Goal: Information Seeking & Learning: Learn about a topic

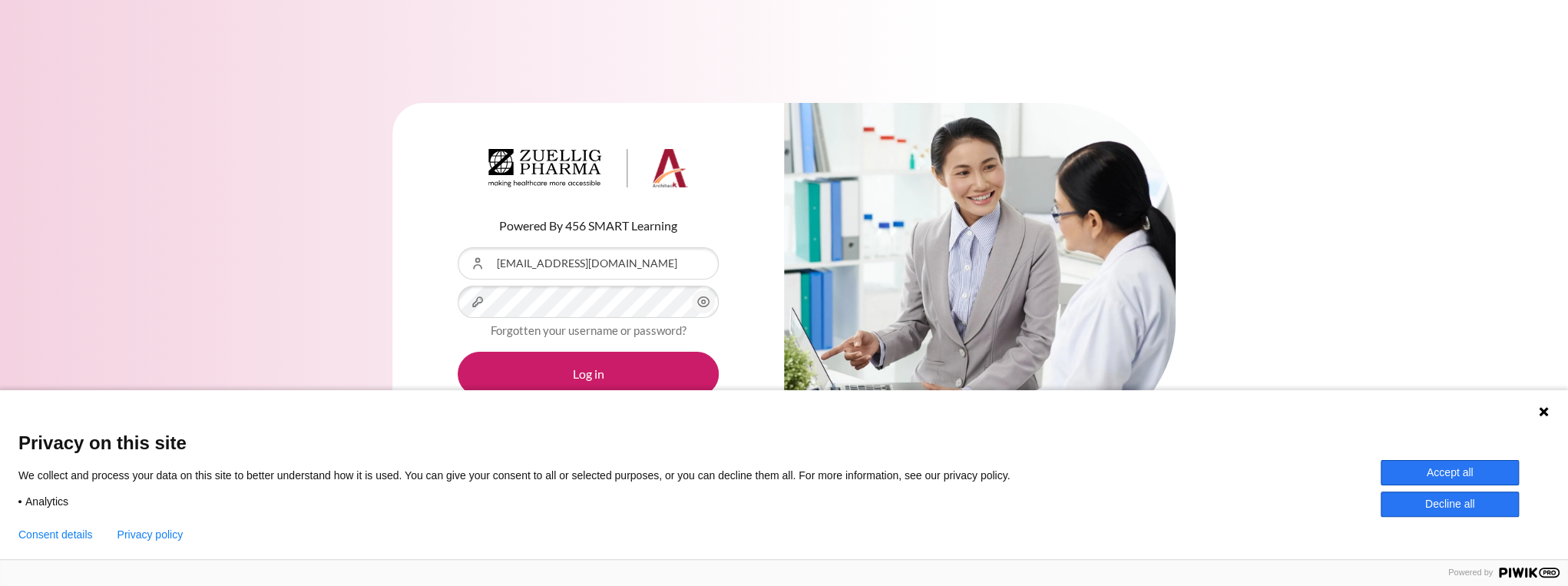
click at [1501, 471] on button "Accept all" at bounding box center [1450, 473] width 138 height 25
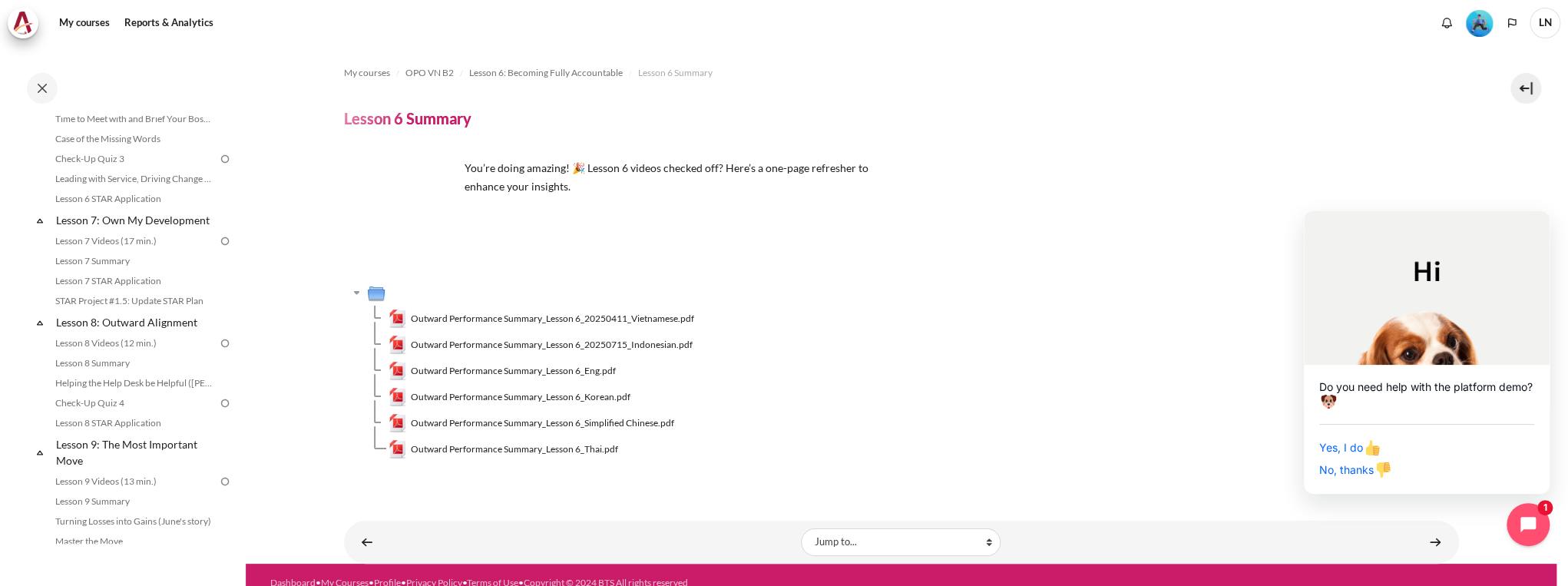
scroll to position [738, 0]
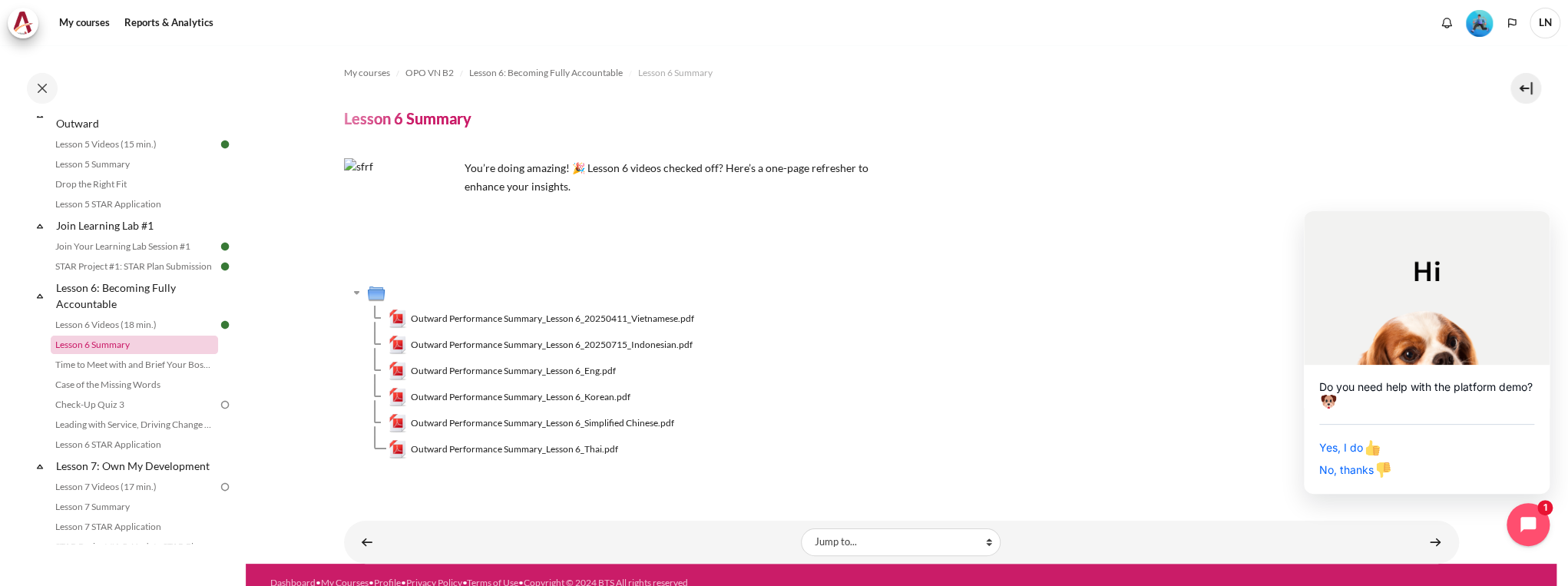
click at [168, 354] on link "Lesson 6 Summary" at bounding box center [134, 344] width 168 height 18
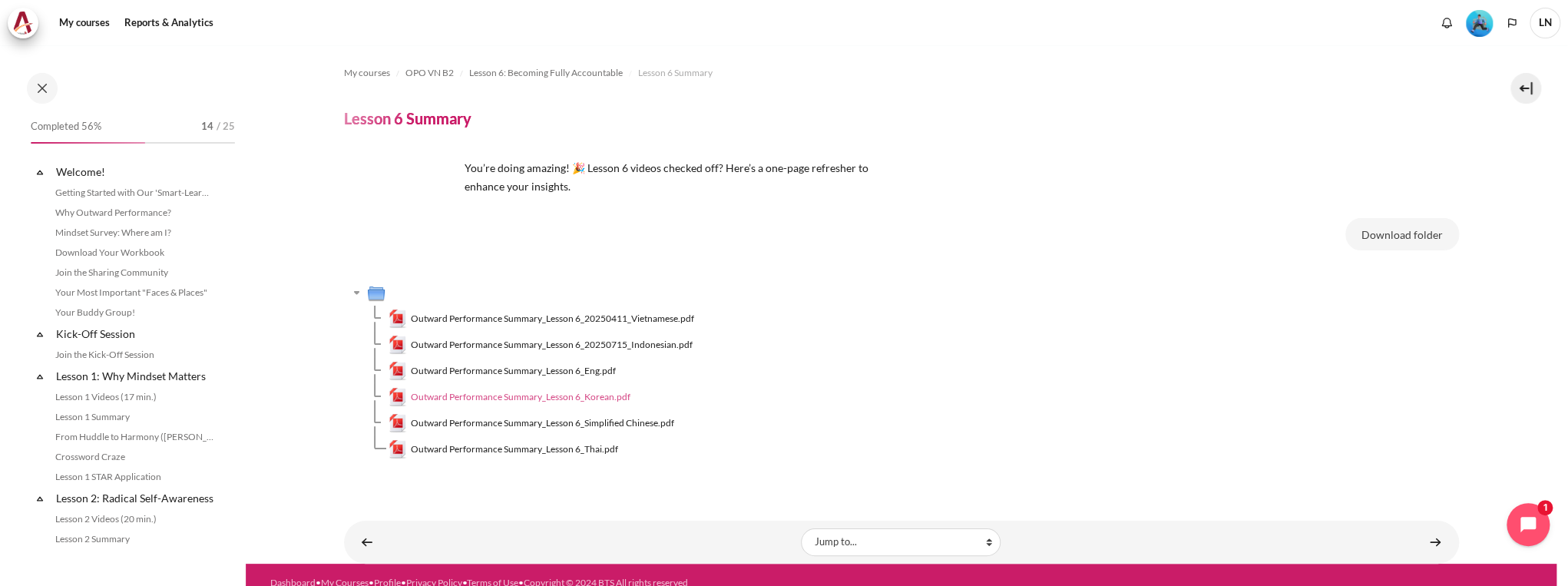
scroll to position [769, 0]
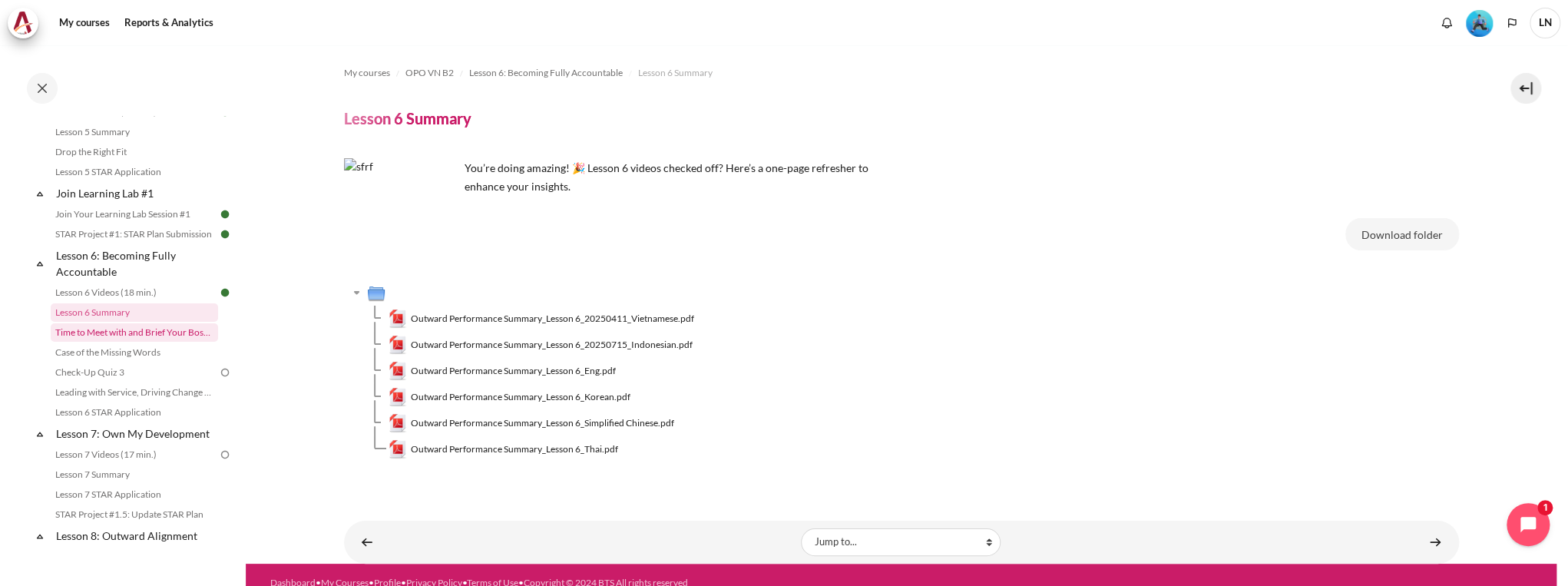
click at [164, 341] on link "Time to Meet with and Brief Your Boss #1" at bounding box center [134, 332] width 168 height 18
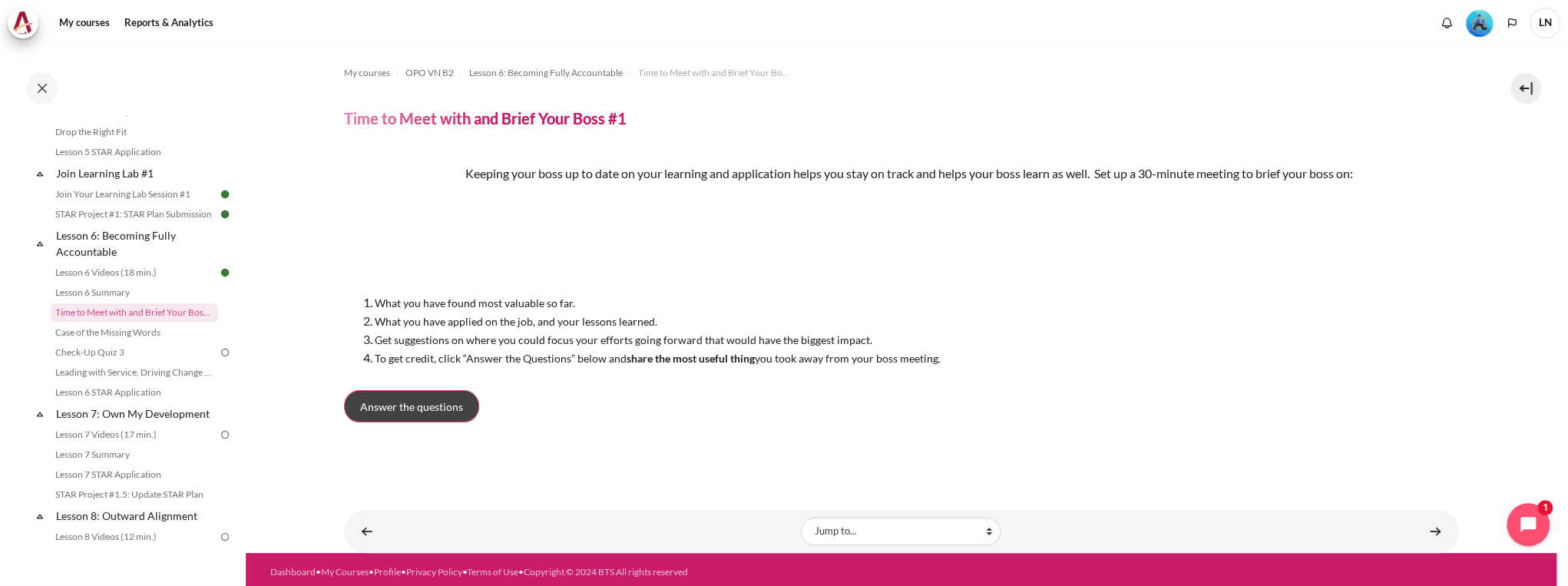
scroll to position [6, 0]
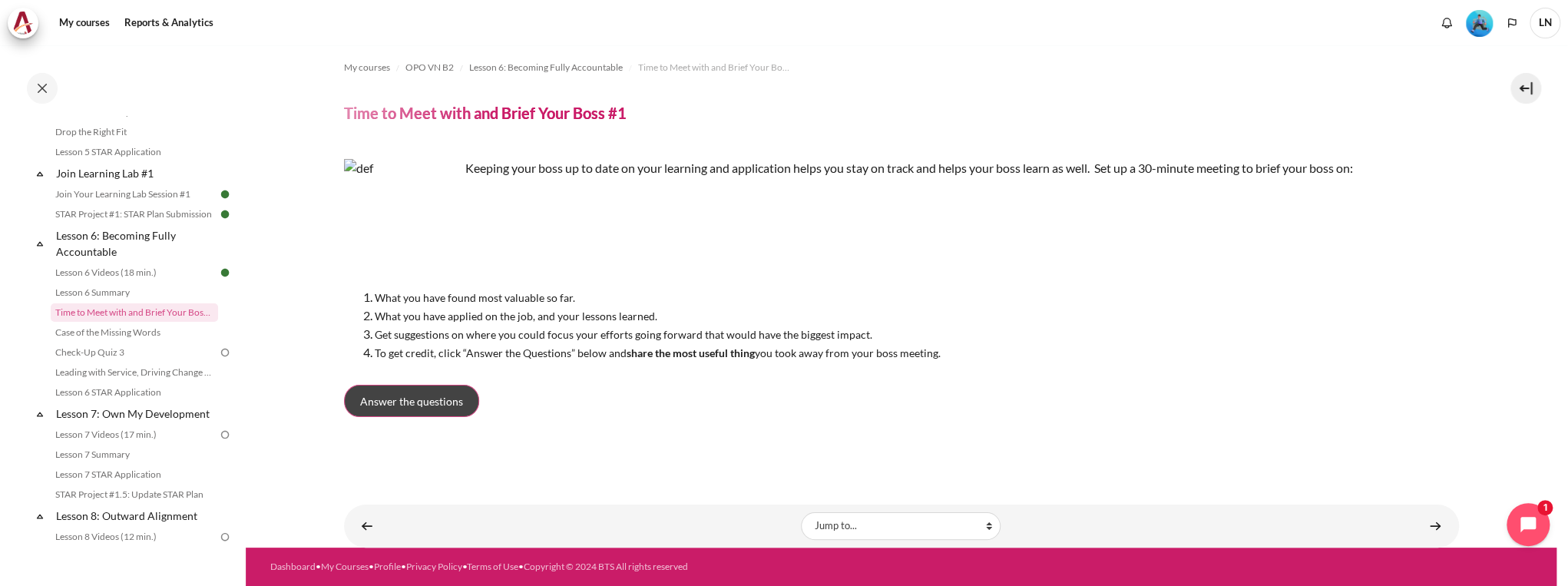
click at [461, 401] on link "Answer the questions" at bounding box center [411, 401] width 135 height 33
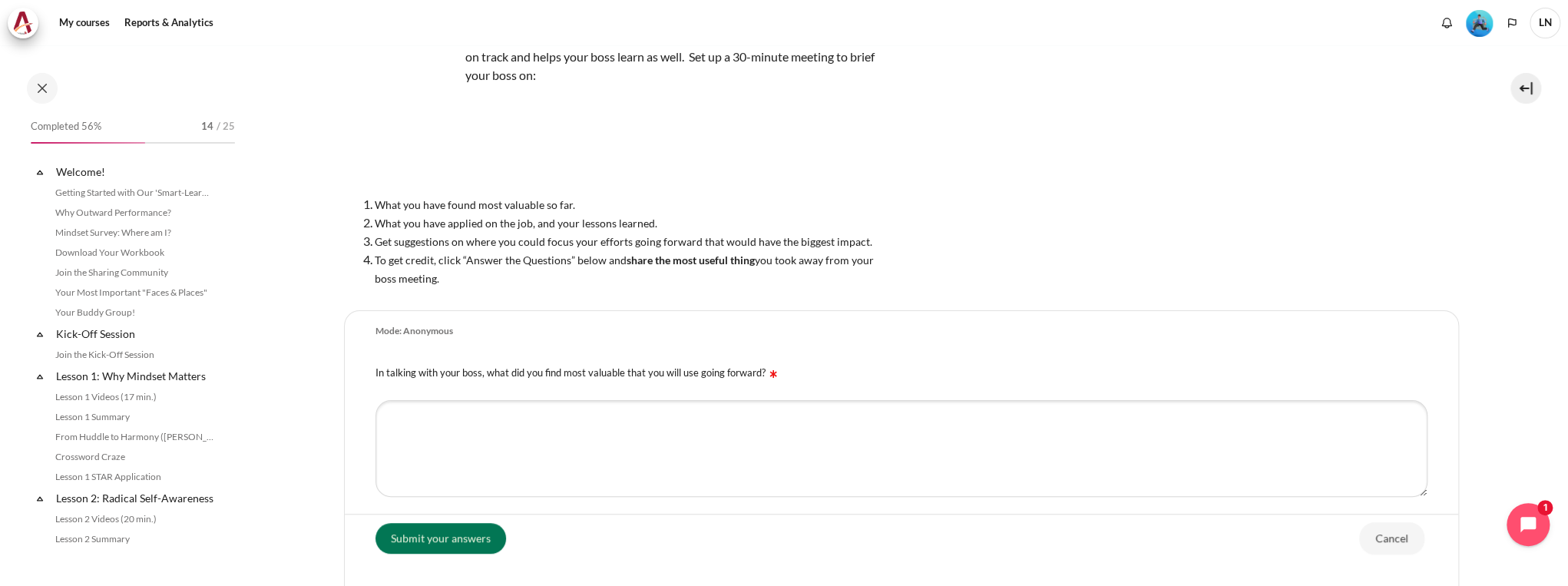
scroll to position [789, 0]
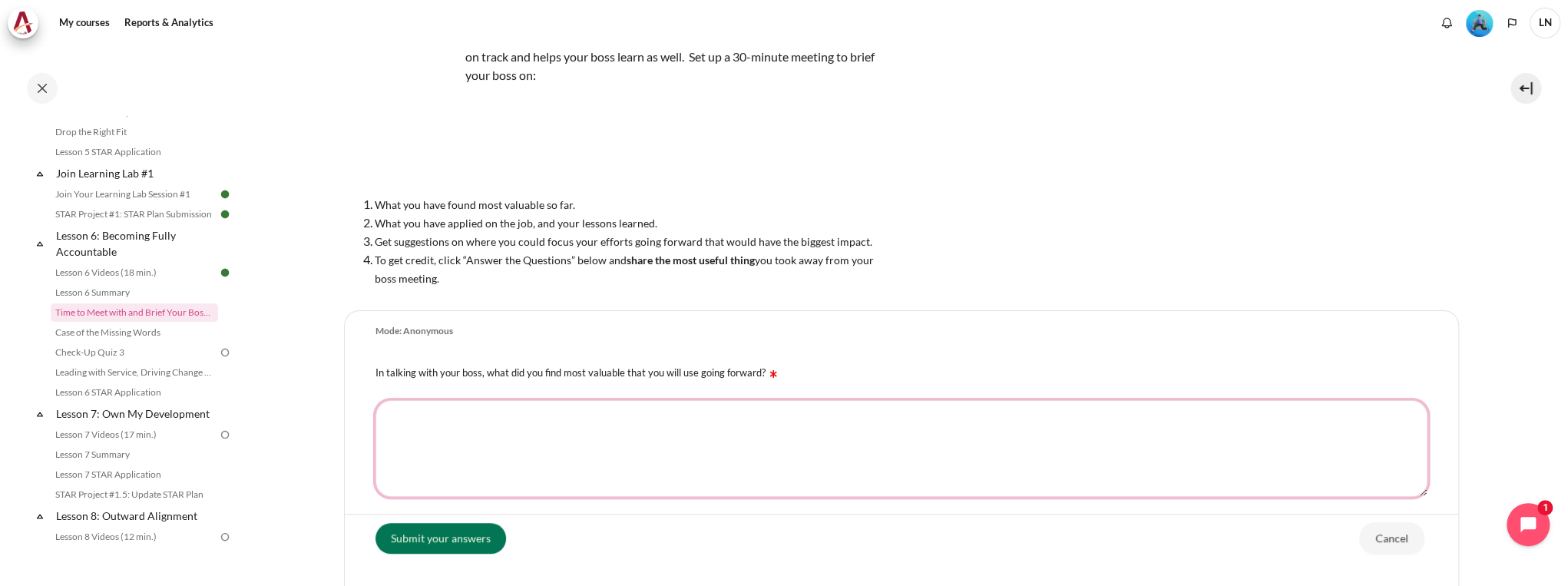
click at [558, 421] on textarea "In talking with your boss, what did you find most valuable that you will use go…" at bounding box center [901, 448] width 1052 height 97
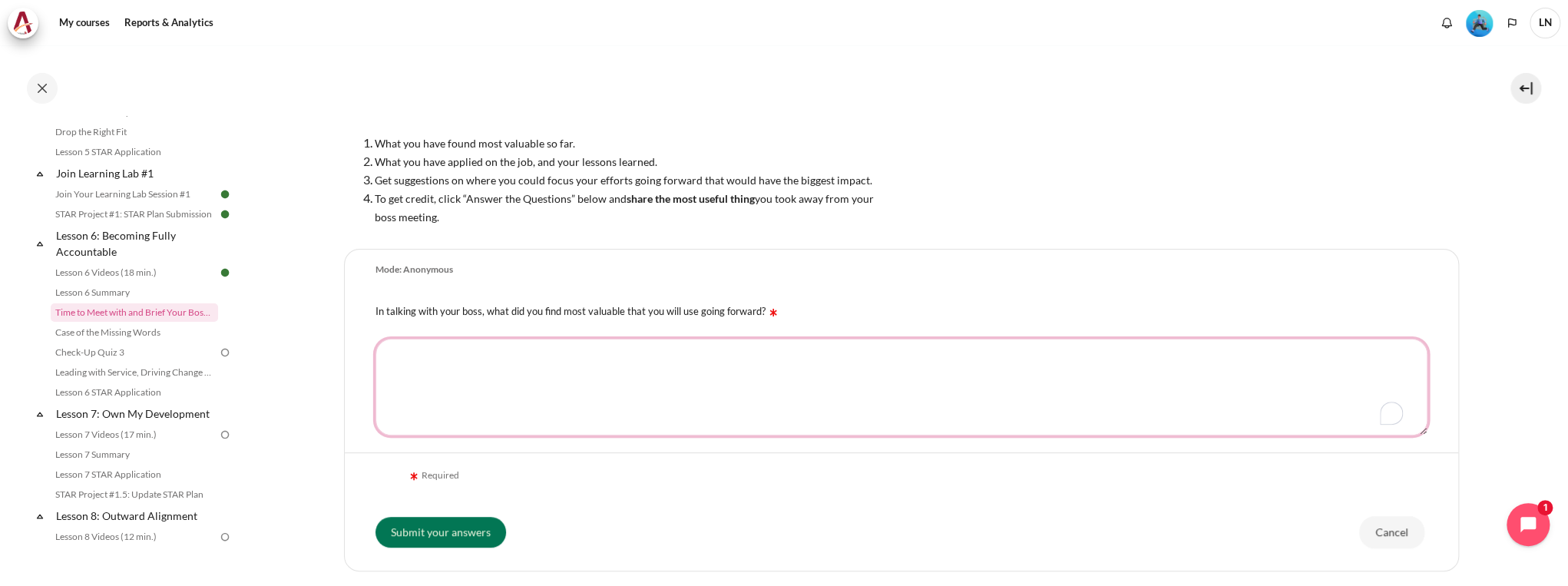
type textarea "Ư"
click at [555, 364] on textarea "In talking with your boss, what did you find most valuable that you will use go…" at bounding box center [901, 387] width 1052 height 97
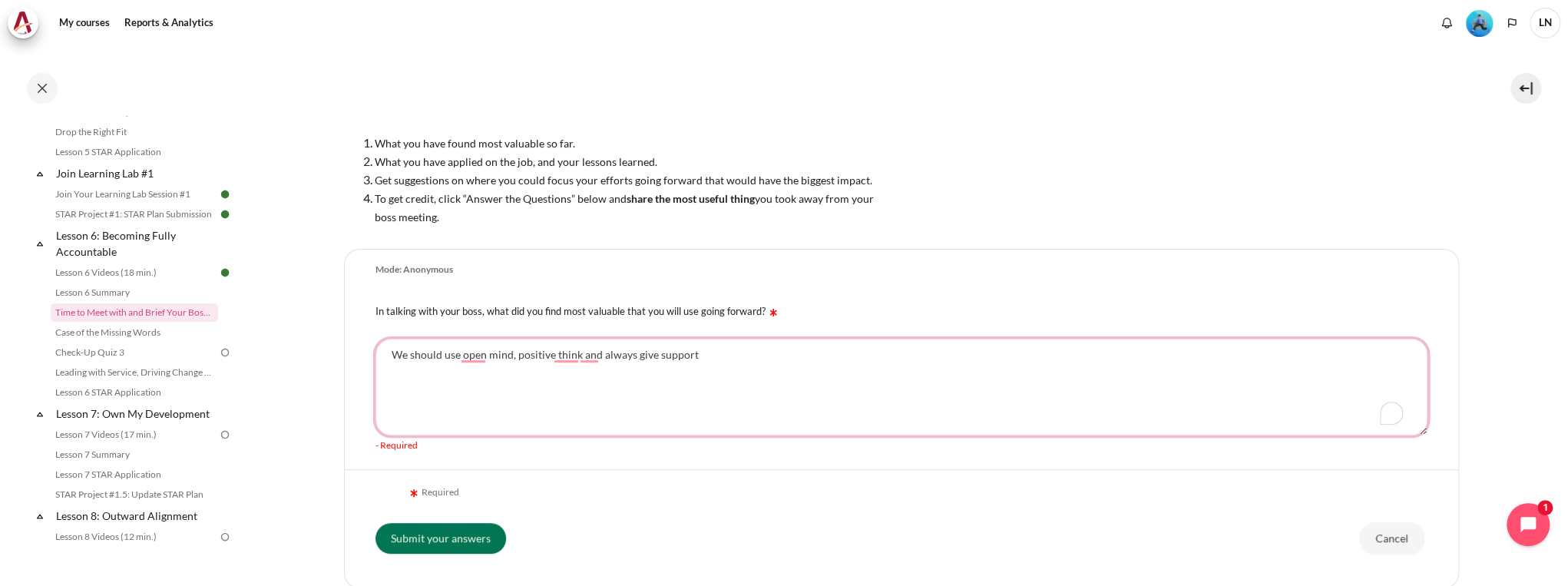
click at [515, 357] on textarea "We should use open mind, positive think and always give support" at bounding box center [901, 387] width 1052 height 97
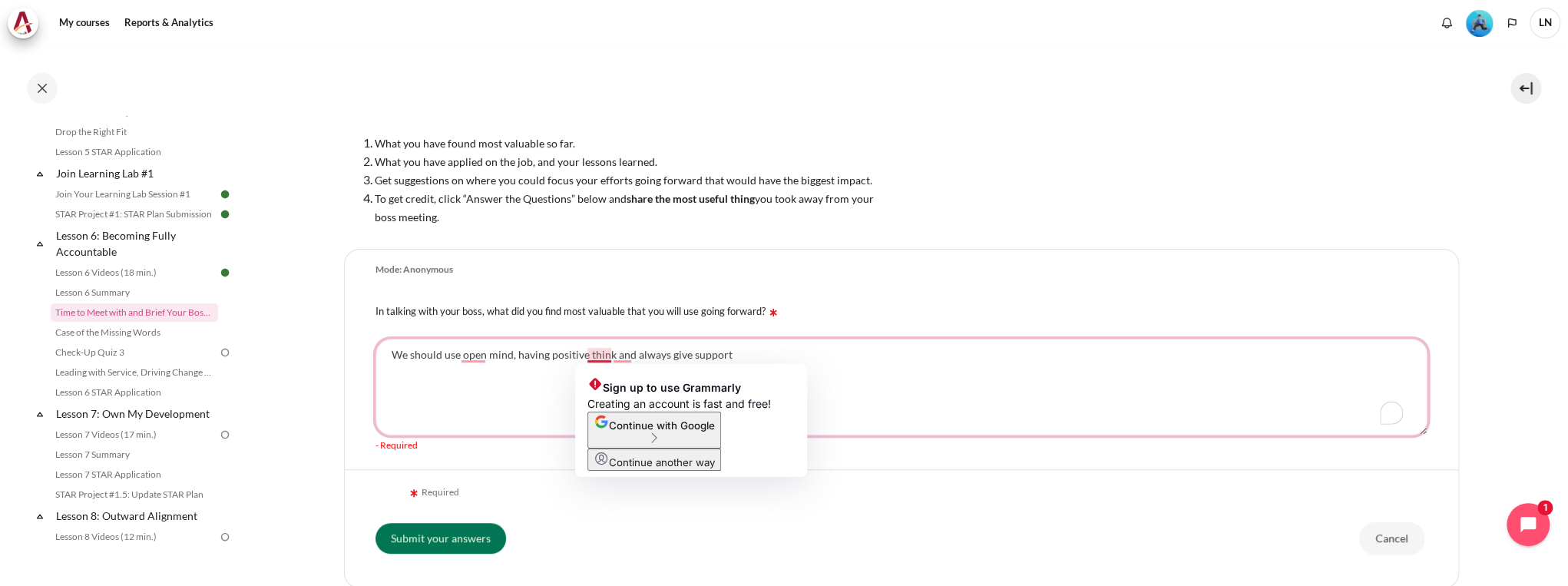
click at [608, 354] on textarea "We should use open mind, having positive think and always give support" at bounding box center [901, 387] width 1052 height 97
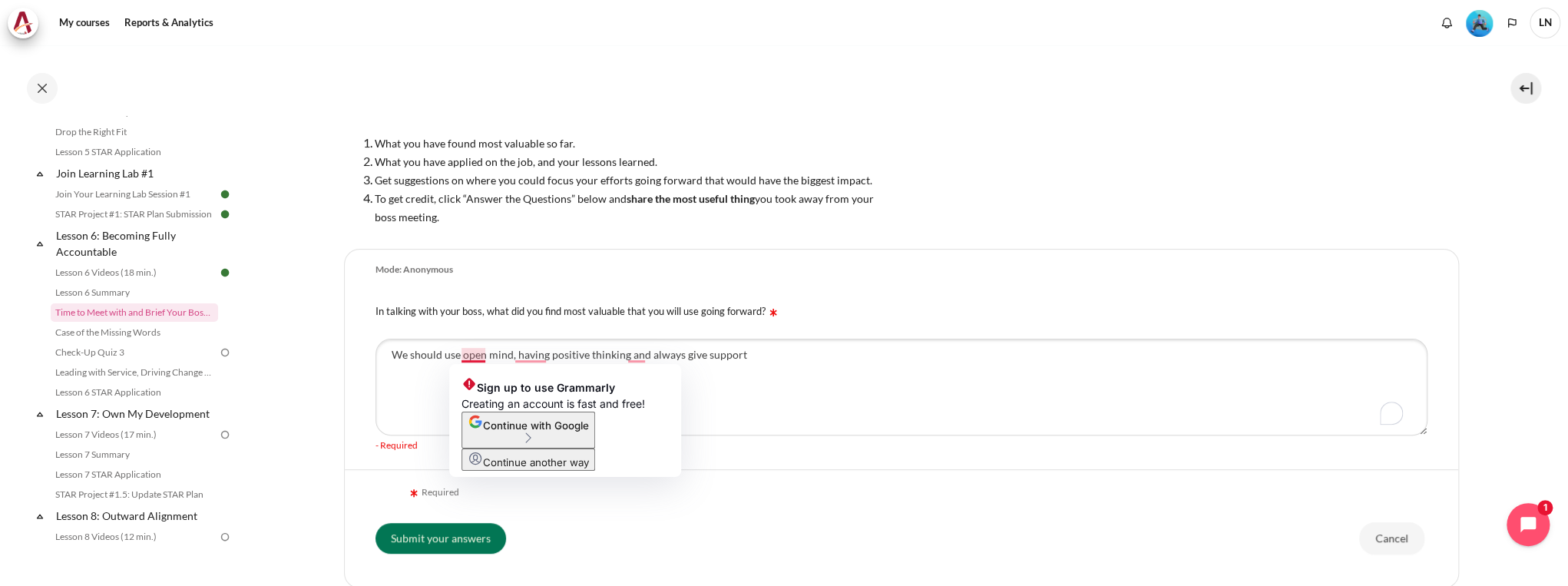
click at [573, 432] on span "Continue with Google" at bounding box center [536, 425] width 106 height 12
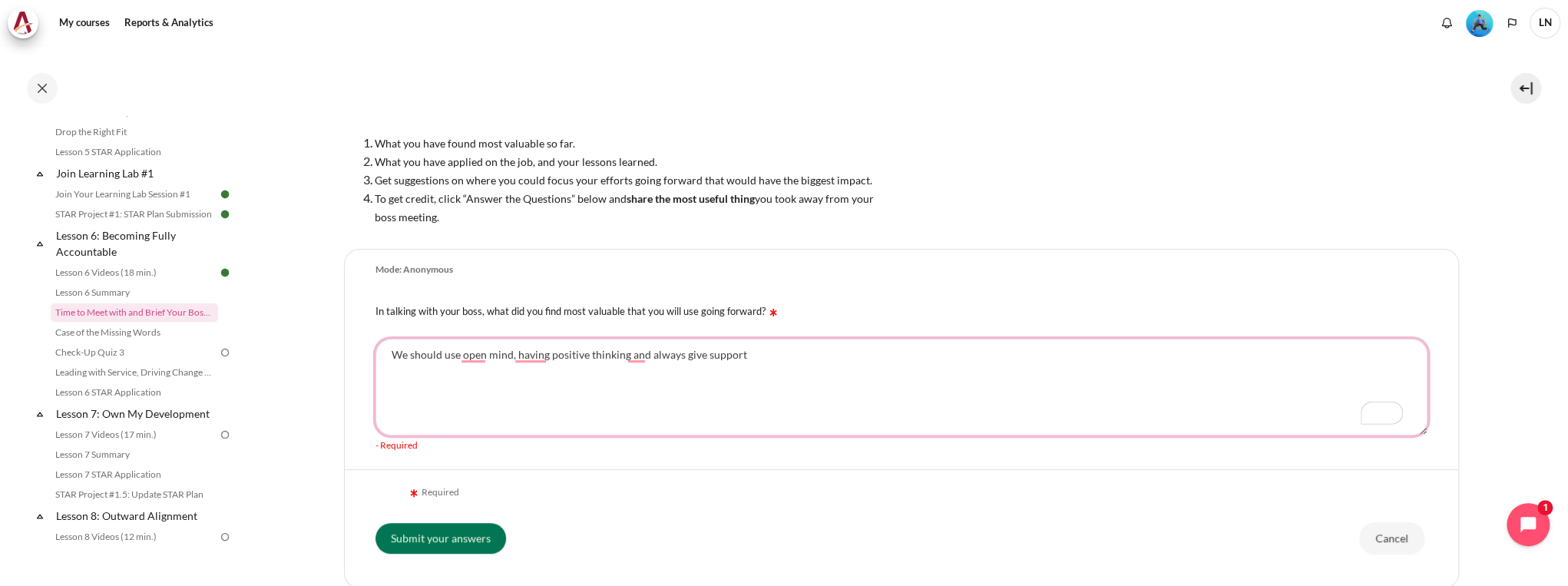
click at [470, 363] on textarea "We should use open mind, having positive thinking and always give support" at bounding box center [901, 387] width 1052 height 97
click at [453, 357] on textarea "We should use open mind, having positive thinking and always give support" at bounding box center [901, 387] width 1052 height 97
click at [553, 350] on textarea "We should have an open mind, having positive thinking and always give support" at bounding box center [901, 387] width 1052 height 97
click at [626, 353] on textarea "We should have an open mind, think positively thinking and always give support" at bounding box center [901, 387] width 1052 height 97
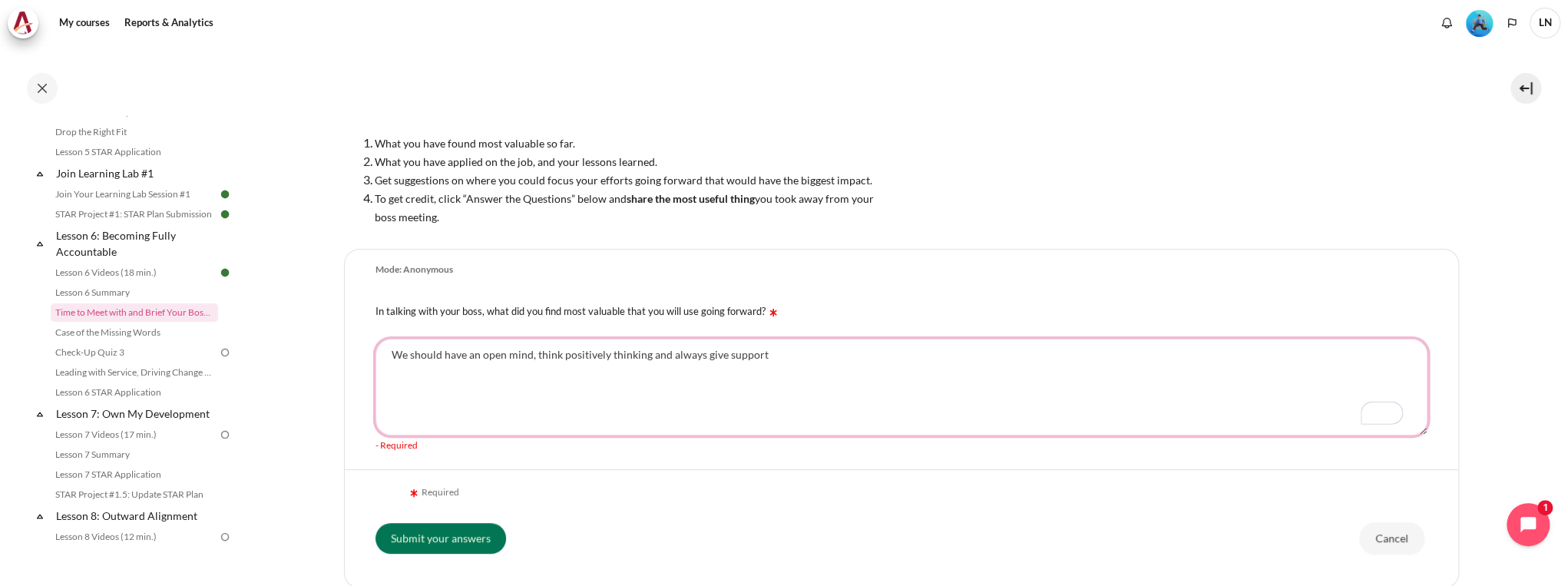
click at [626, 353] on textarea "We should have an open mind, think positively thinking and always give support" at bounding box center [901, 387] width 1052 height 97
click at [605, 353] on textarea "We should have an open mind, think positively thinking and always give support" at bounding box center [901, 387] width 1052 height 97
click at [752, 353] on textarea "We should have an open mind, positive thinking, and always give support" at bounding box center [901, 387] width 1052 height 97
click at [611, 361] on textarea "We should have an open mind, positive thinking, and always give support" at bounding box center [901, 387] width 1052 height 97
click at [649, 360] on textarea "We should have an open mind, positive thinking, and always give support to othe…" at bounding box center [901, 387] width 1052 height 97
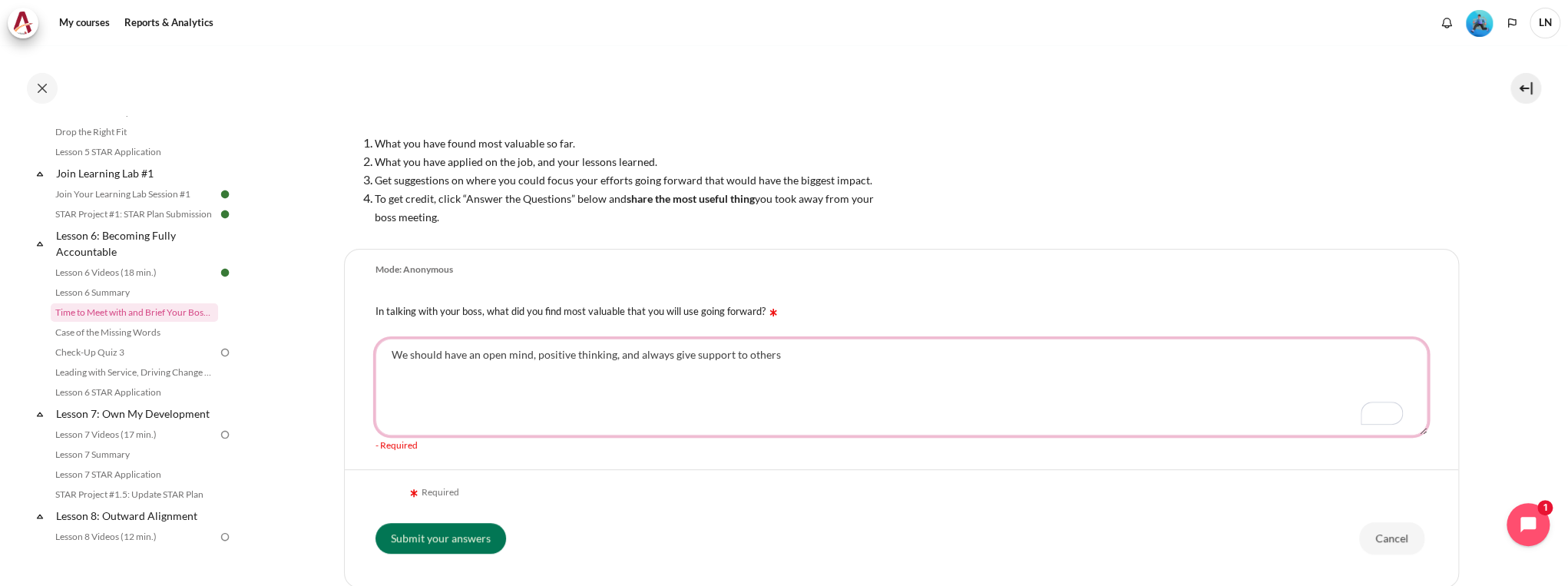
click at [649, 360] on textarea "We should have an open mind, positive thinking, and always give support to othe…" at bounding box center [901, 387] width 1052 height 97
click at [784, 391] on textarea "We should have an open mind, positive thinking, and give support to others" at bounding box center [901, 387] width 1052 height 97
drag, startPoint x: 617, startPoint y: 356, endPoint x: 750, endPoint y: 349, distance: 133.2
click at [750, 349] on textarea "We should have an open mind, positive thinking, and give support to others. Alw…" at bounding box center [901, 387] width 1052 height 97
click at [823, 360] on textarea "We should have an open mind, positive thinking, always give a positive impact t…" at bounding box center [901, 387] width 1052 height 97
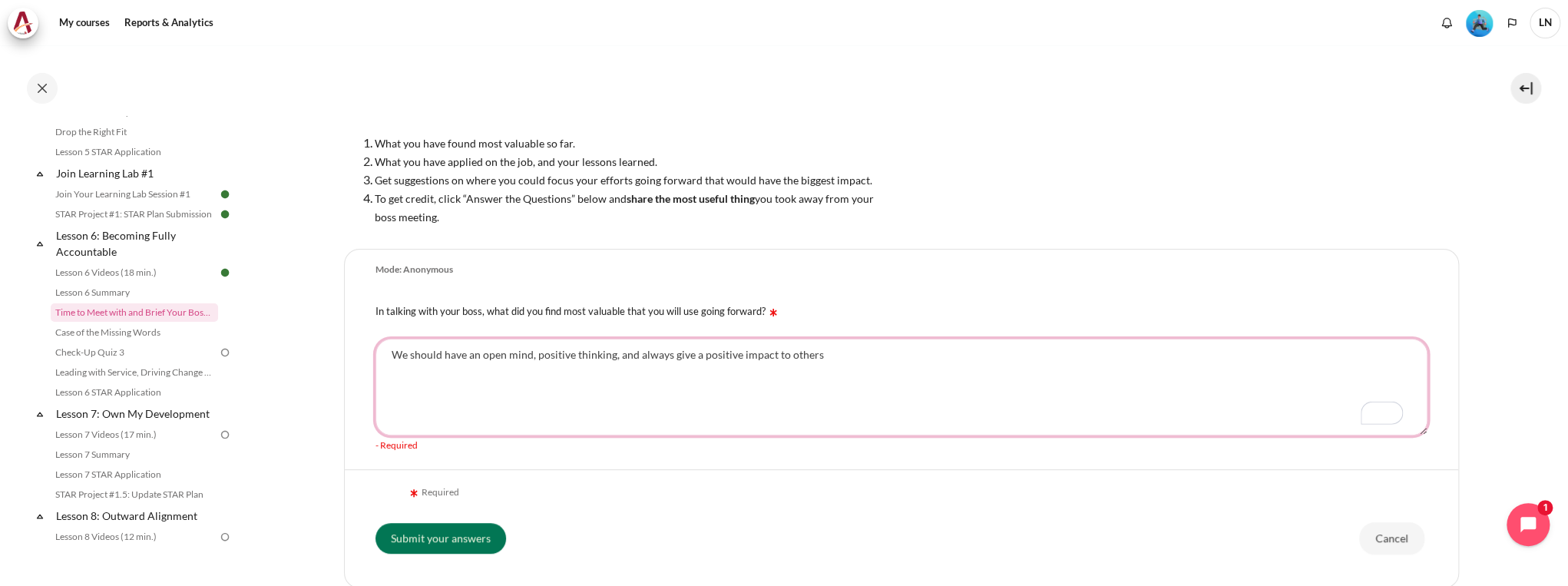
click at [878, 388] on textarea "We should have an open mind, positive thinking, and always give a positive impa…" at bounding box center [901, 387] width 1052 height 97
click at [838, 356] on textarea "We should have an open mind, positive thinking, and always give a positive impa…" at bounding box center [901, 387] width 1052 height 97
type textarea "We should have an open mind, positive thinking, and always give a positive impa…"
click at [481, 353] on textarea "We should have an open mind, positive thinking, and always give a positive impa…" at bounding box center [901, 387] width 1052 height 97
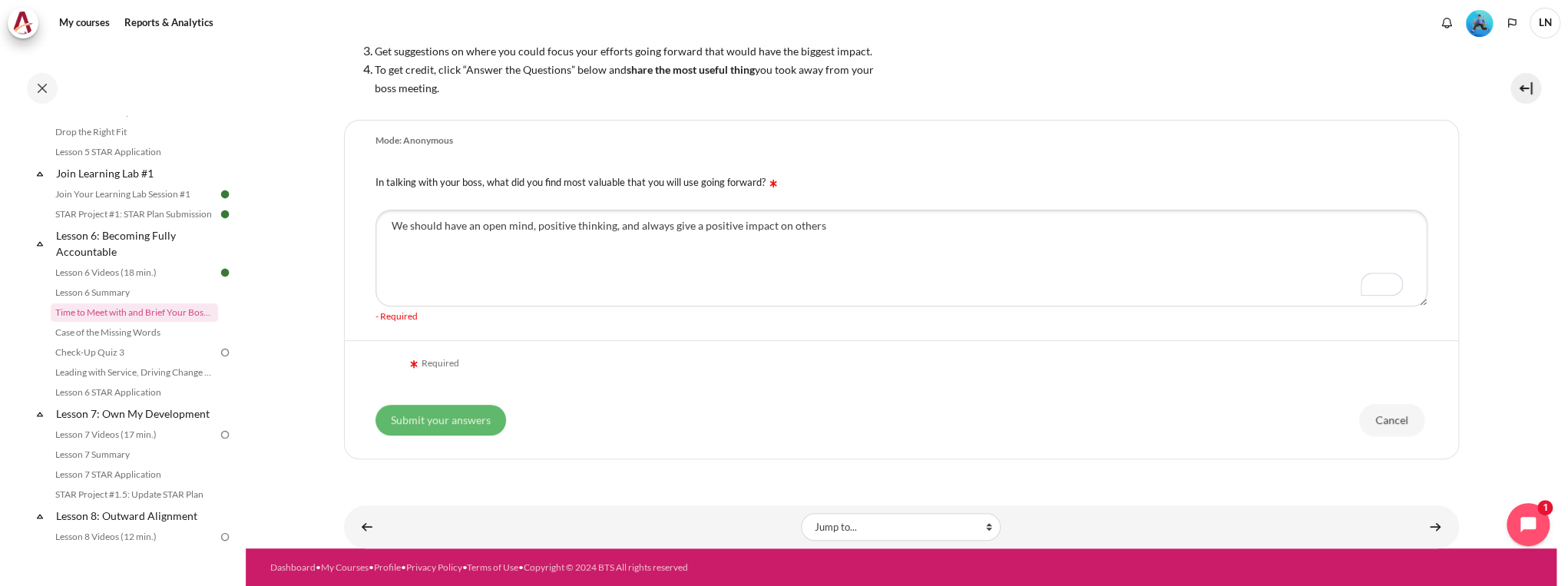
click at [480, 423] on input "Submit your answers" at bounding box center [441, 420] width 130 height 31
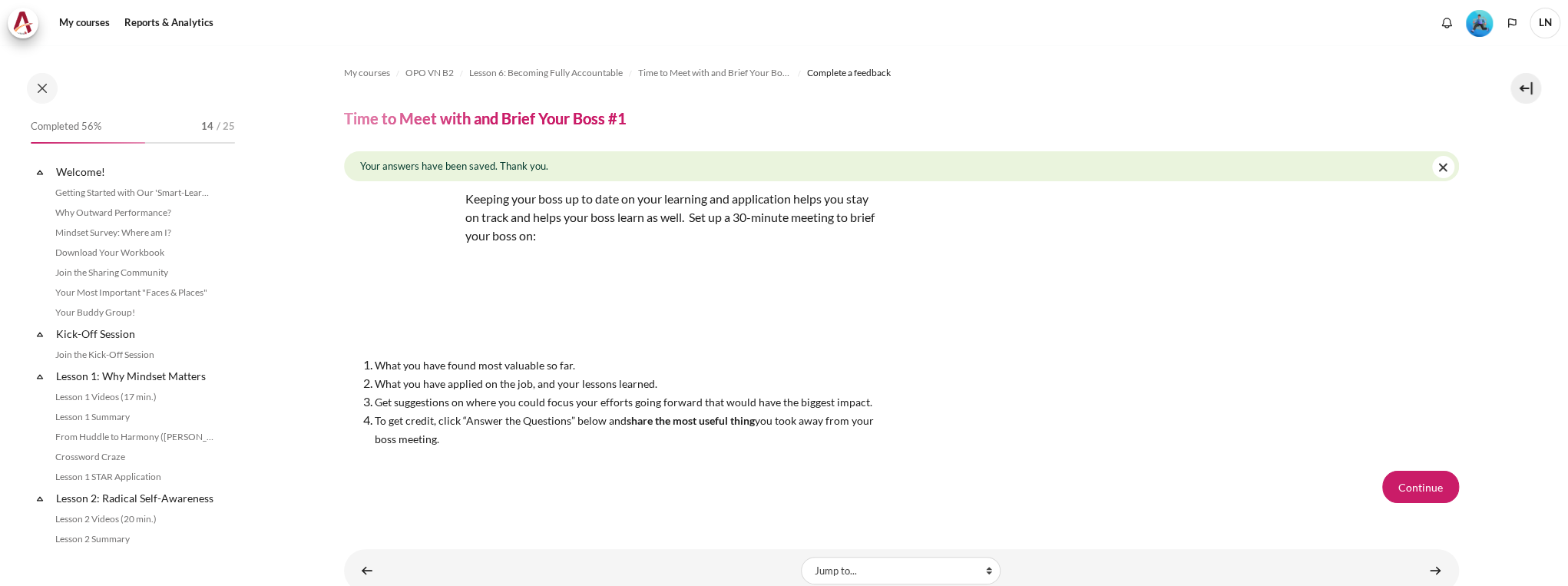
scroll to position [789, 0]
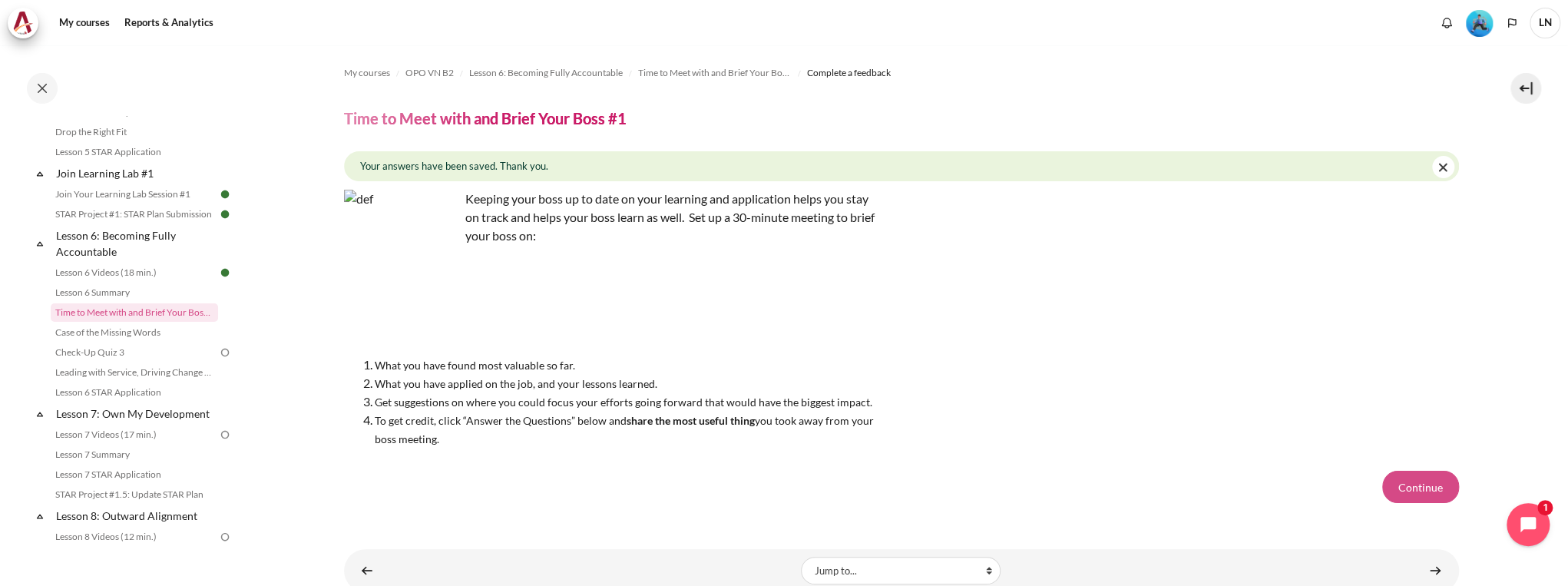
click at [1421, 481] on button "Continue" at bounding box center [1420, 487] width 77 height 33
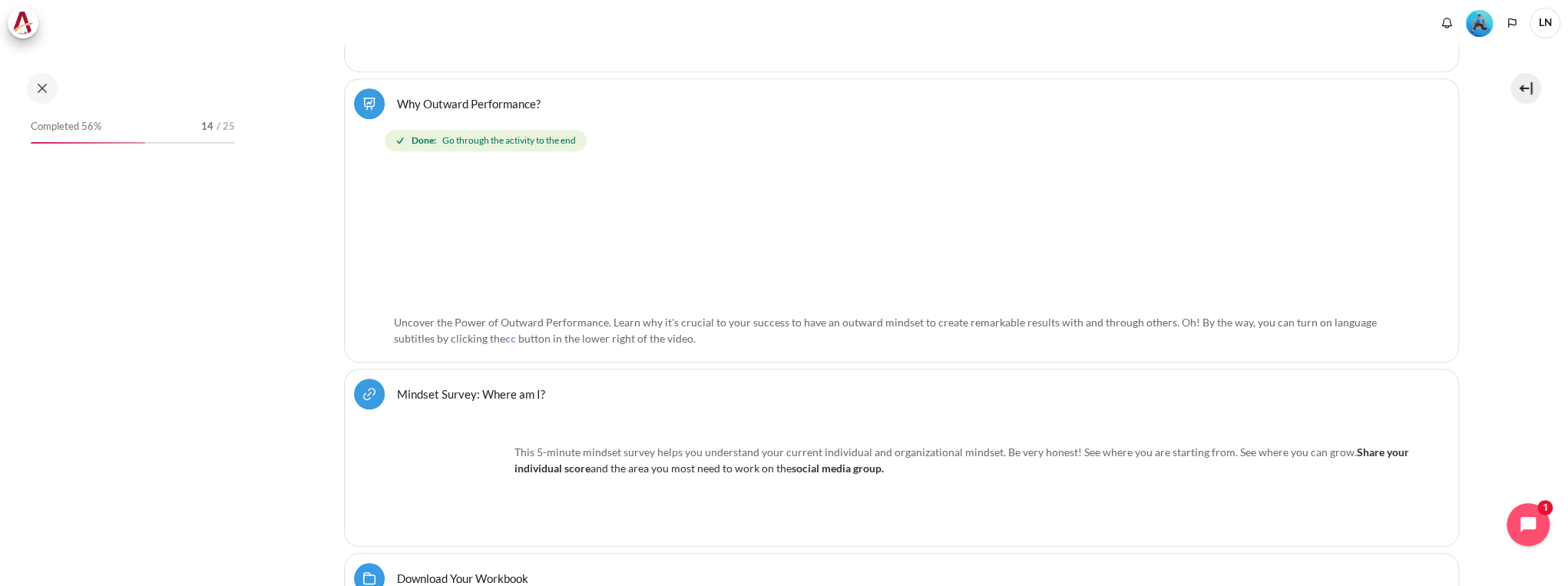
scroll to position [667, 0]
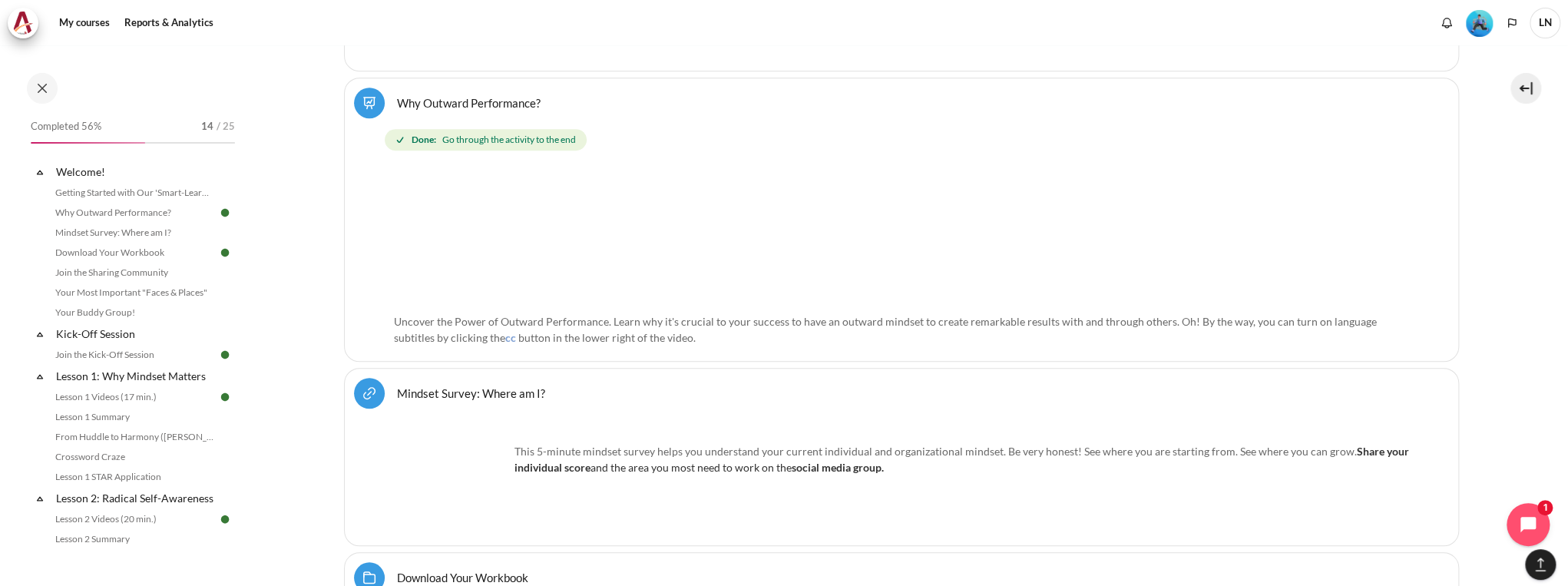
click at [397, 390] on link "Mindset Survey: Where am I? URL" at bounding box center [471, 392] width 149 height 14
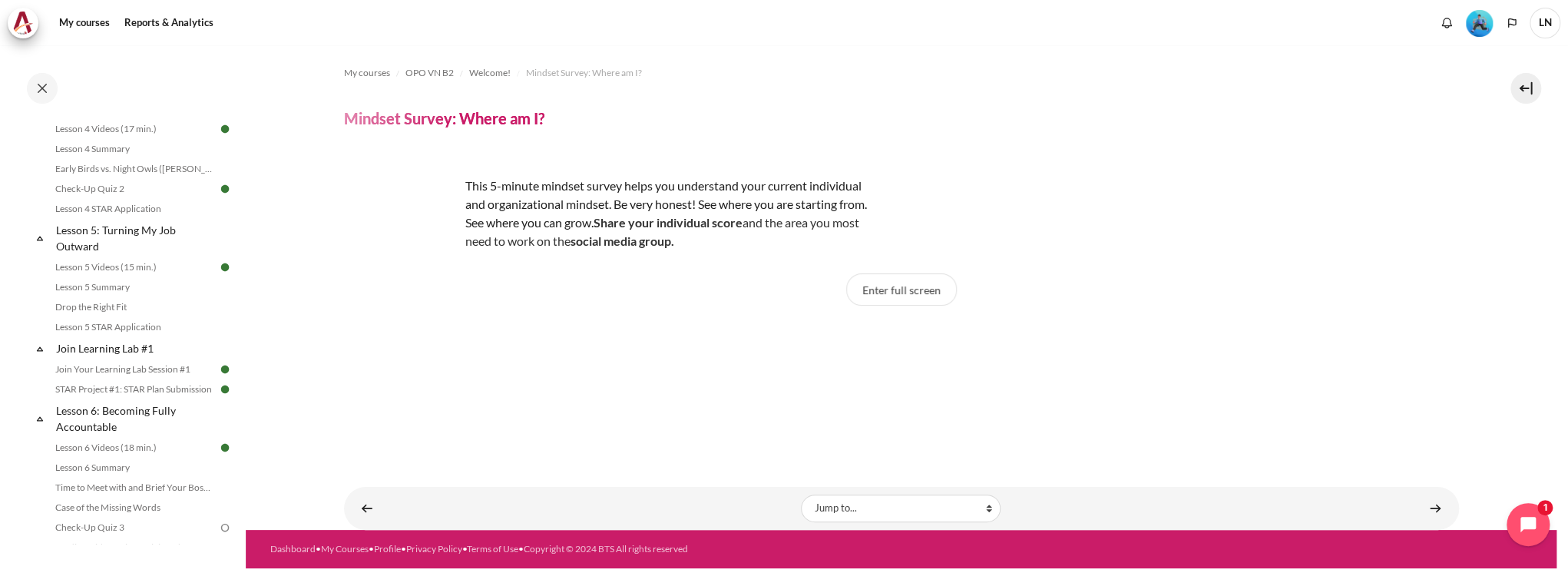
scroll to position [922, 0]
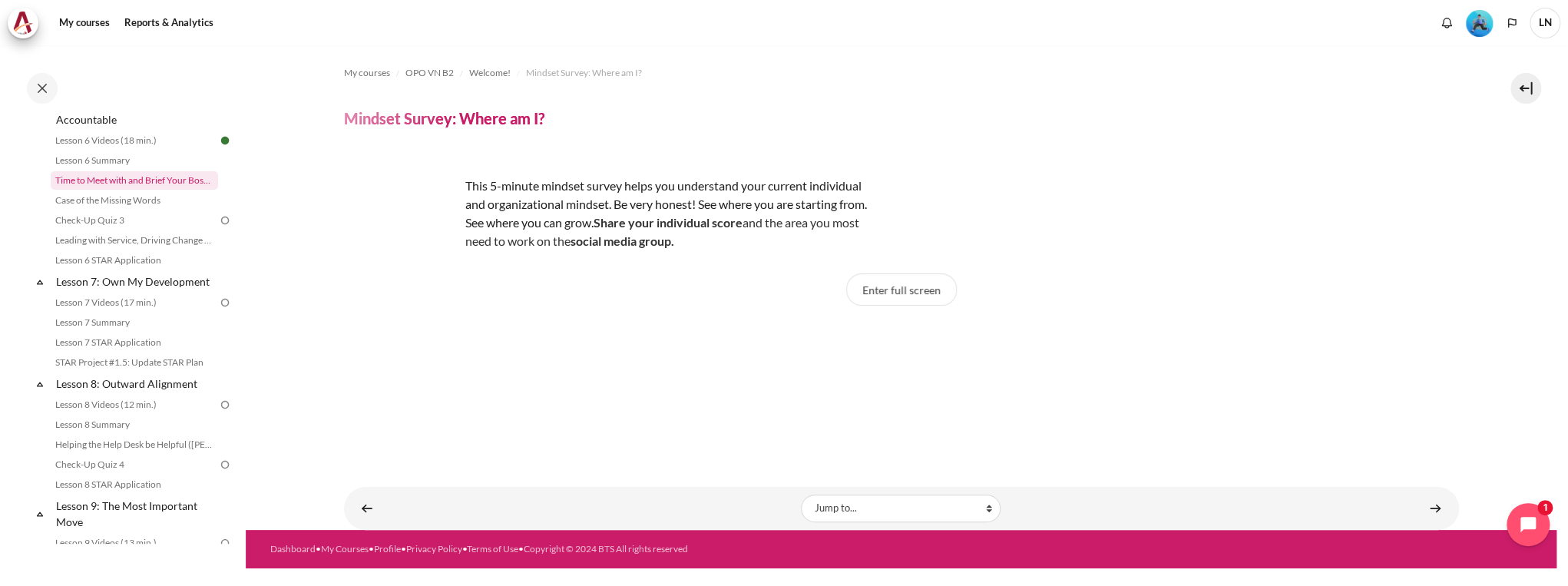
click at [169, 190] on link "Time to Meet with and Brief Your Boss #1" at bounding box center [134, 180] width 168 height 18
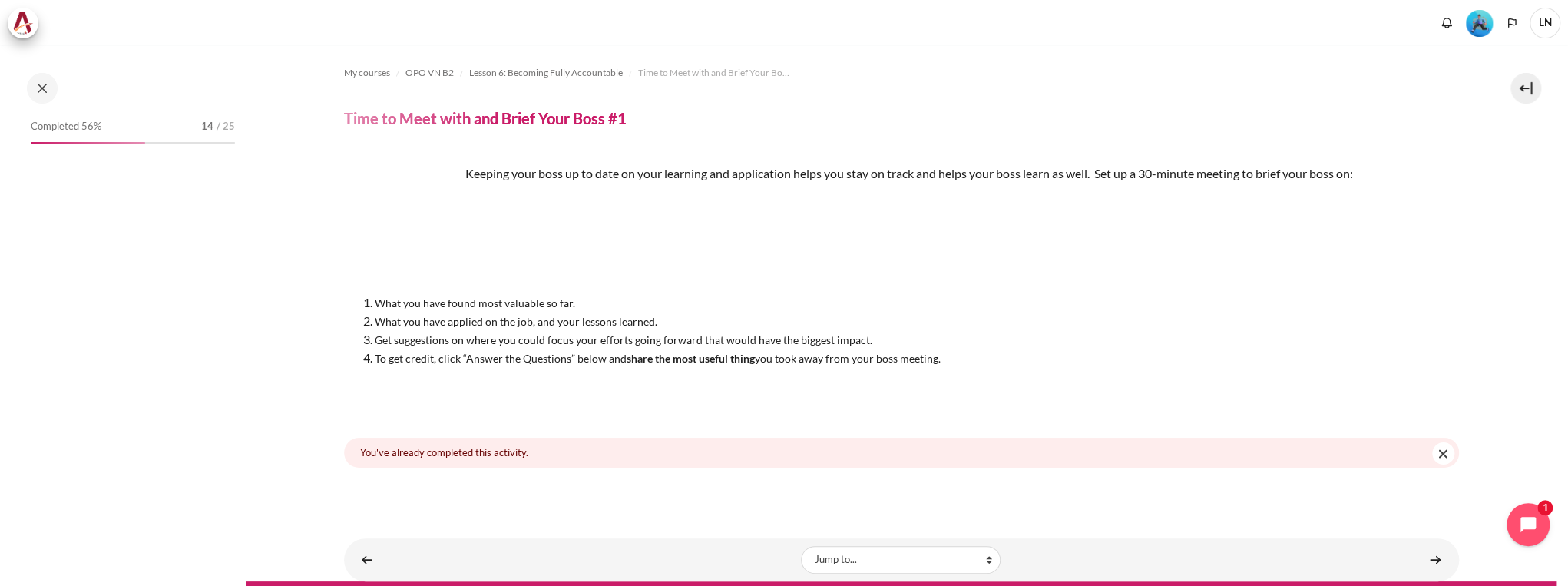
scroll to position [789, 0]
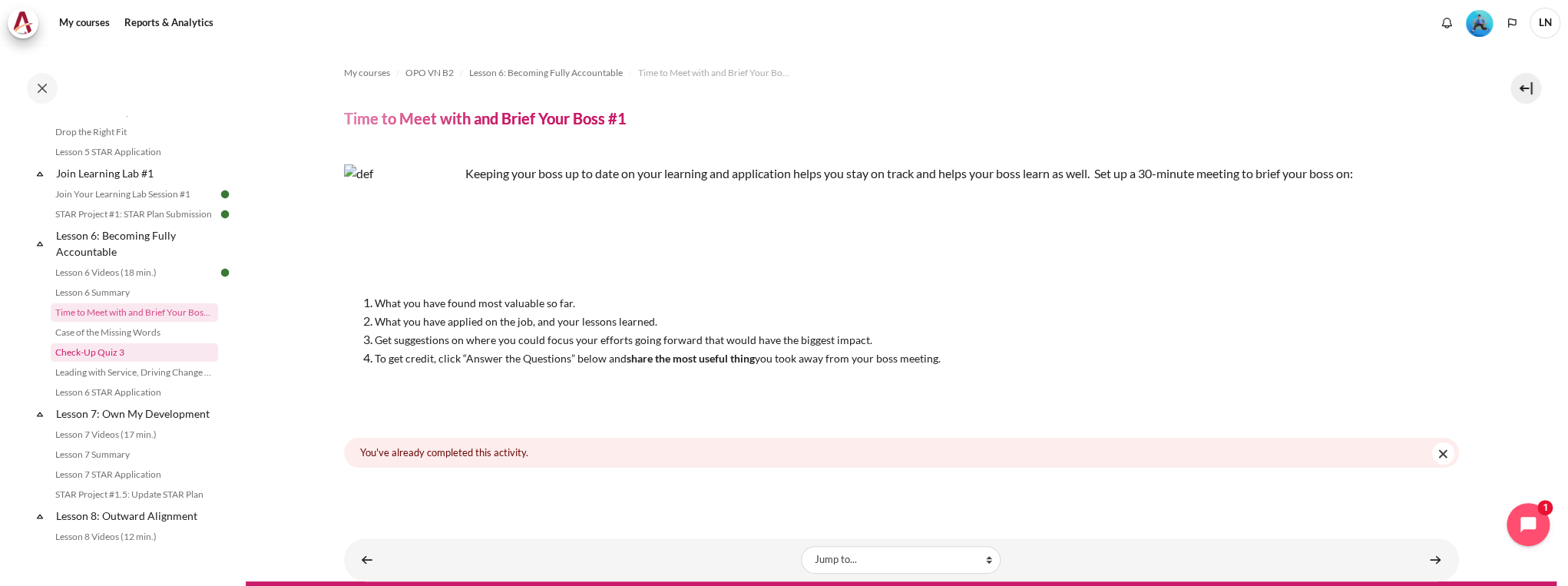
click at [150, 362] on link "Check-Up Quiz 3" at bounding box center [134, 352] width 168 height 18
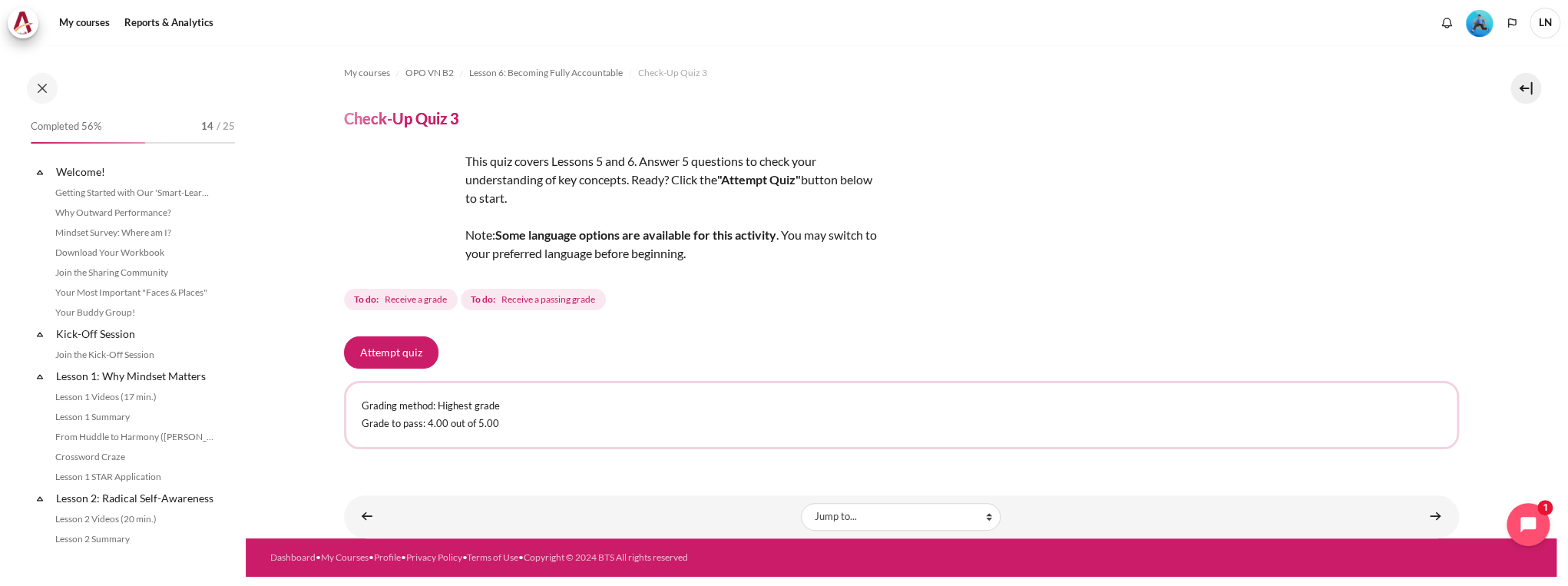
scroll to position [830, 0]
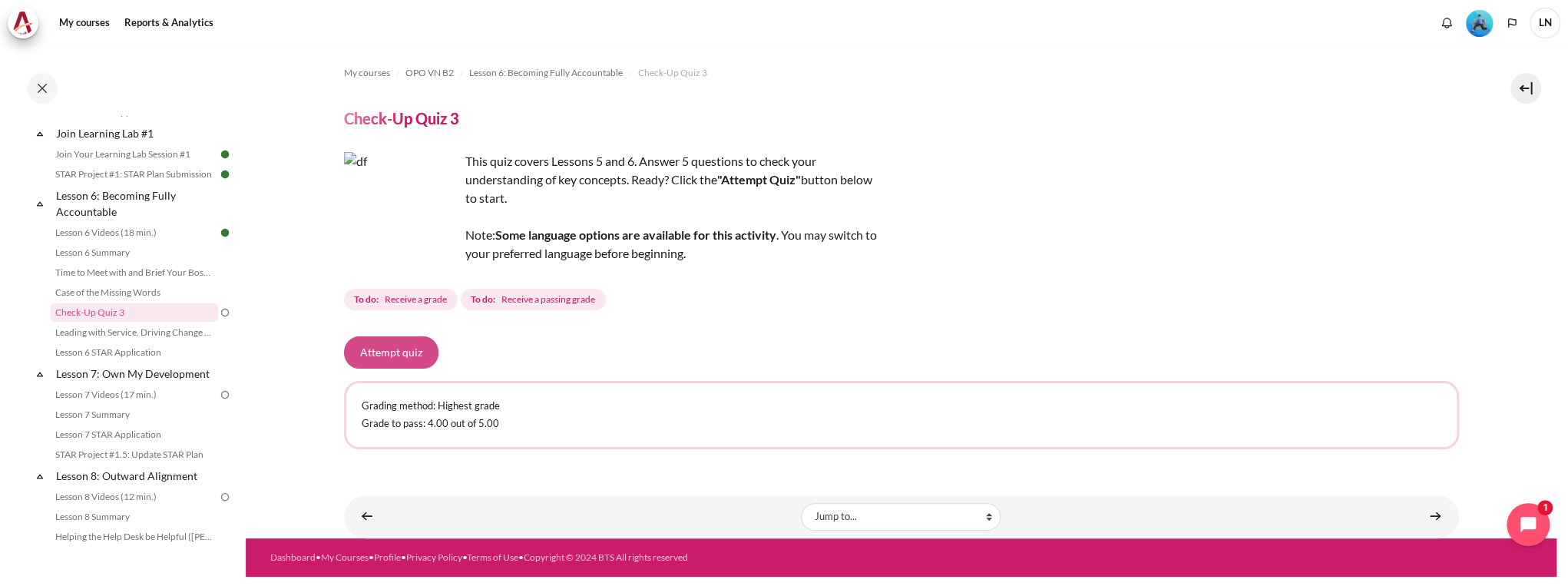
click at [419, 349] on button "Attempt quiz" at bounding box center [391, 353] width 94 height 33
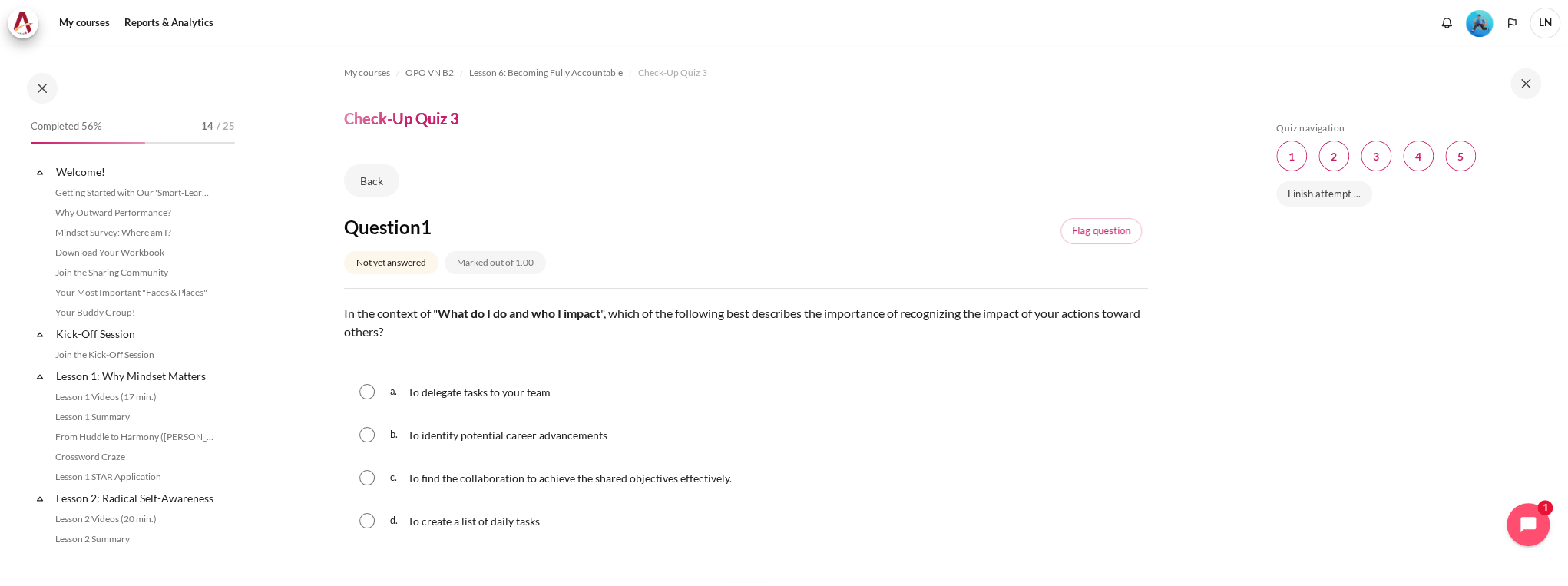
scroll to position [830, 0]
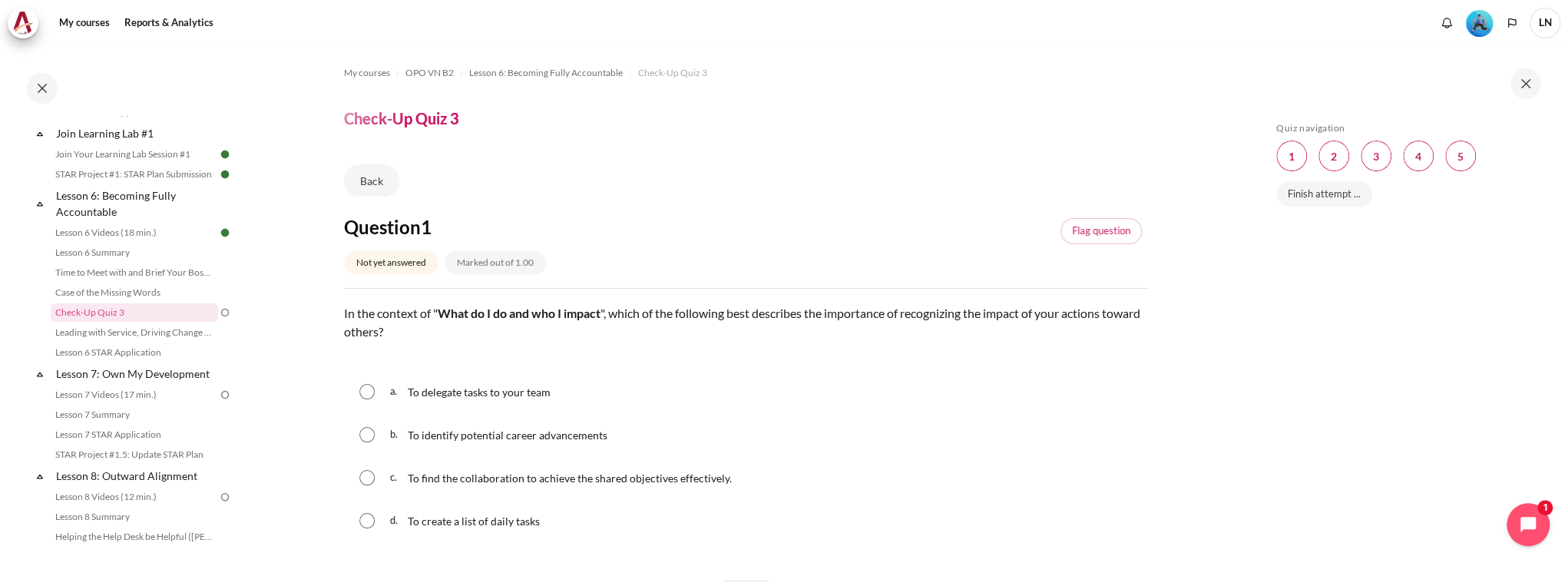
click at [367, 478] on input "Content" at bounding box center [367, 478] width 15 height 15
radio input "true"
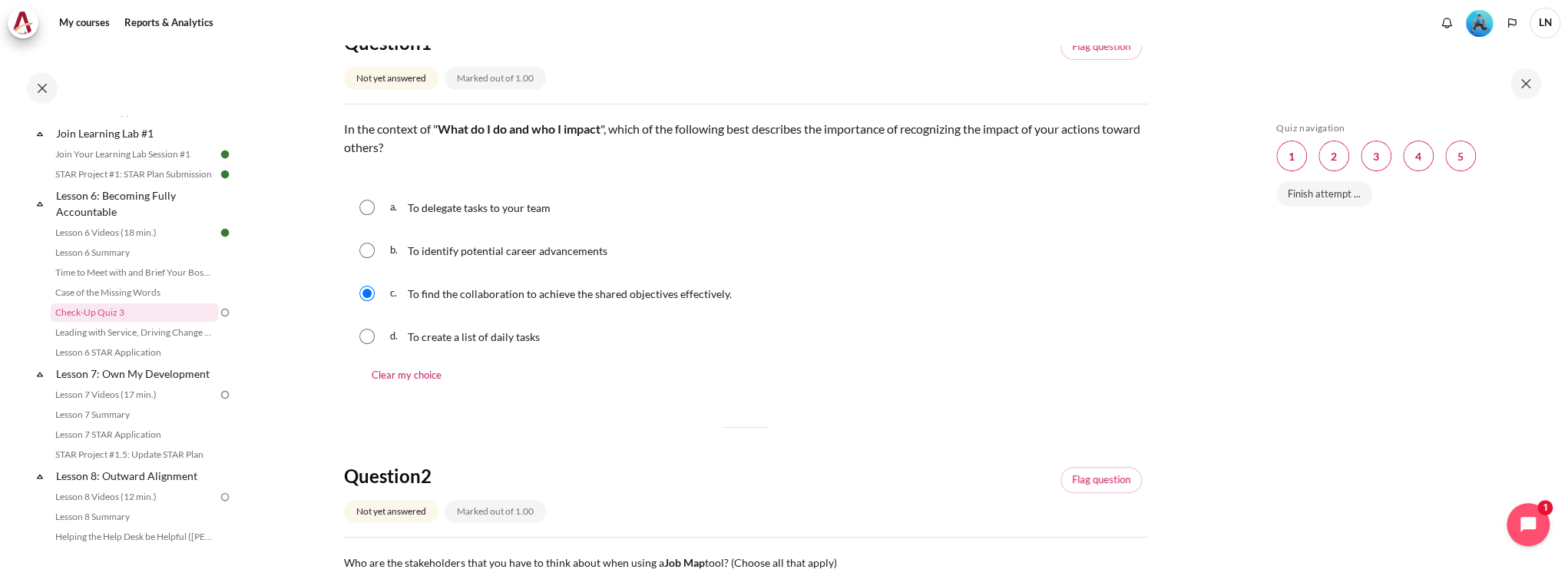
scroll to position [368, 0]
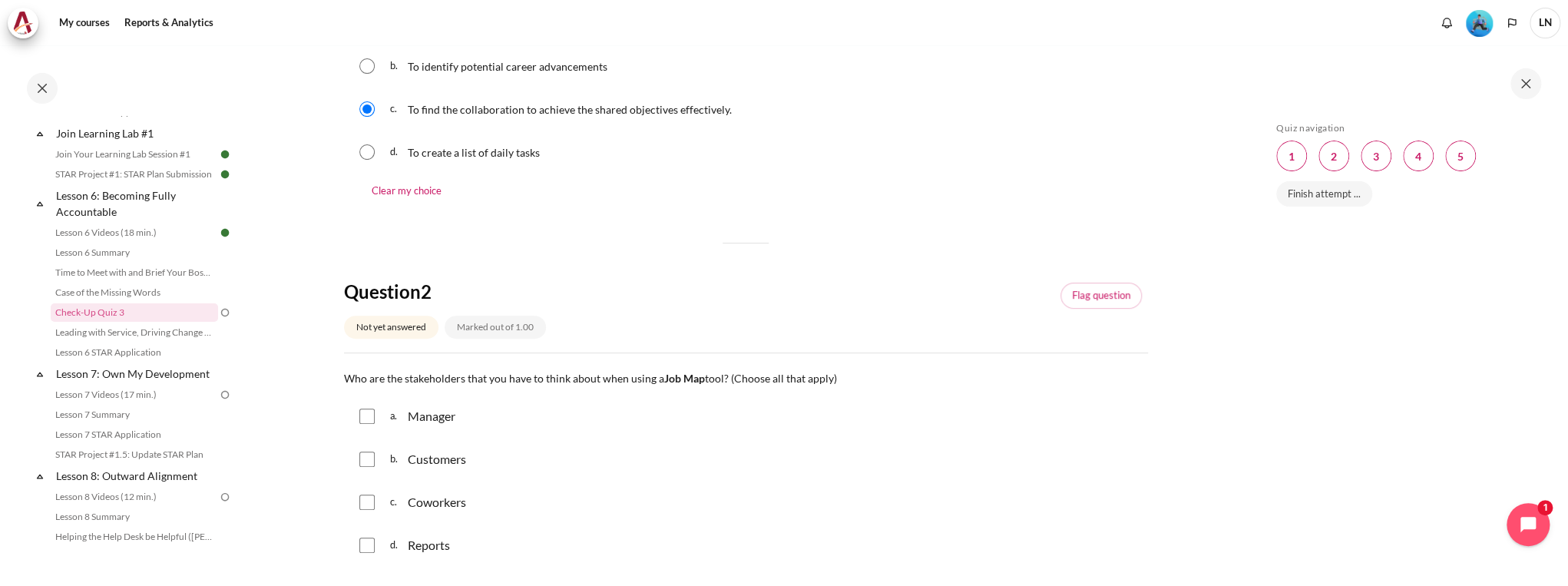
click at [360, 419] on input "Content" at bounding box center [367, 416] width 15 height 15
checkbox input "true"
click at [363, 465] on input "Content" at bounding box center [367, 459] width 15 height 15
checkbox input "true"
click at [359, 493] on div "c. Coworkers" at bounding box center [746, 503] width 804 height 40
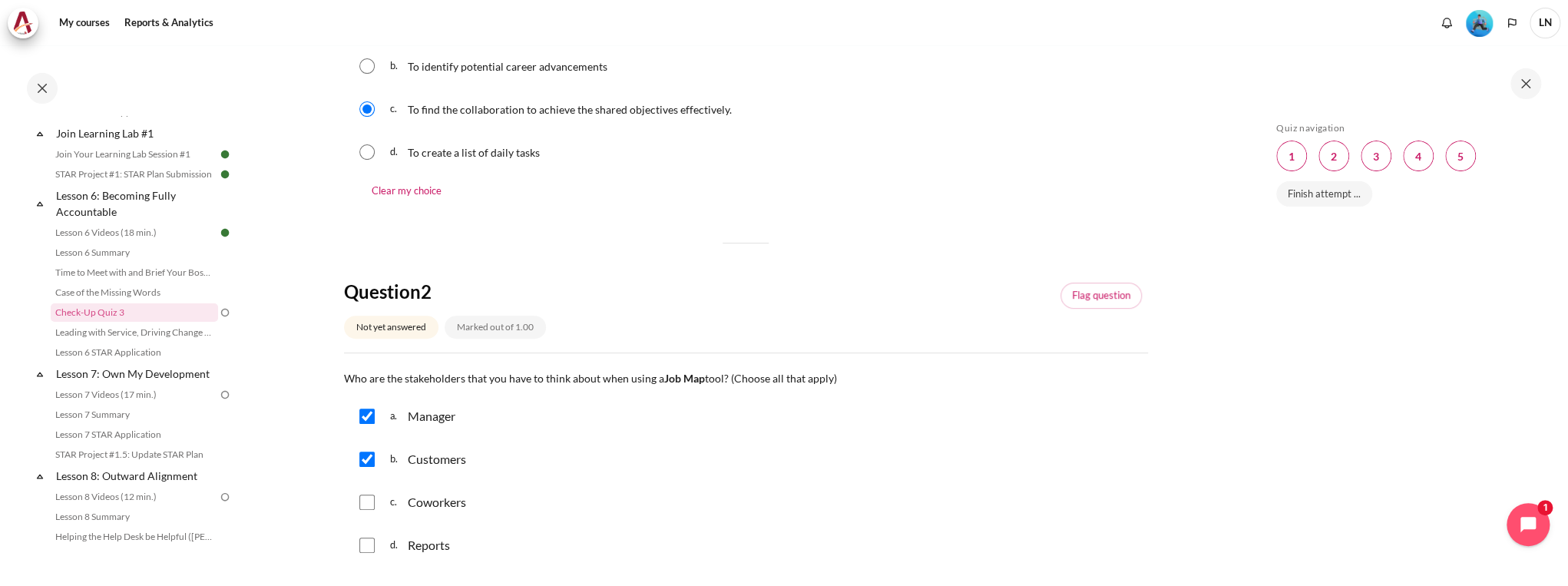
click at [361, 507] on input "Content" at bounding box center [367, 503] width 15 height 15
checkbox input "true"
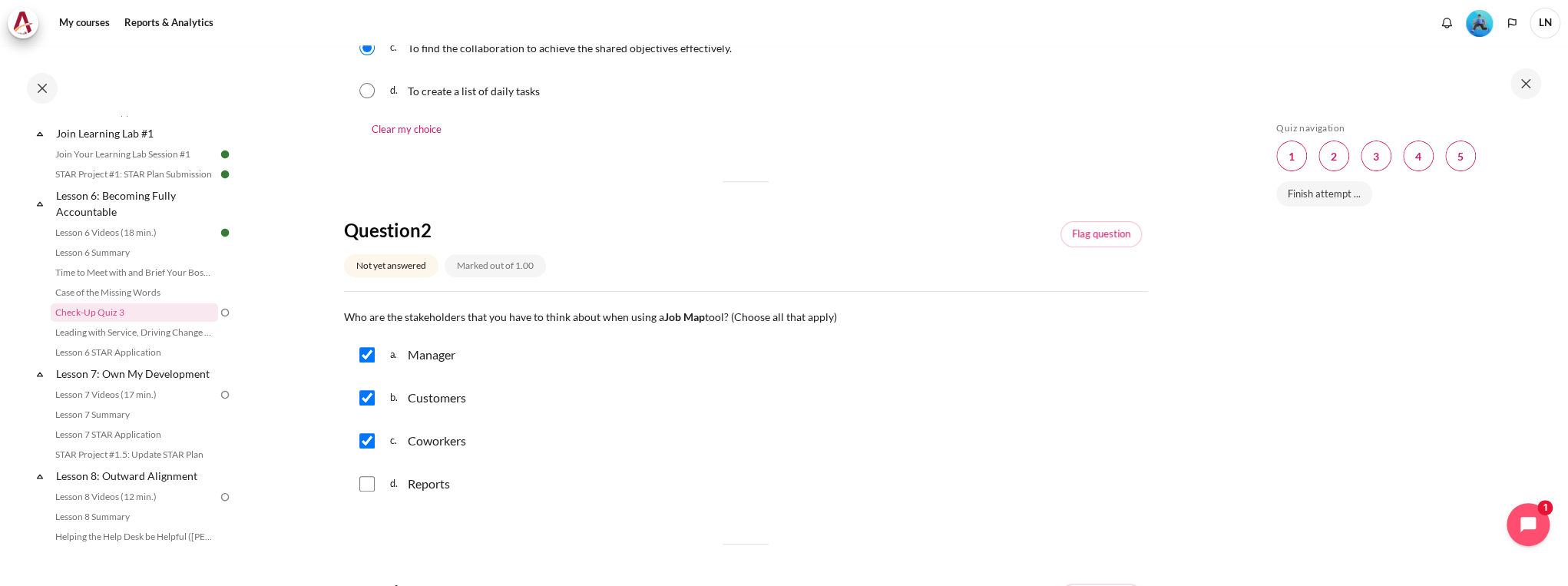
scroll to position [491, 0]
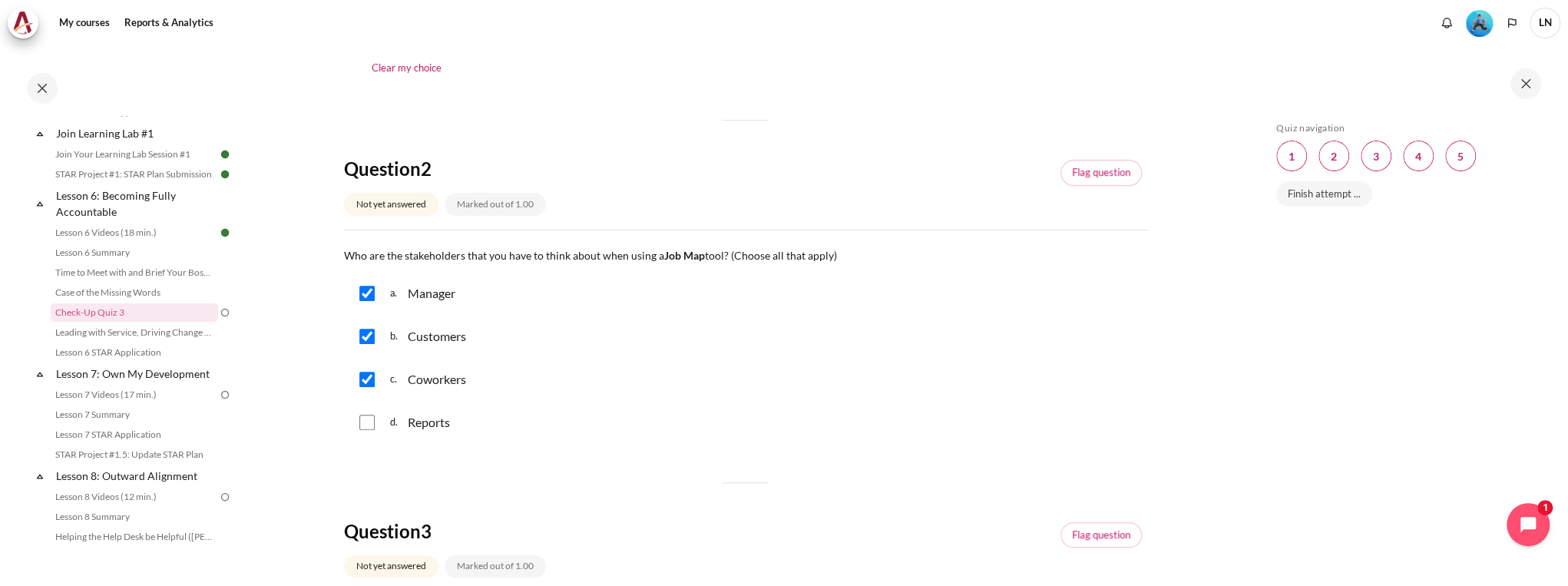
click at [362, 426] on input "Content" at bounding box center [367, 422] width 15 height 15
checkbox input "true"
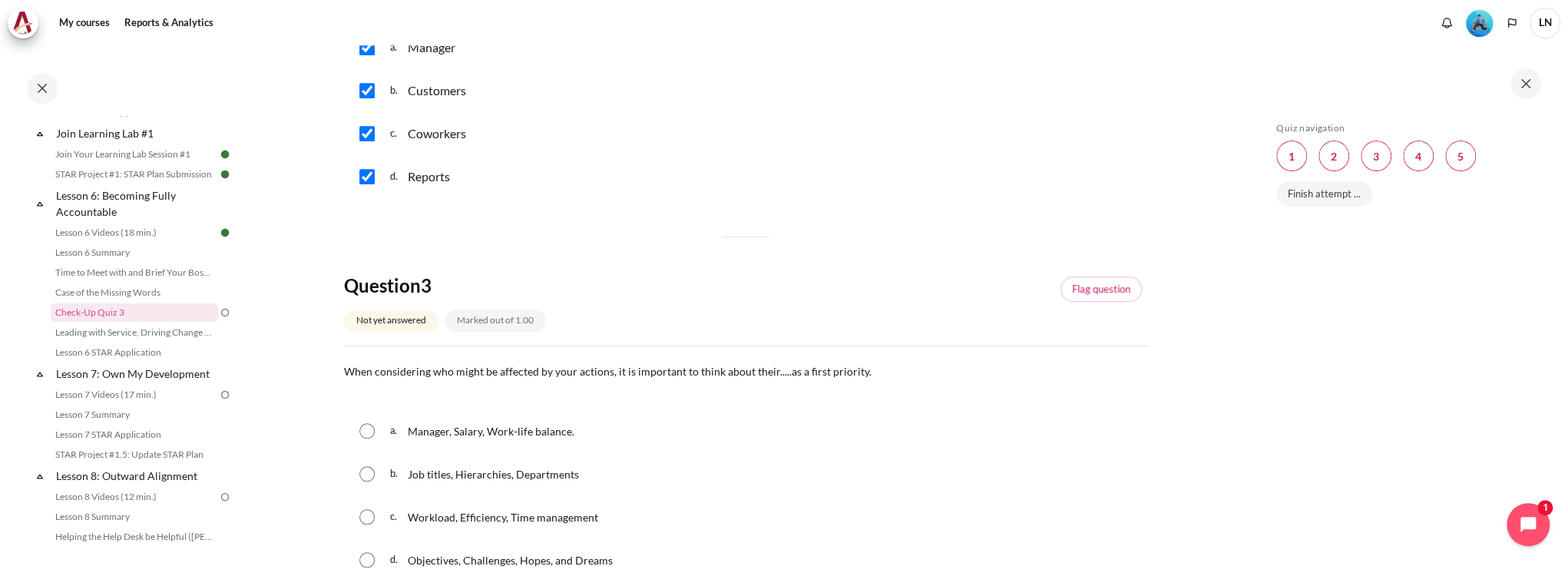
scroll to position [799, 0]
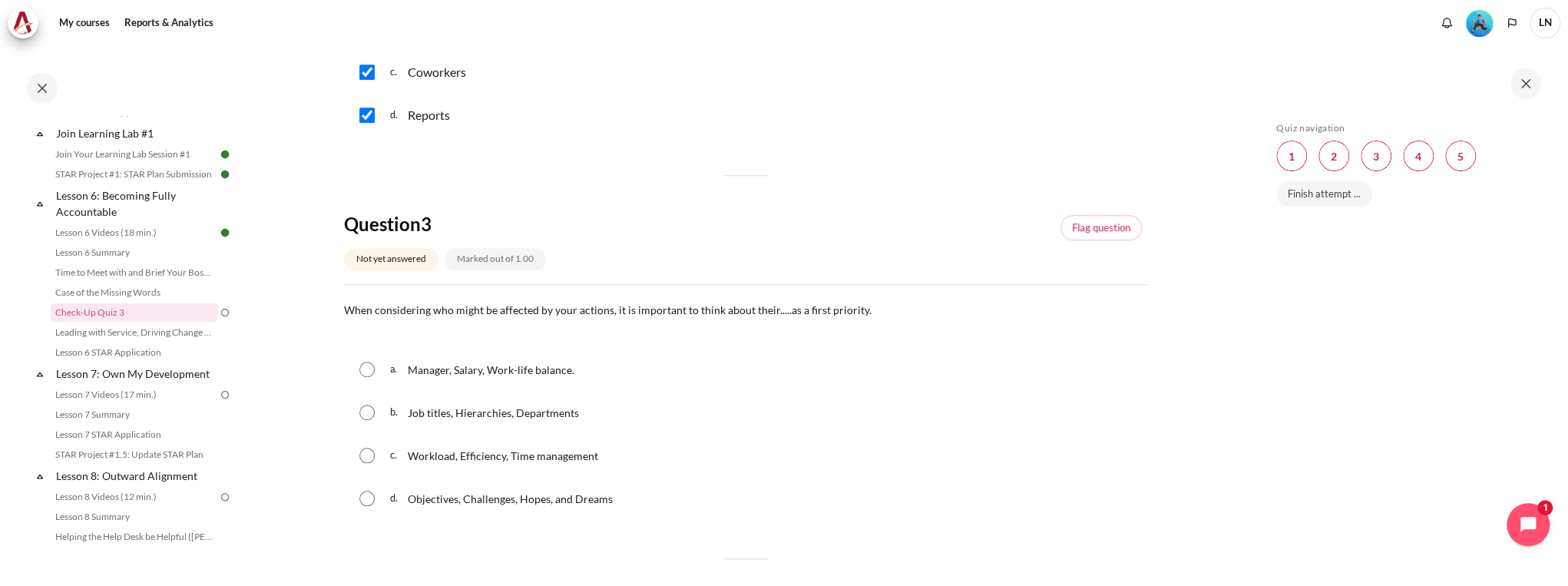
click at [376, 501] on div "d. Objectives, Challenges, Hopes, and Dreams" at bounding box center [746, 499] width 804 height 40
click at [361, 499] on input "Content" at bounding box center [367, 499] width 15 height 15
radio input "true"
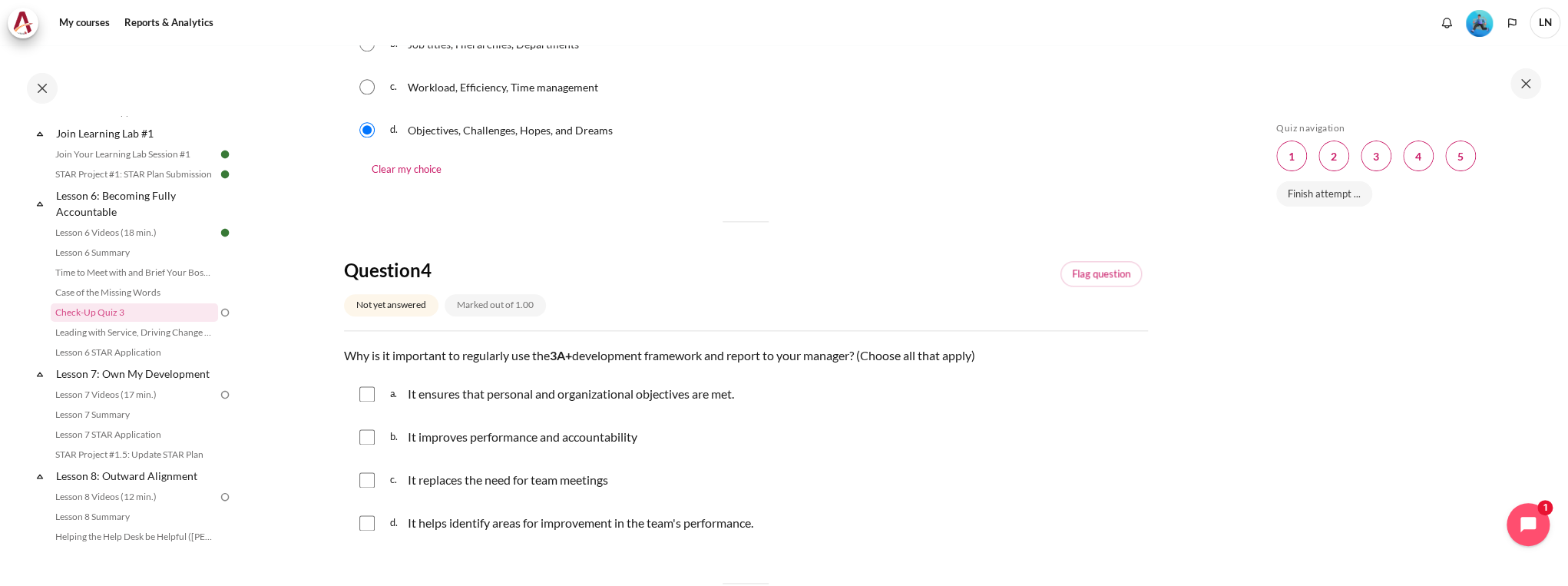
scroll to position [1229, 0]
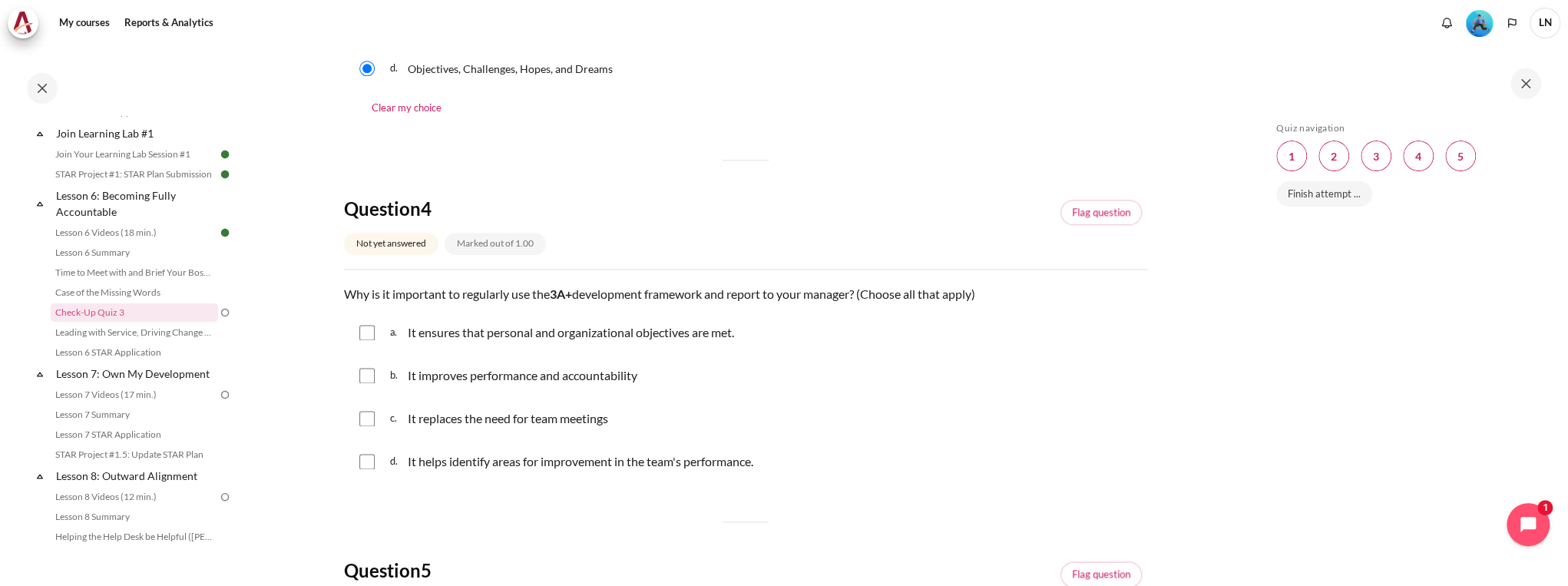
click at [368, 465] on input "Content" at bounding box center [367, 461] width 15 height 15
checkbox input "true"
click at [365, 332] on input "Content" at bounding box center [367, 333] width 15 height 15
checkbox input "true"
click at [370, 378] on input "Content" at bounding box center [367, 376] width 15 height 15
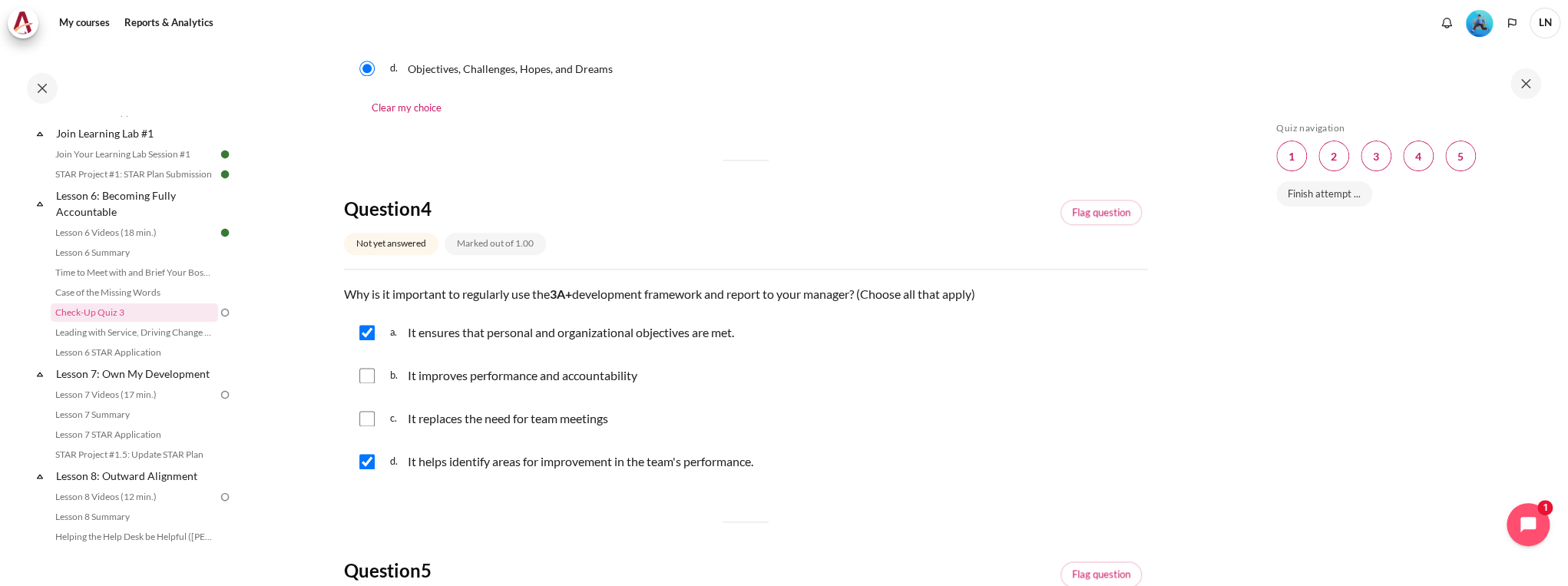
checkbox input "true"
click at [364, 338] on input "Content" at bounding box center [367, 333] width 15 height 15
checkbox input "false"
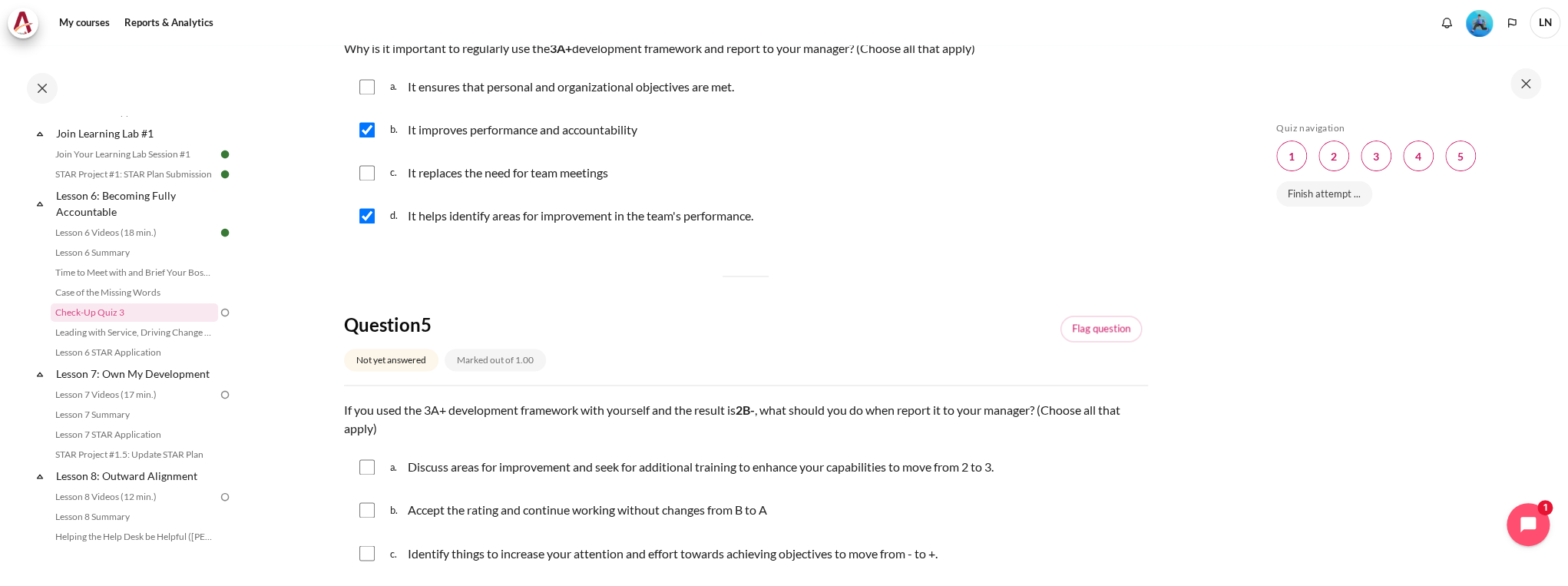
scroll to position [1598, 0]
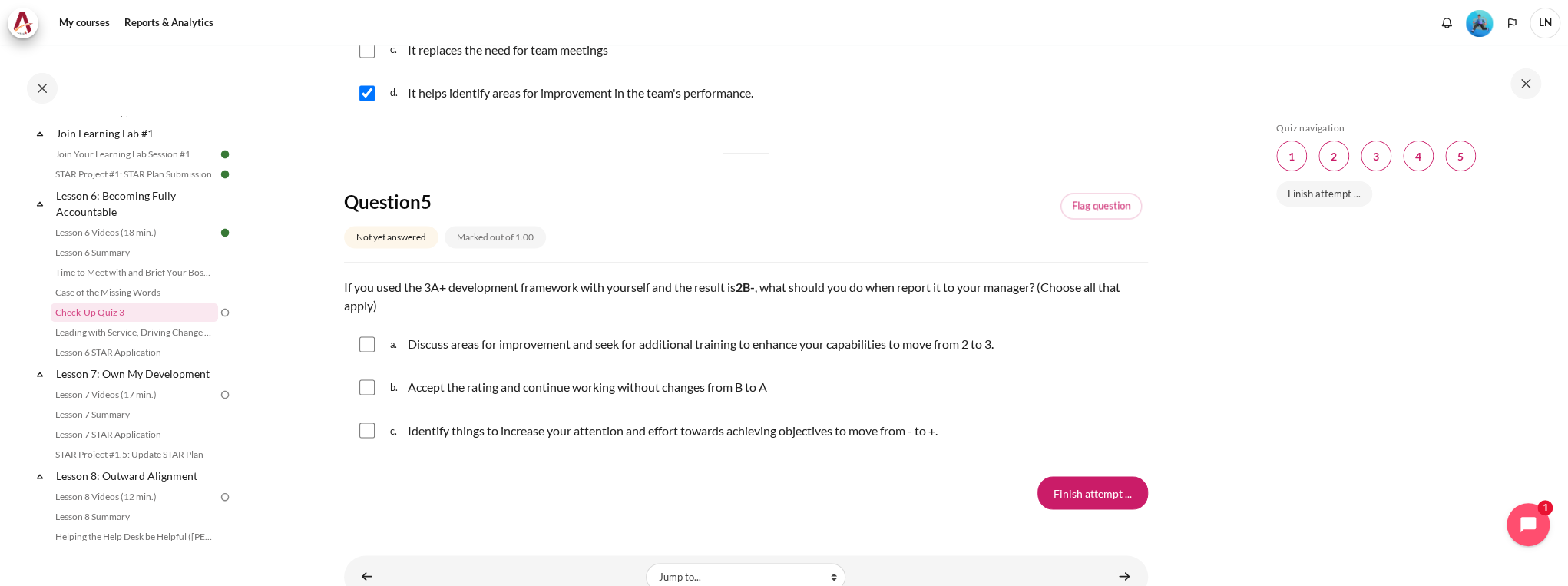
click at [351, 345] on div "a. Discuss areas for improvement and seek for additional training to enhance yo…" at bounding box center [746, 344] width 804 height 40
click at [366, 349] on input "Content" at bounding box center [367, 344] width 15 height 15
checkbox input "true"
click at [361, 432] on input "Content" at bounding box center [367, 430] width 15 height 15
checkbox input "true"
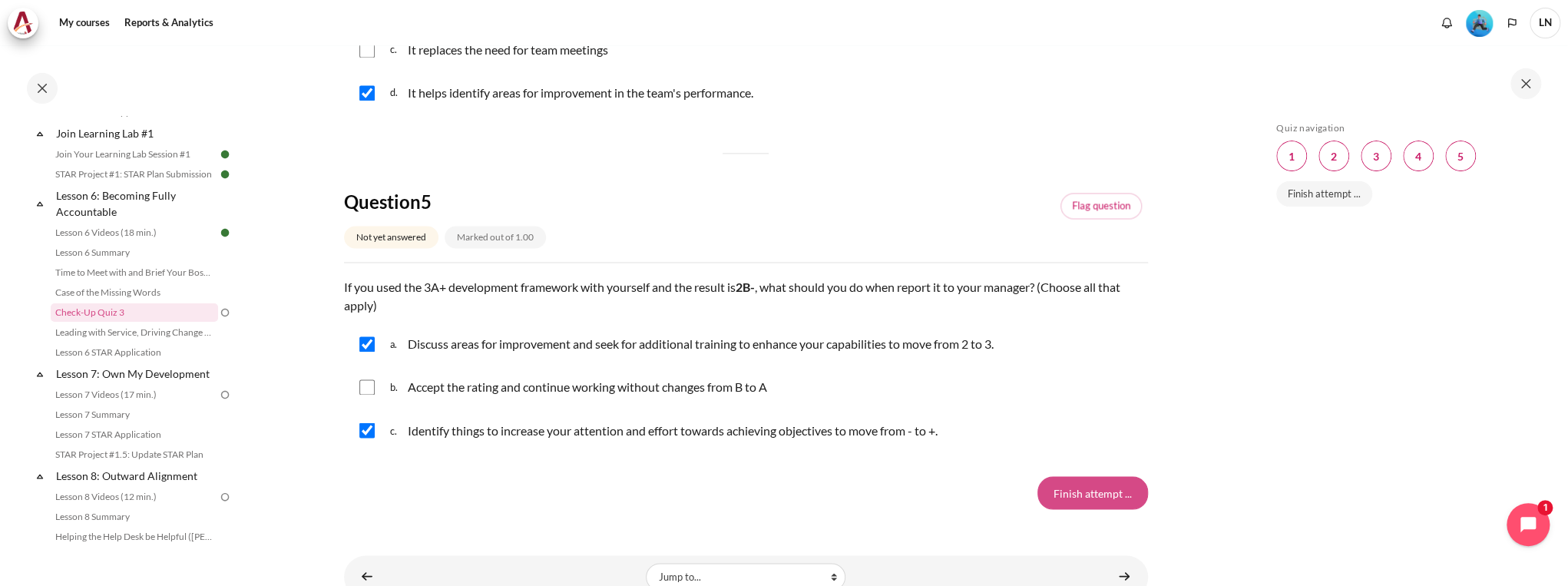
click at [1095, 491] on input "Finish attempt ..." at bounding box center [1092, 492] width 110 height 33
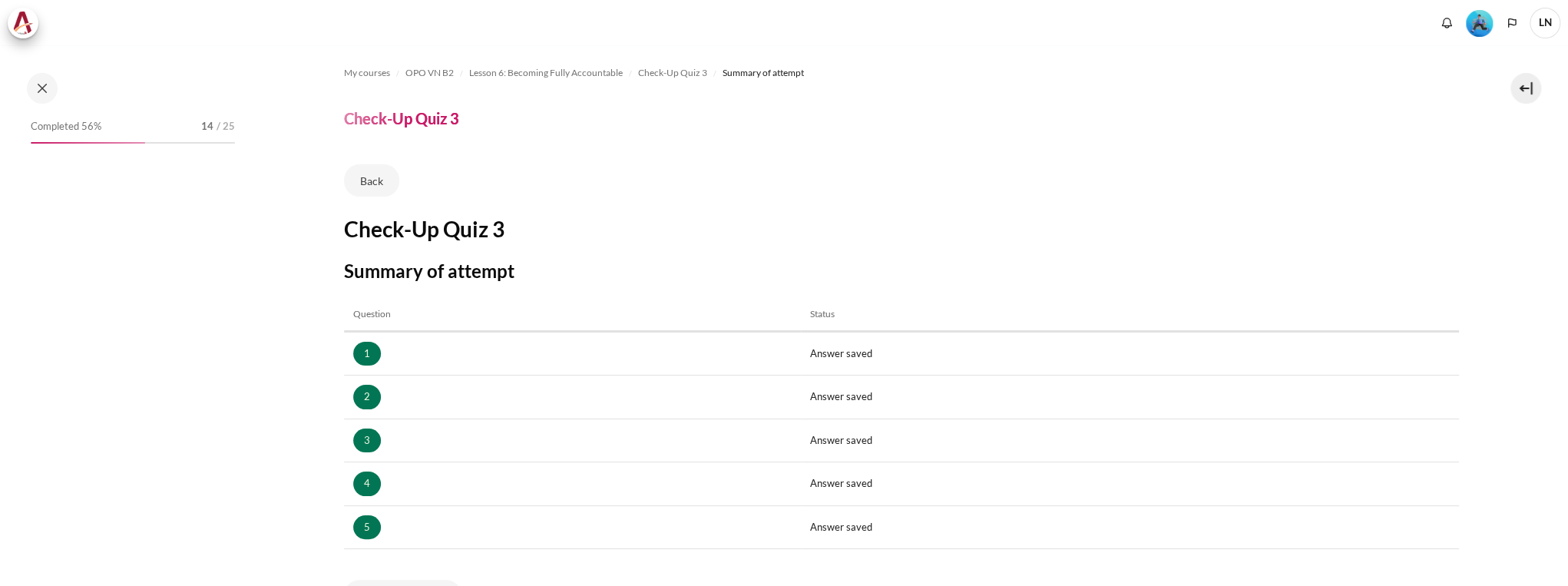
scroll to position [202, 0]
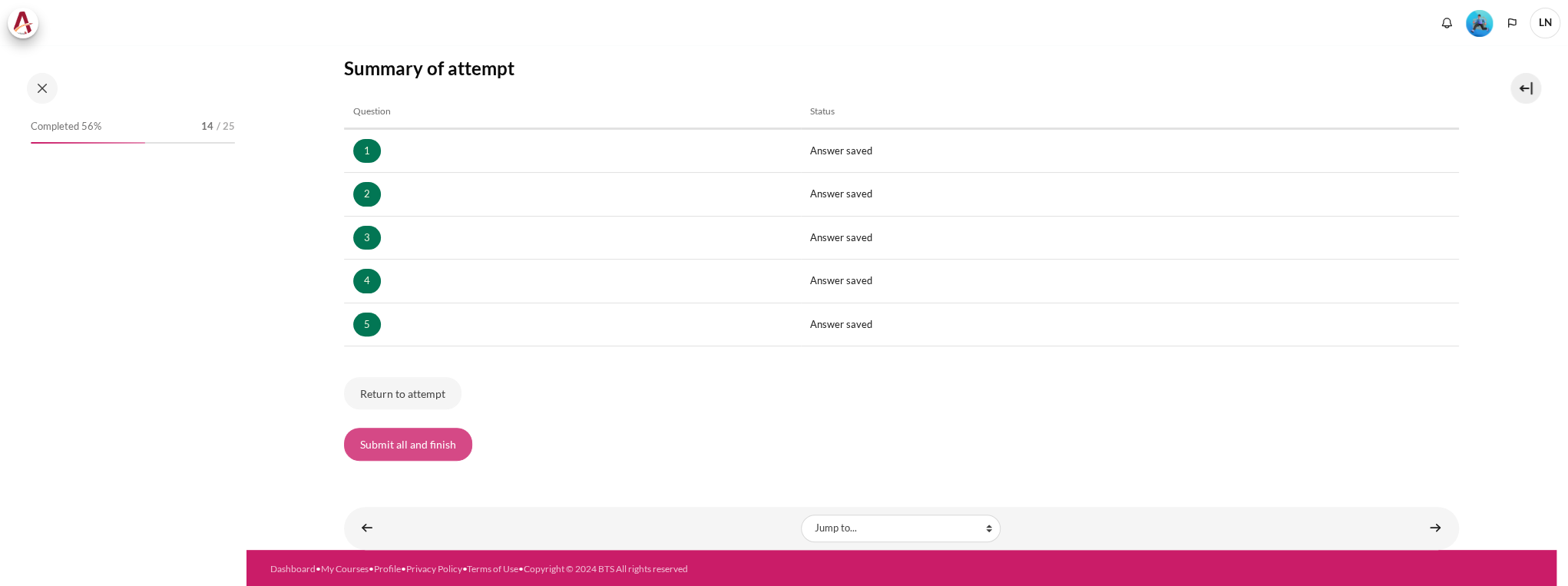
click at [445, 442] on button "Submit all and finish" at bounding box center [409, 444] width 129 height 33
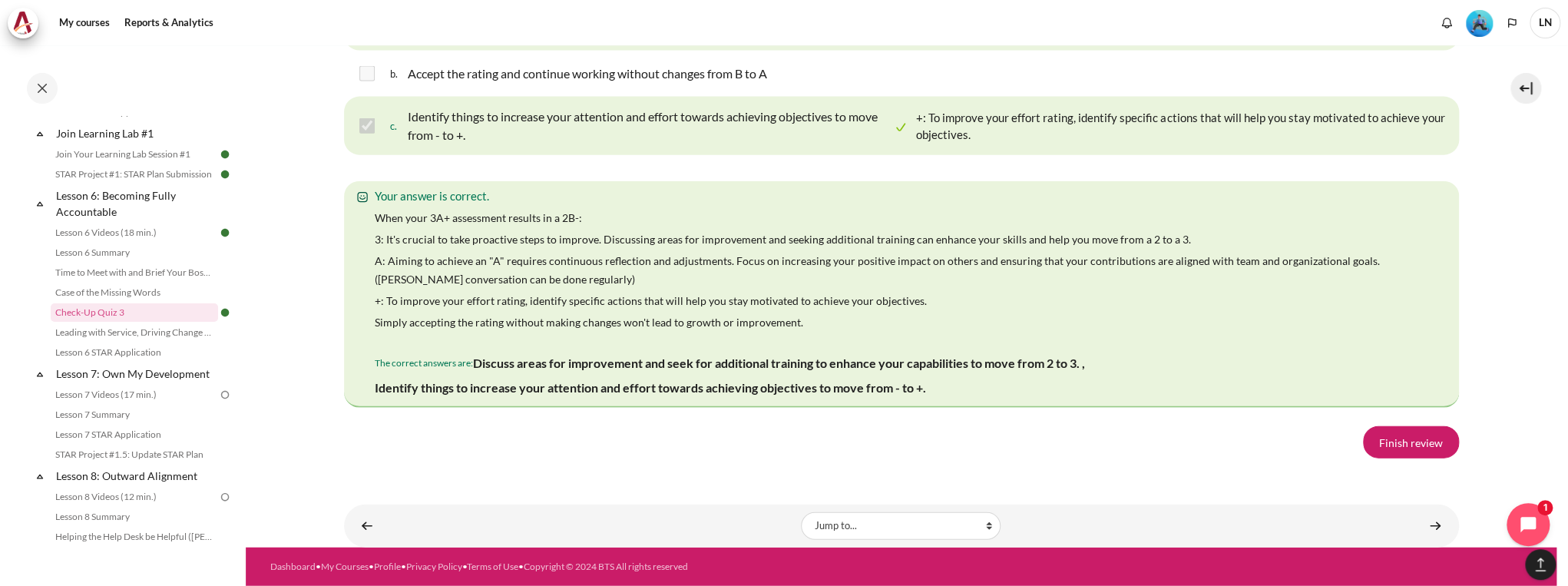
scroll to position [2900, 0]
click at [1413, 446] on link "Finish review" at bounding box center [1411, 442] width 96 height 33
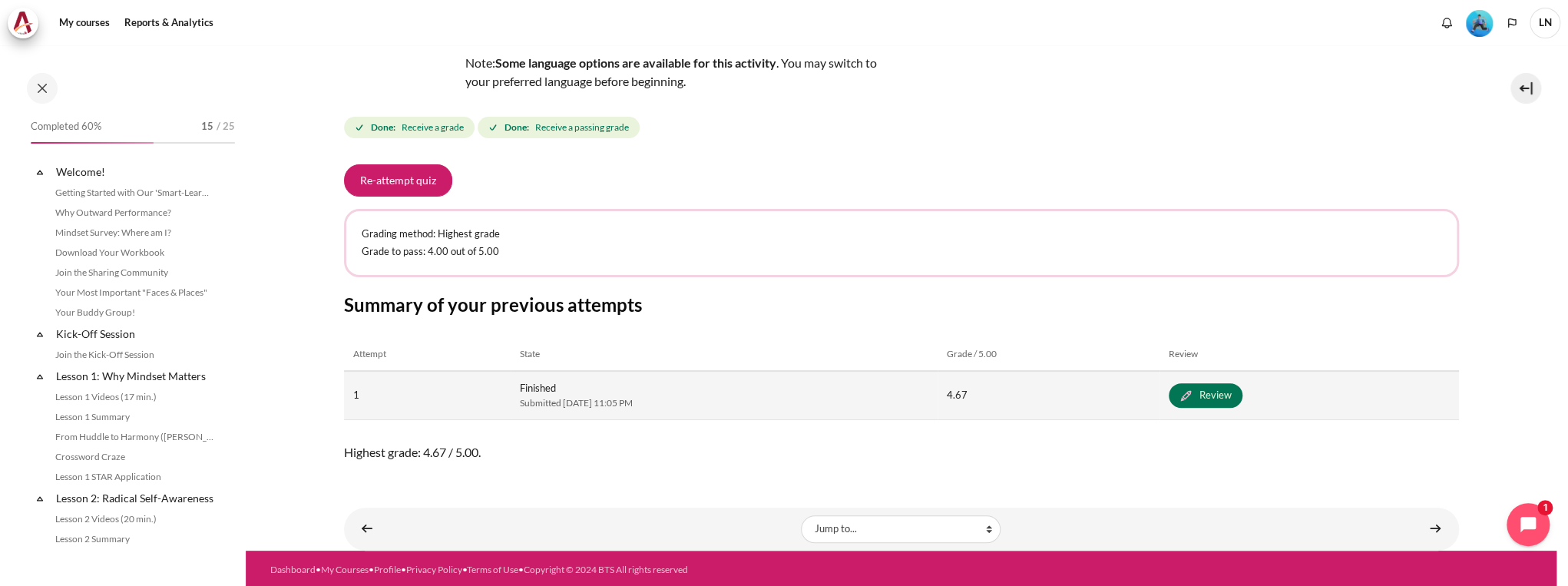
scroll to position [830, 0]
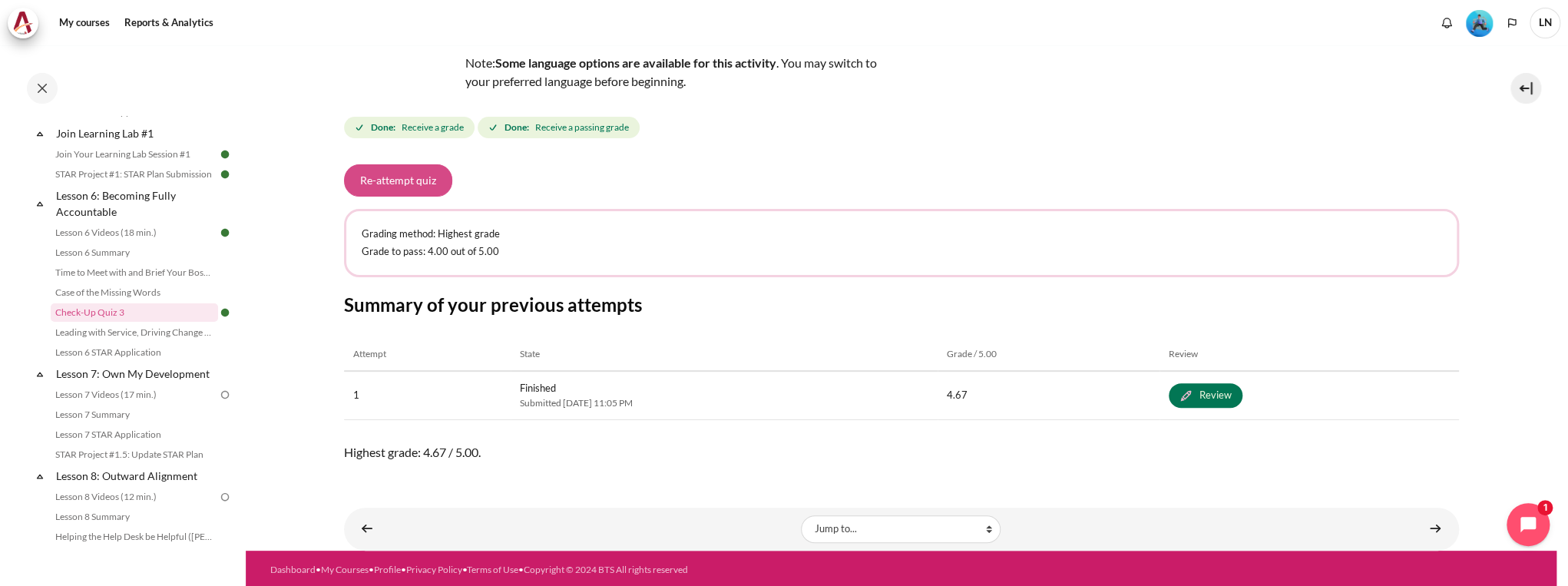
click at [430, 190] on button "Re-attempt quiz" at bounding box center [398, 180] width 108 height 33
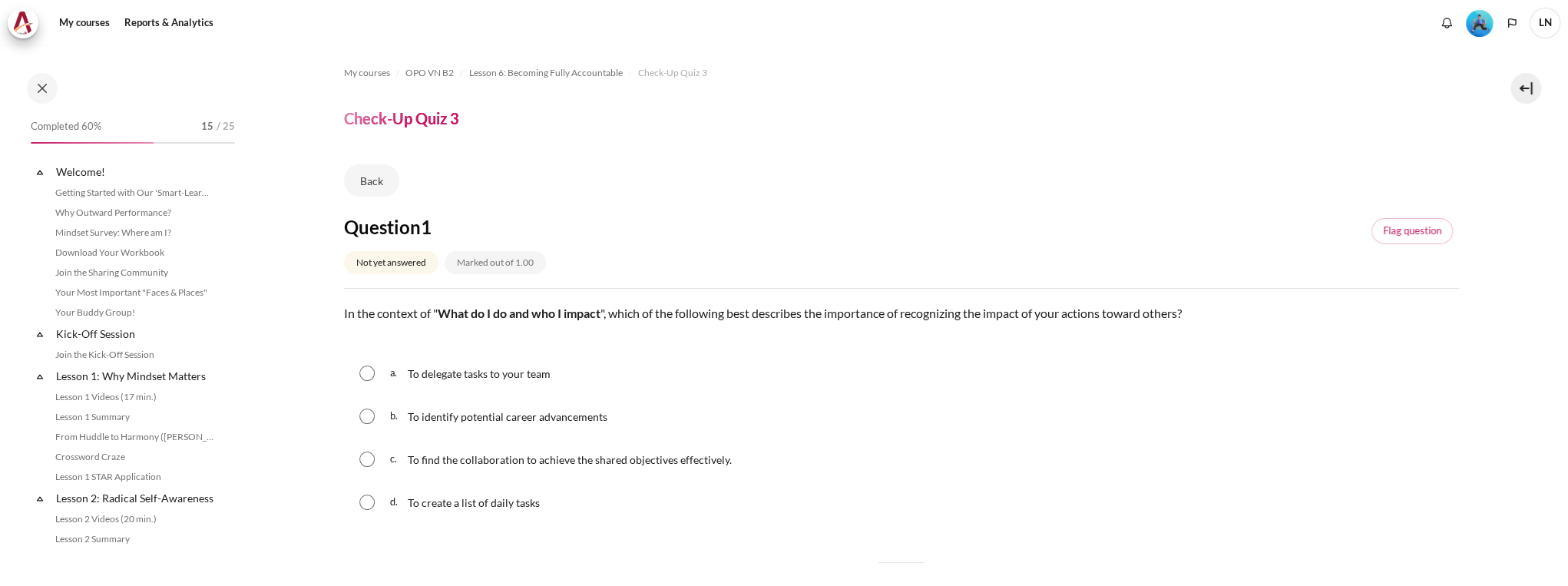
scroll to position [830, 0]
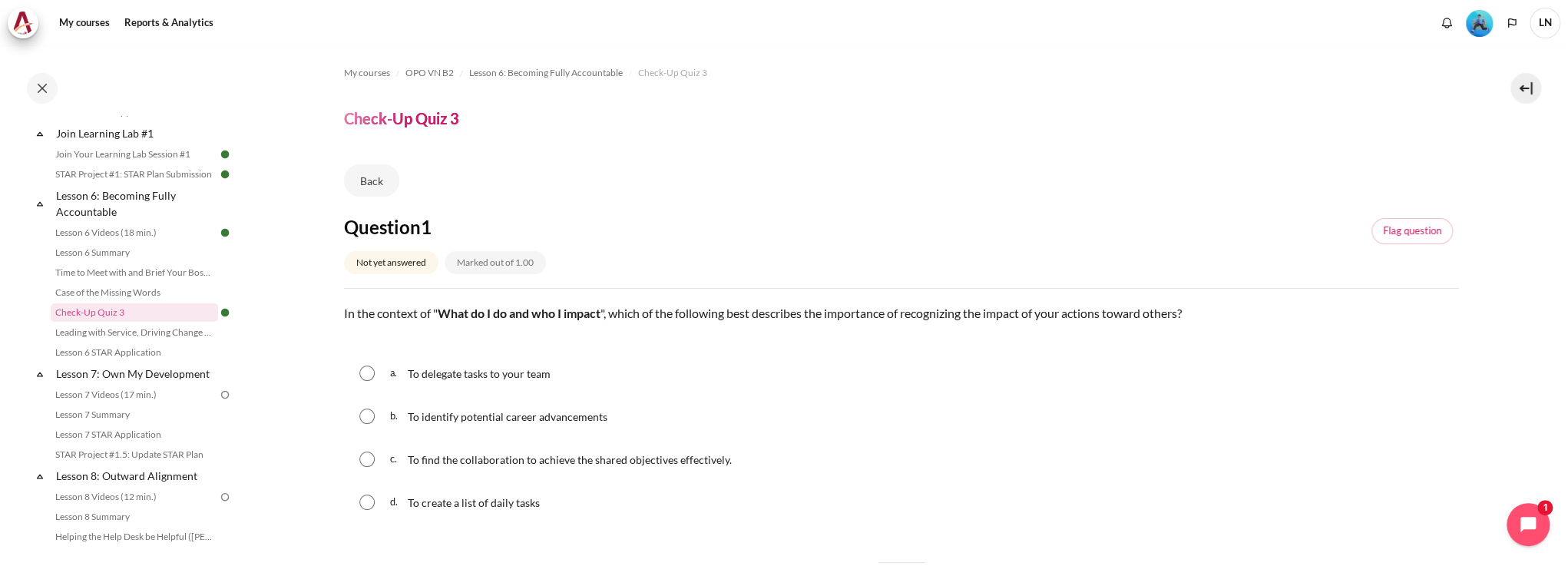
click at [380, 463] on div "c. To find the collaboration to achieve the shared objectives effectively." at bounding box center [901, 459] width 1115 height 40
click at [368, 458] on input "Content" at bounding box center [367, 459] width 15 height 15
radio input "true"
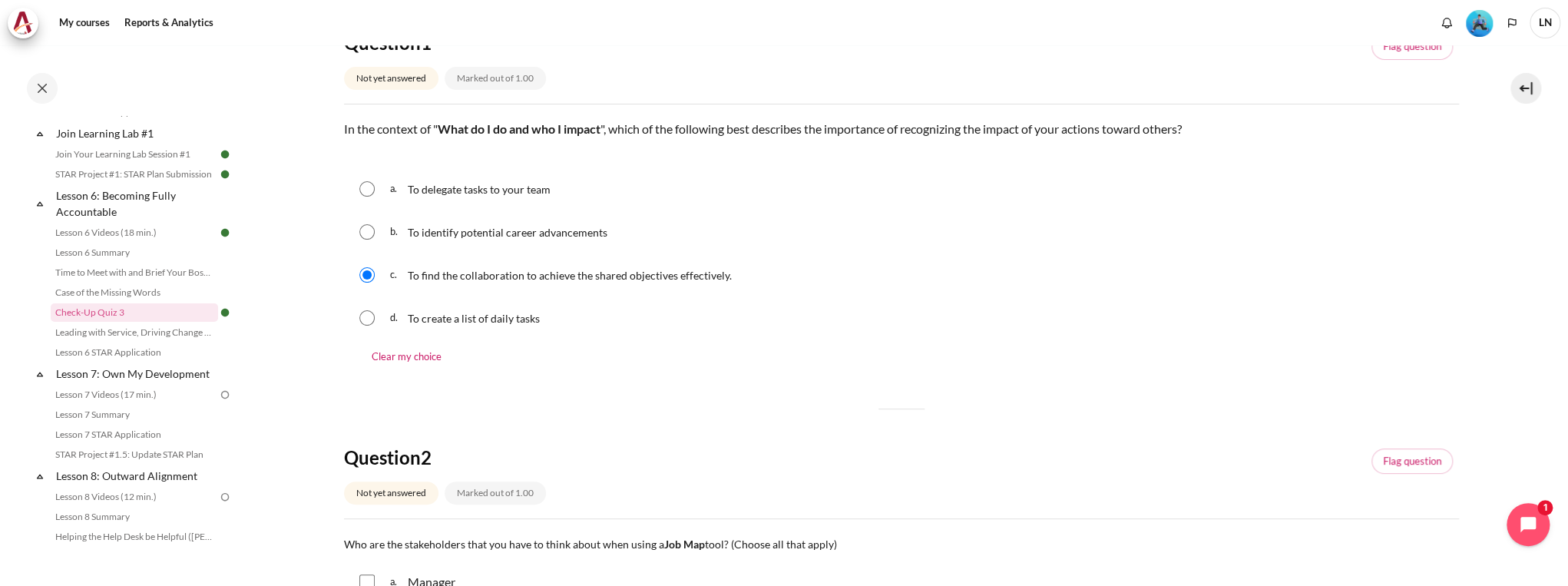
scroll to position [307, 0]
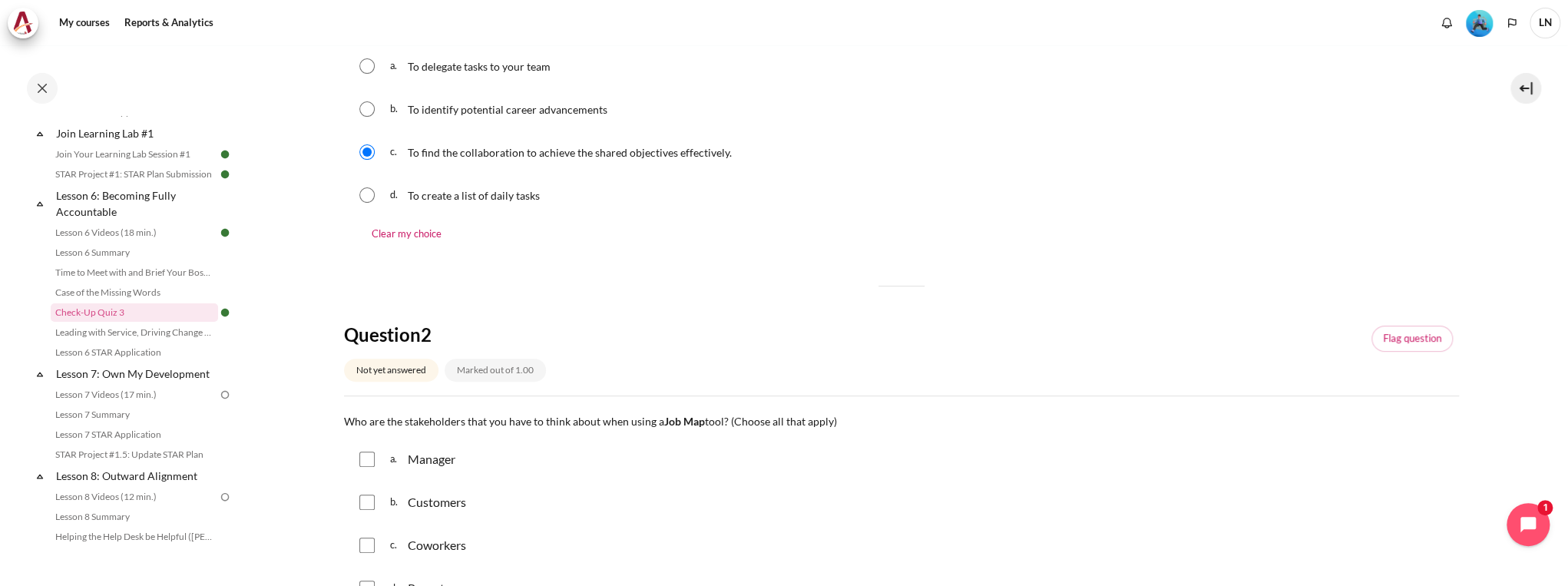
click at [360, 457] on input "Content" at bounding box center [367, 459] width 15 height 15
checkbox input "true"
click at [365, 504] on input "Content" at bounding box center [367, 503] width 15 height 15
checkbox input "true"
click at [363, 553] on div "c. Coworkers" at bounding box center [901, 546] width 1115 height 40
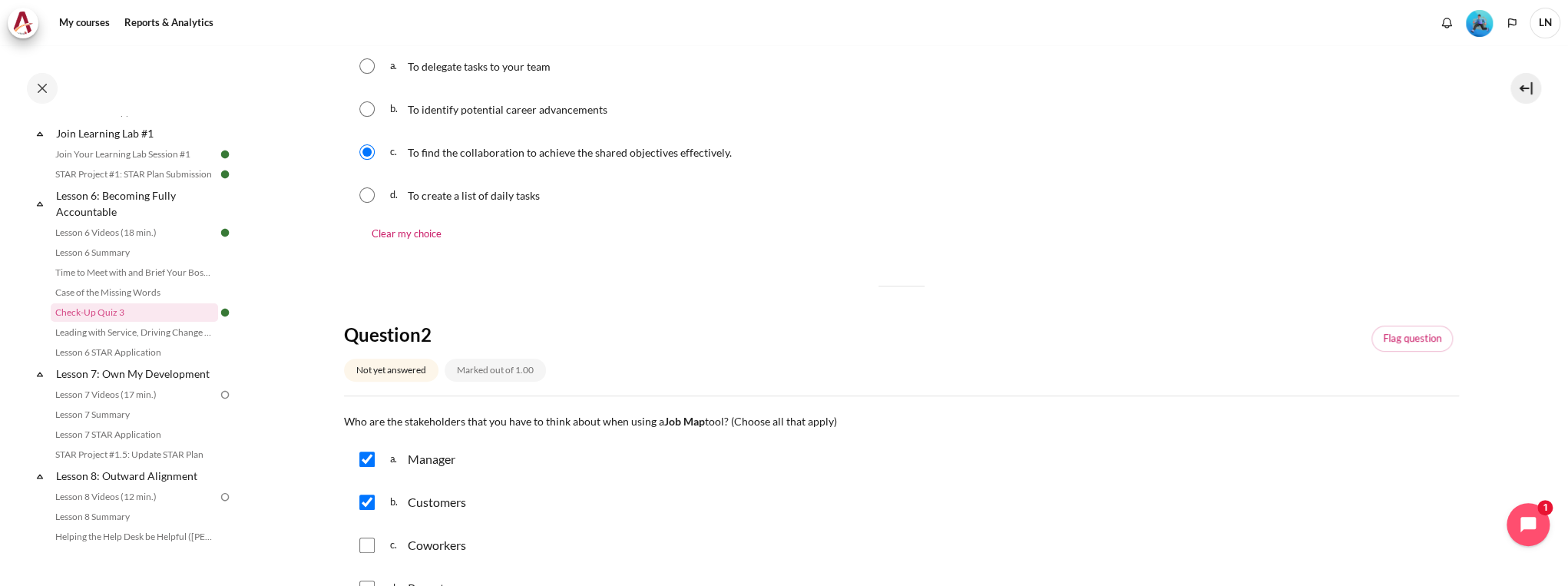
click at [371, 544] on input "Content" at bounding box center [367, 546] width 15 height 15
checkbox input "true"
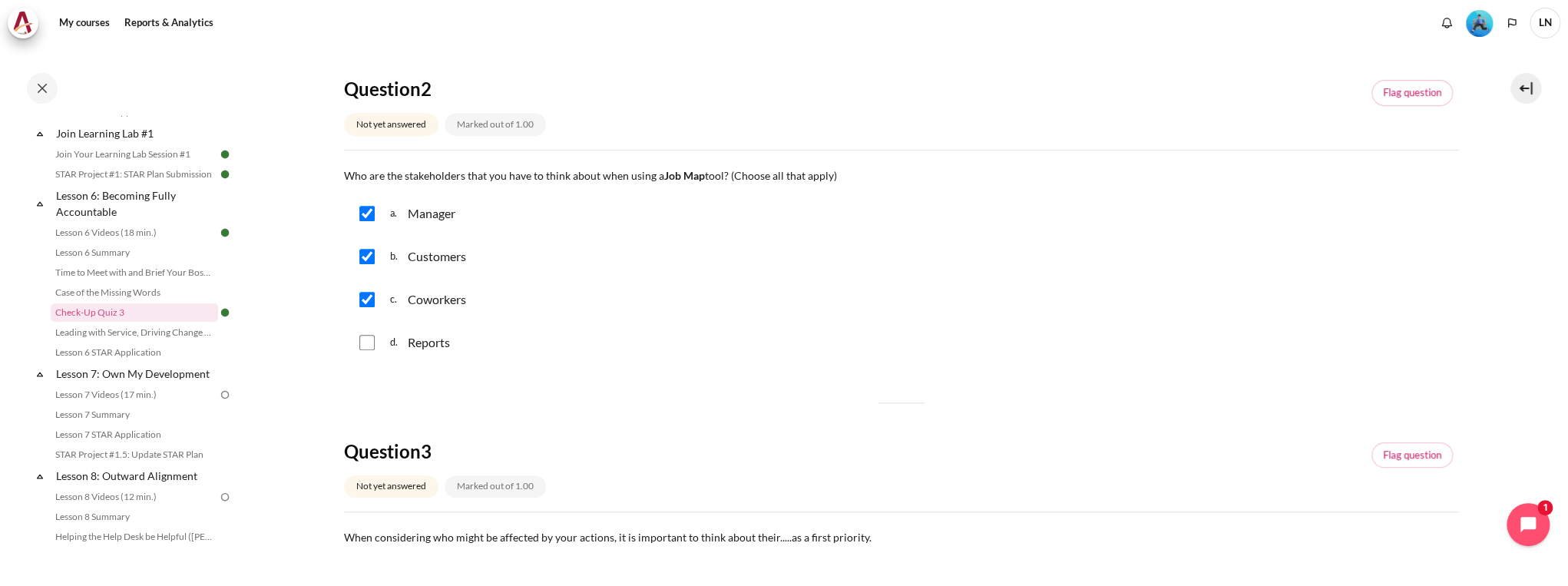
scroll to position [615, 0]
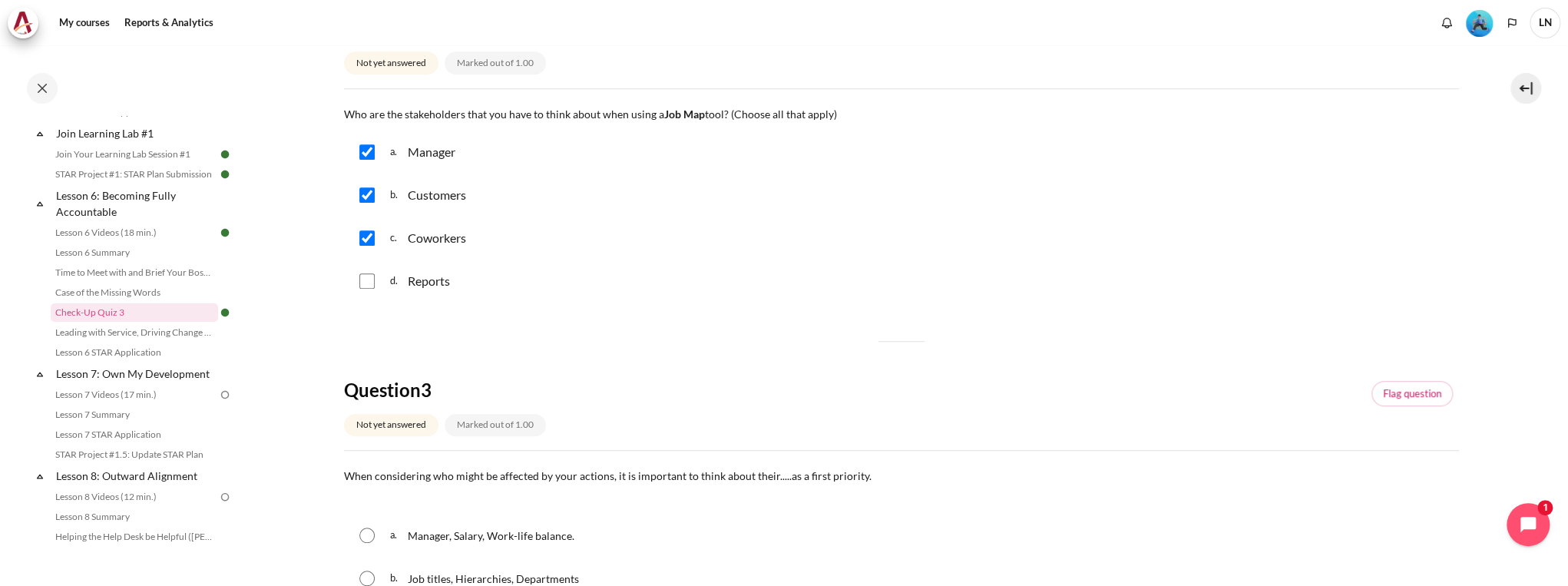
click at [366, 284] on input "Content" at bounding box center [367, 281] width 15 height 15
checkbox input "true"
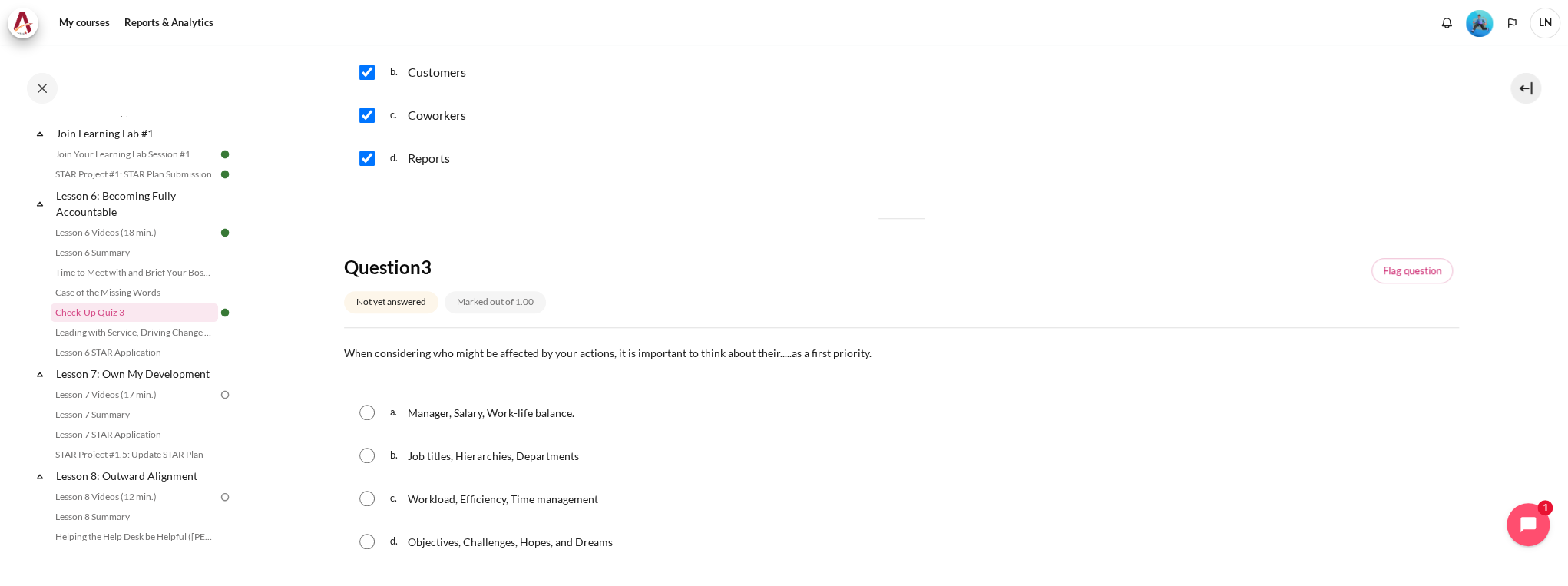
click at [375, 542] on div "d. Objectives, Challenges, Hopes, and Dreams" at bounding box center [901, 542] width 1115 height 40
click at [365, 544] on input "Content" at bounding box center [367, 542] width 15 height 15
radio input "true"
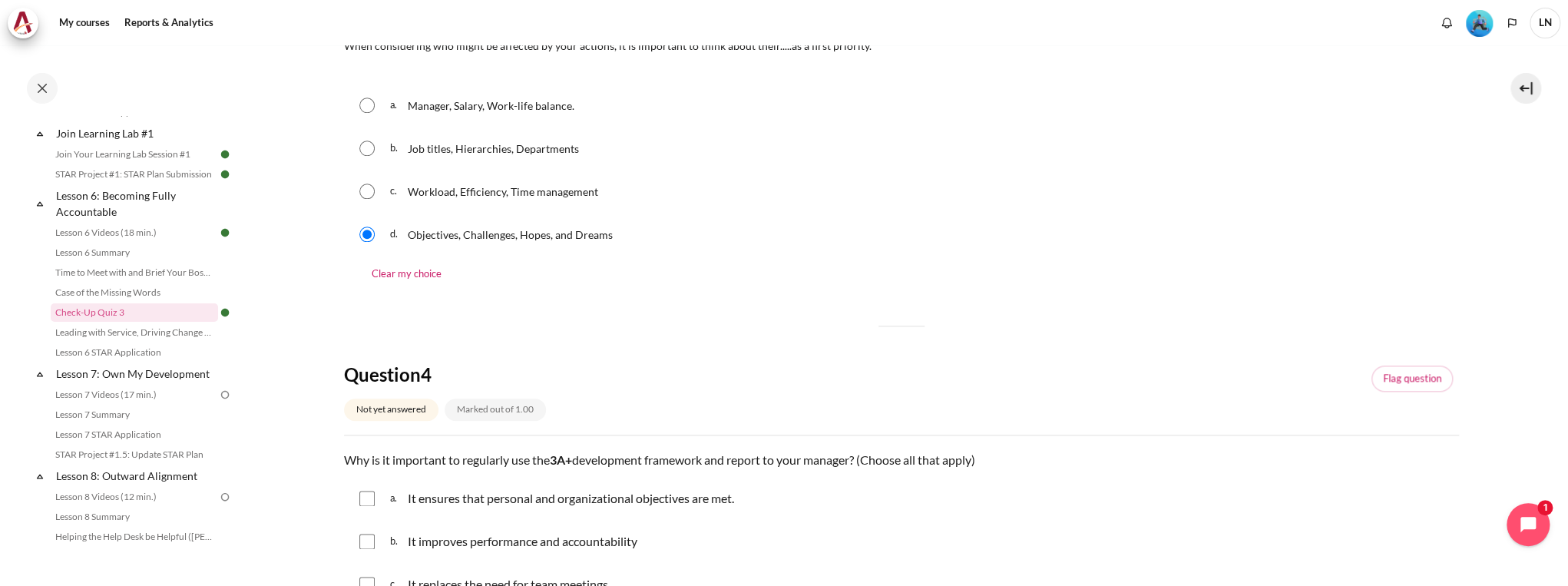
scroll to position [1106, 0]
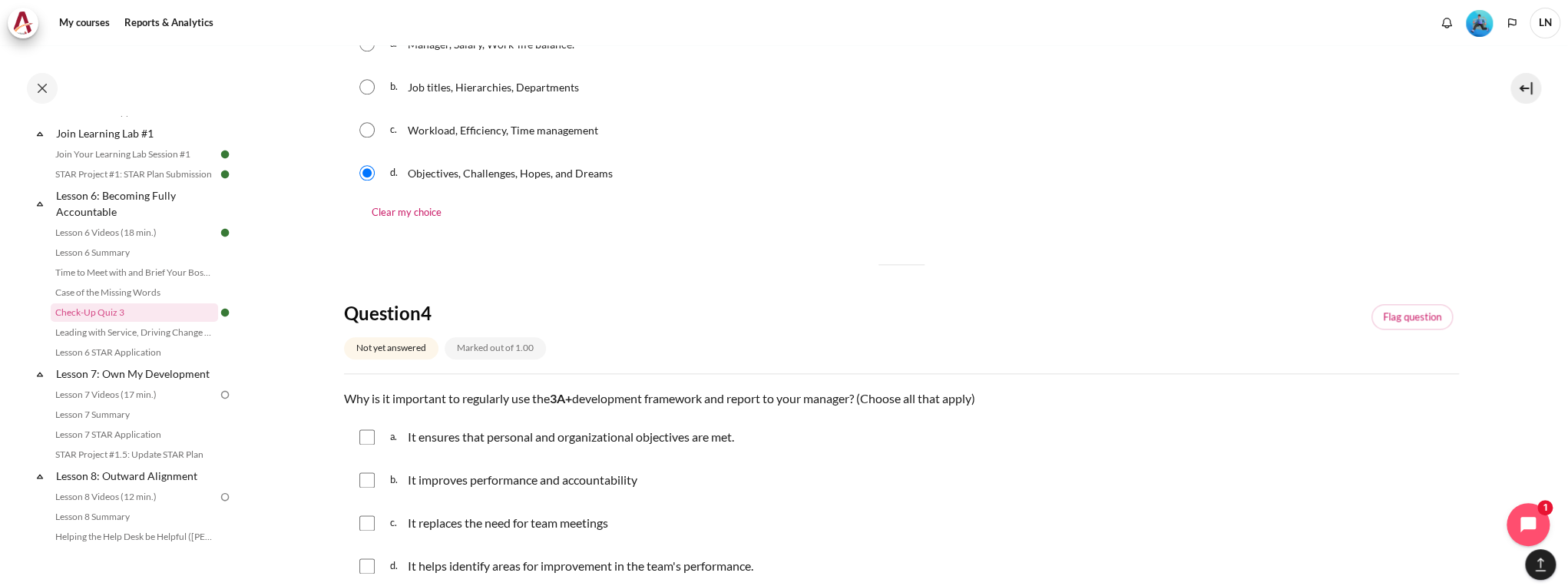
click at [372, 435] on input "Content" at bounding box center [367, 437] width 15 height 15
checkbox input "true"
click at [368, 484] on input "Content" at bounding box center [367, 480] width 15 height 15
checkbox input "true"
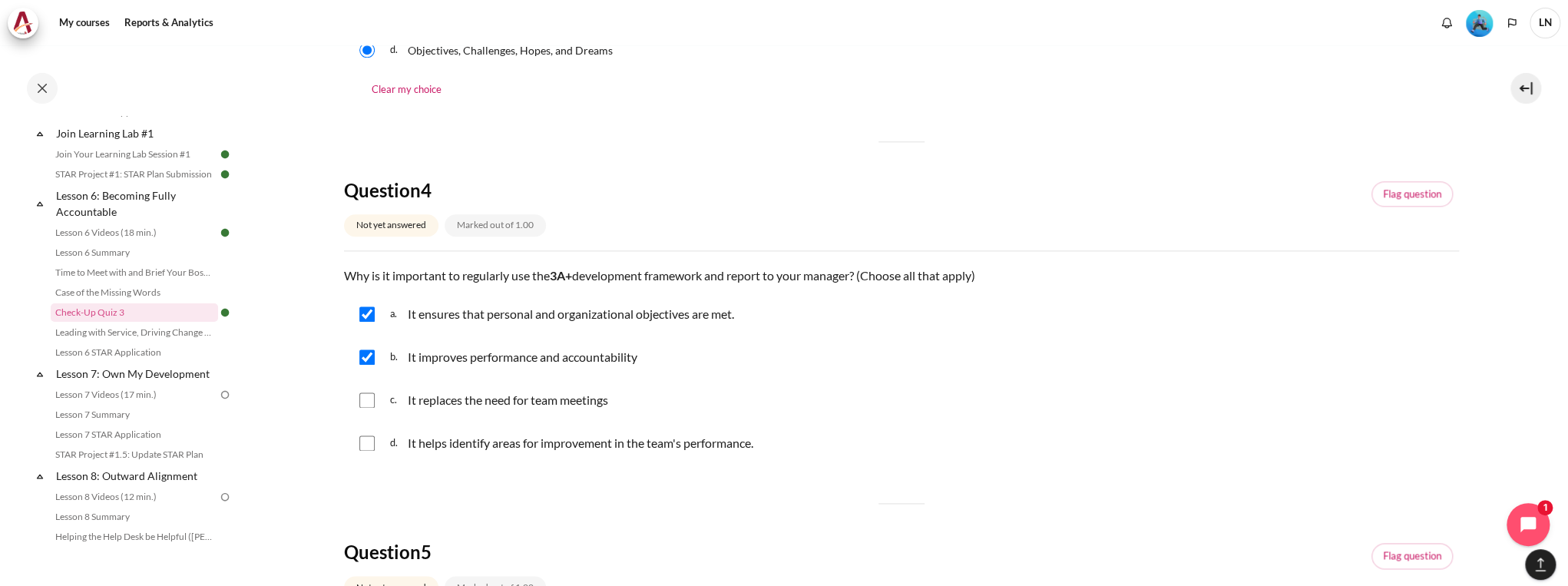
click at [365, 446] on input "Content" at bounding box center [367, 443] width 15 height 15
checkbox input "true"
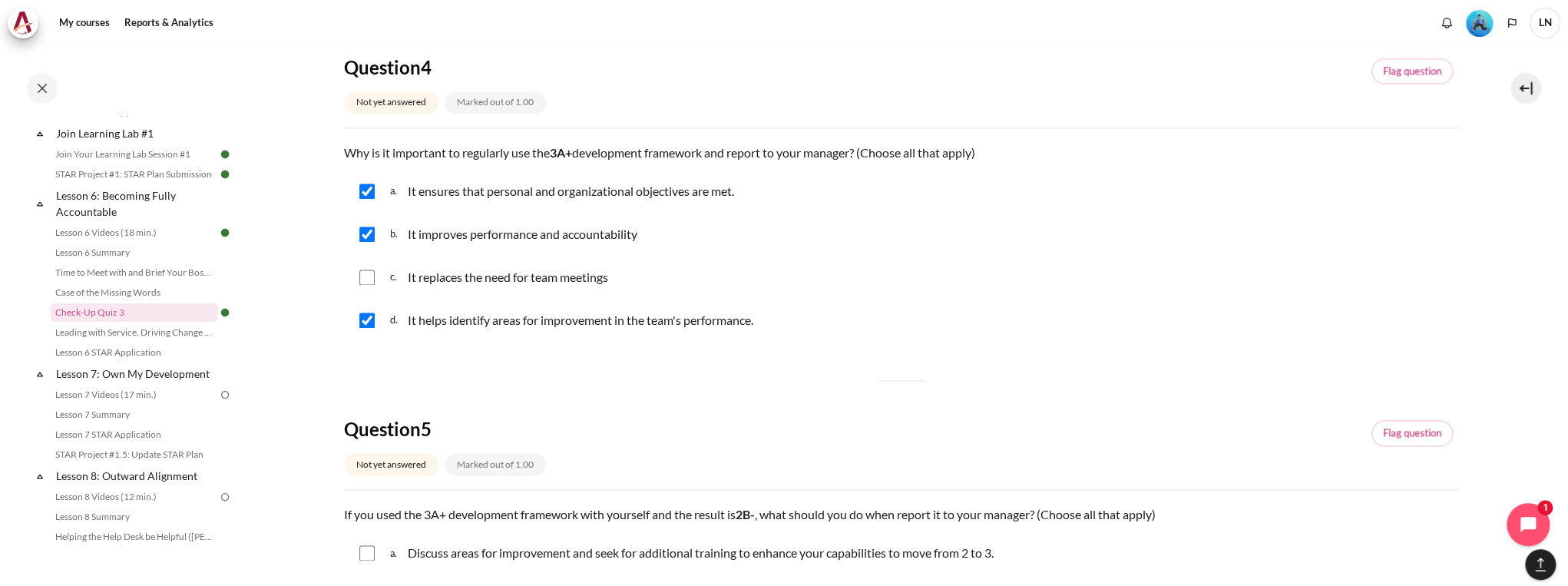
scroll to position [1474, 0]
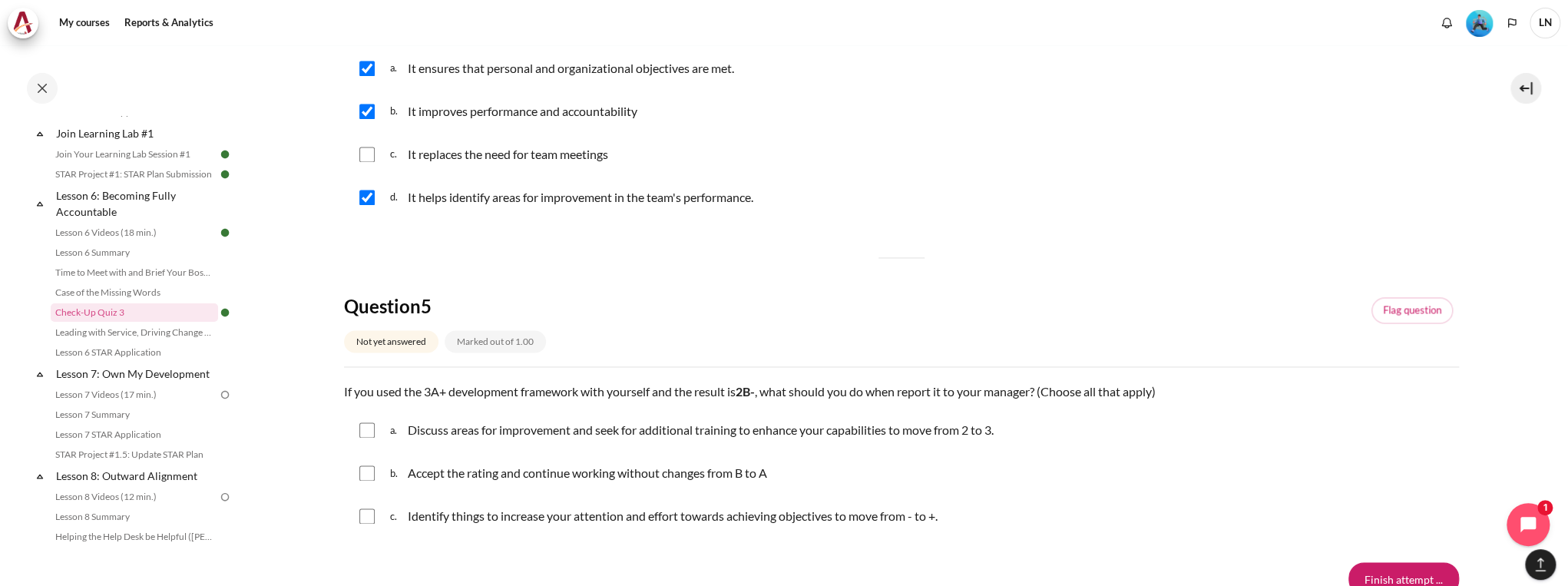
click at [364, 434] on input "Content" at bounding box center [367, 430] width 15 height 15
checkbox input "true"
click at [374, 517] on input "Content" at bounding box center [367, 516] width 15 height 15
checkbox input "true"
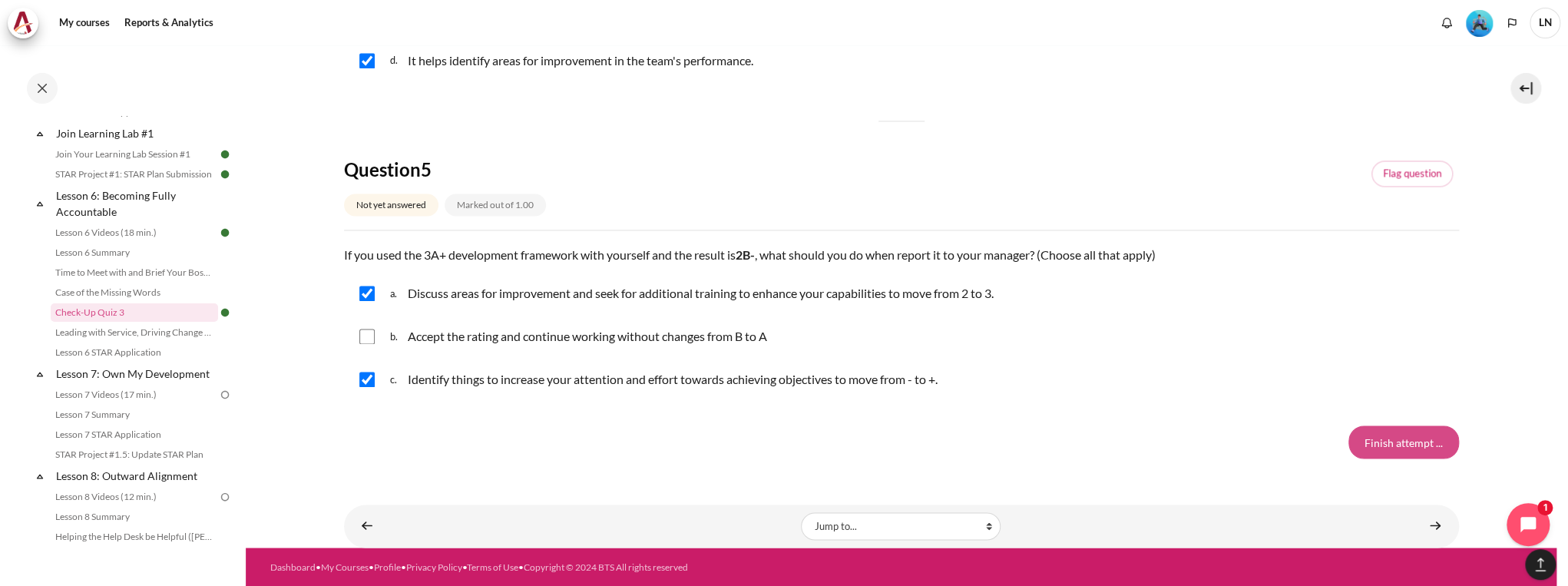
click at [1389, 434] on input "Finish attempt ..." at bounding box center [1403, 442] width 110 height 33
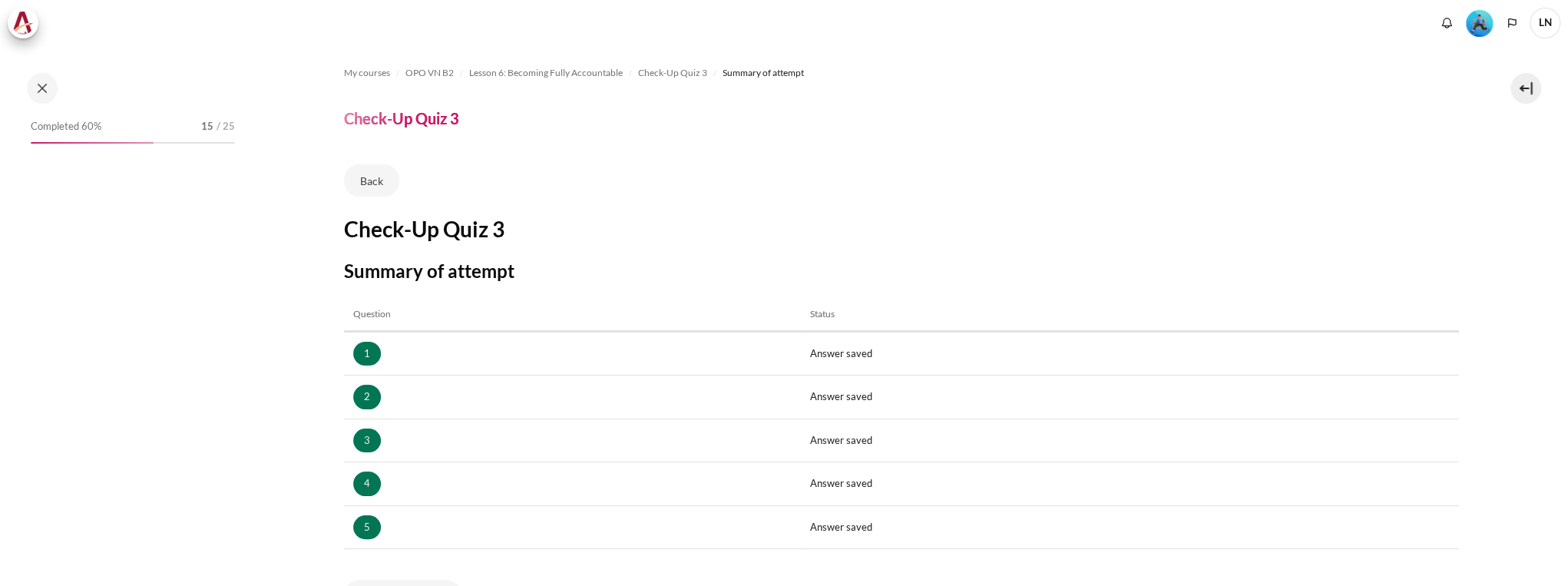
scroll to position [202, 0]
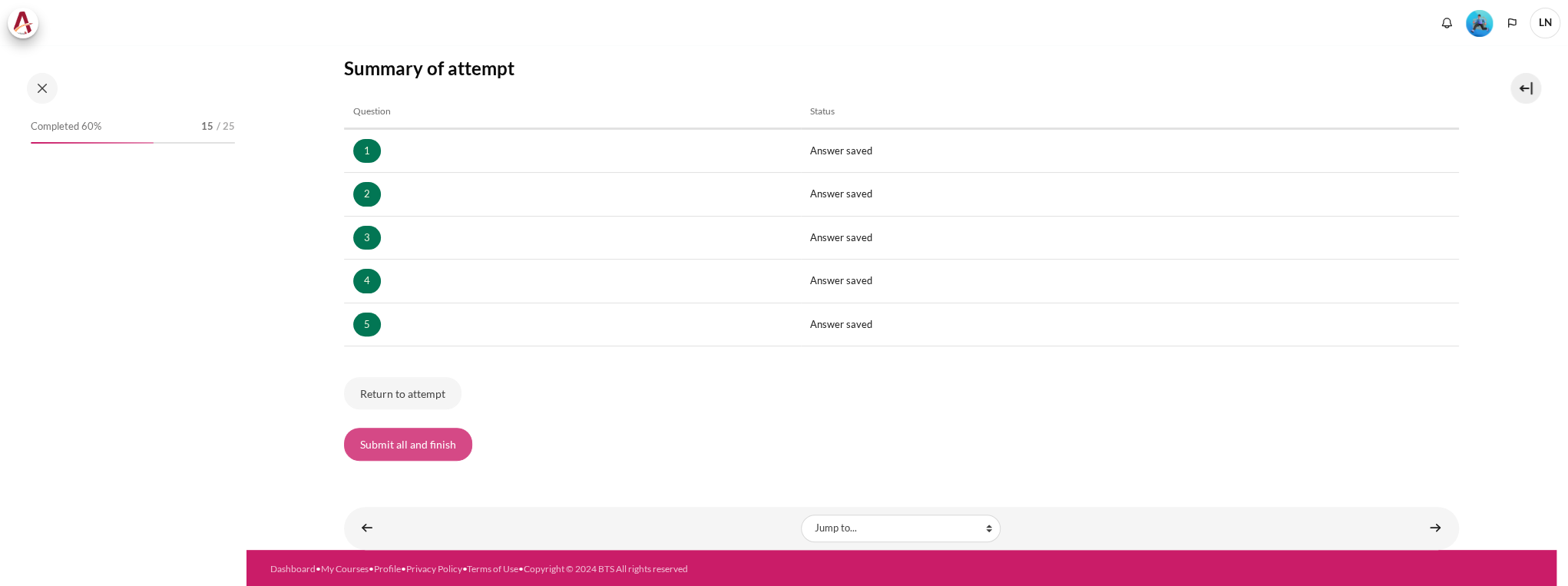
click at [395, 439] on button "Submit all and finish" at bounding box center [409, 444] width 129 height 33
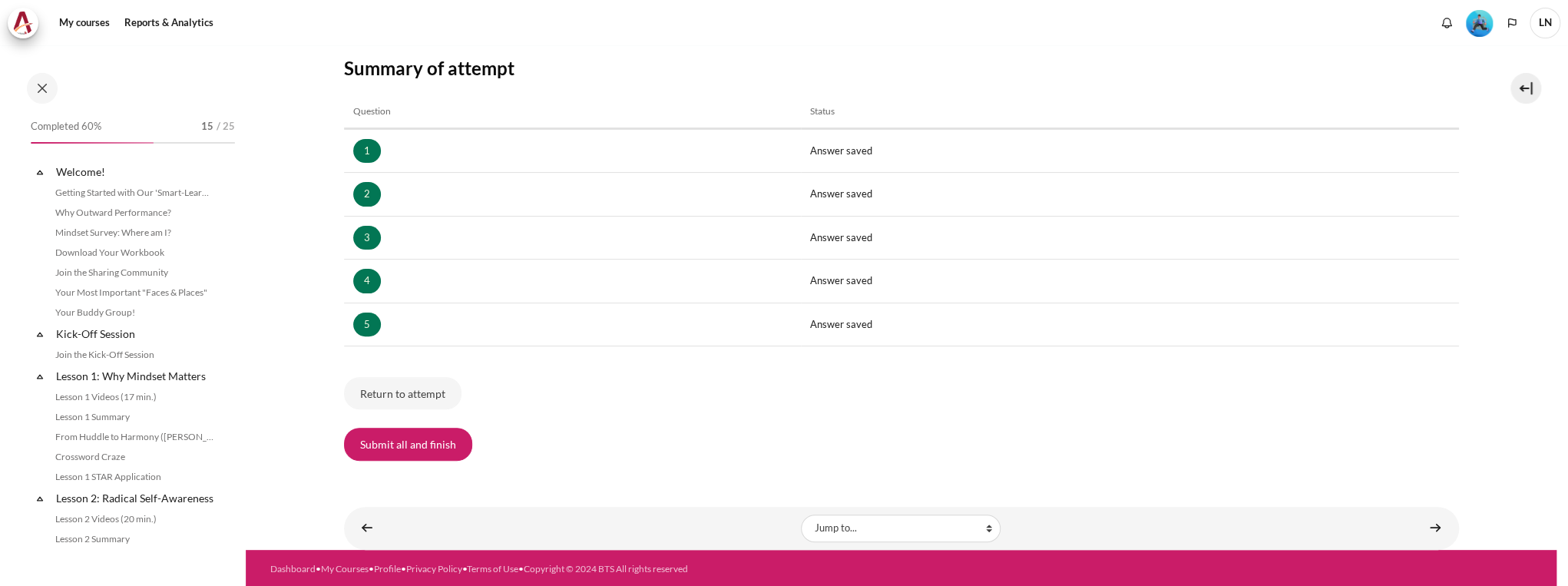
scroll to position [830, 0]
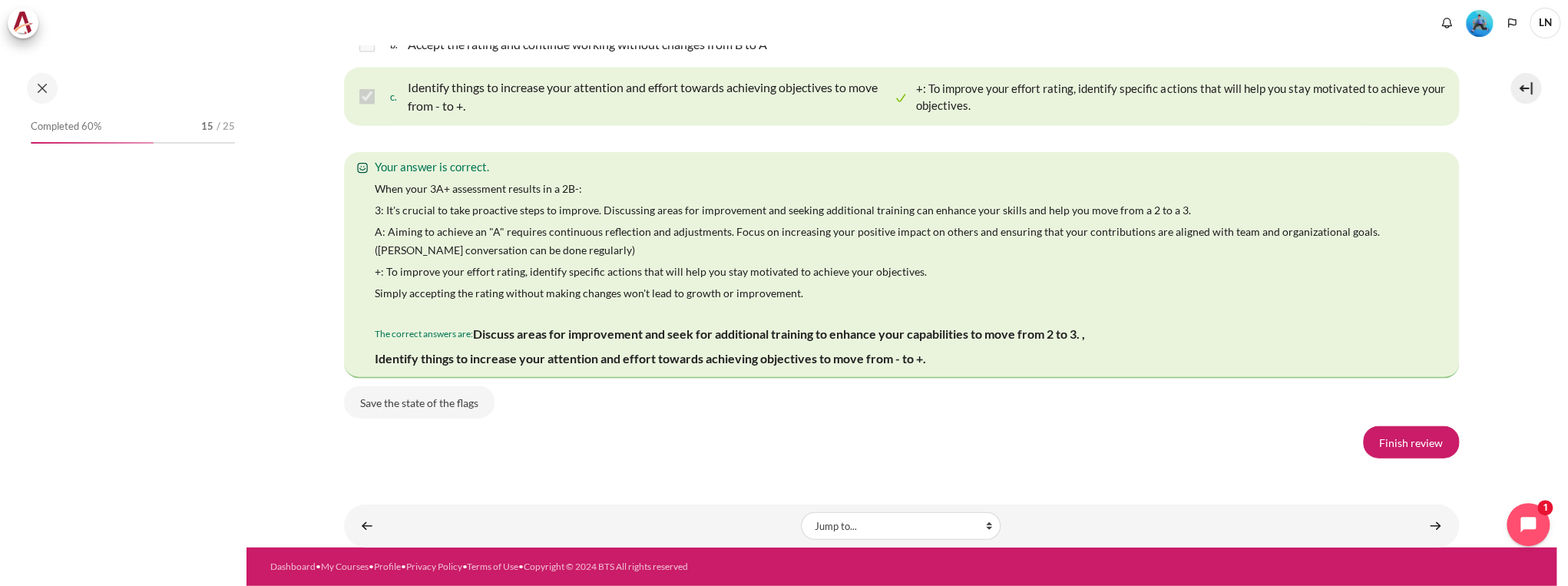
scroll to position [2916, 0]
click at [1404, 436] on link "Finish review" at bounding box center [1411, 442] width 96 height 33
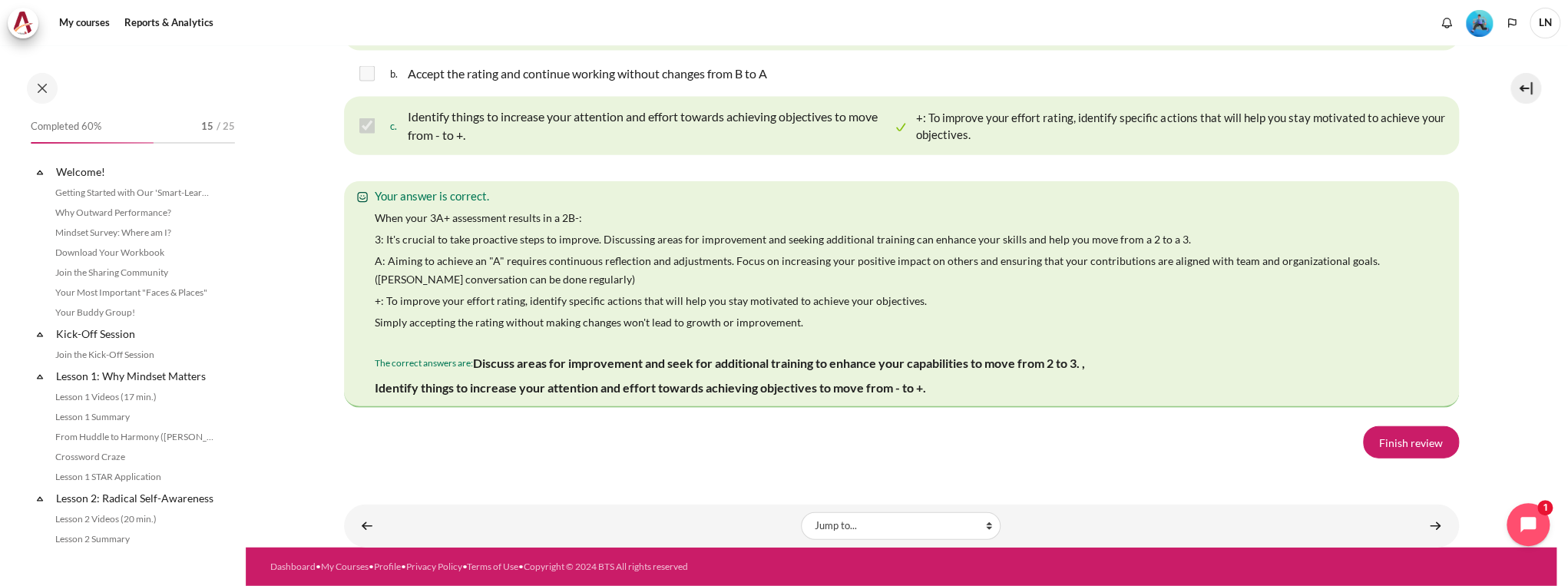
scroll to position [830, 0]
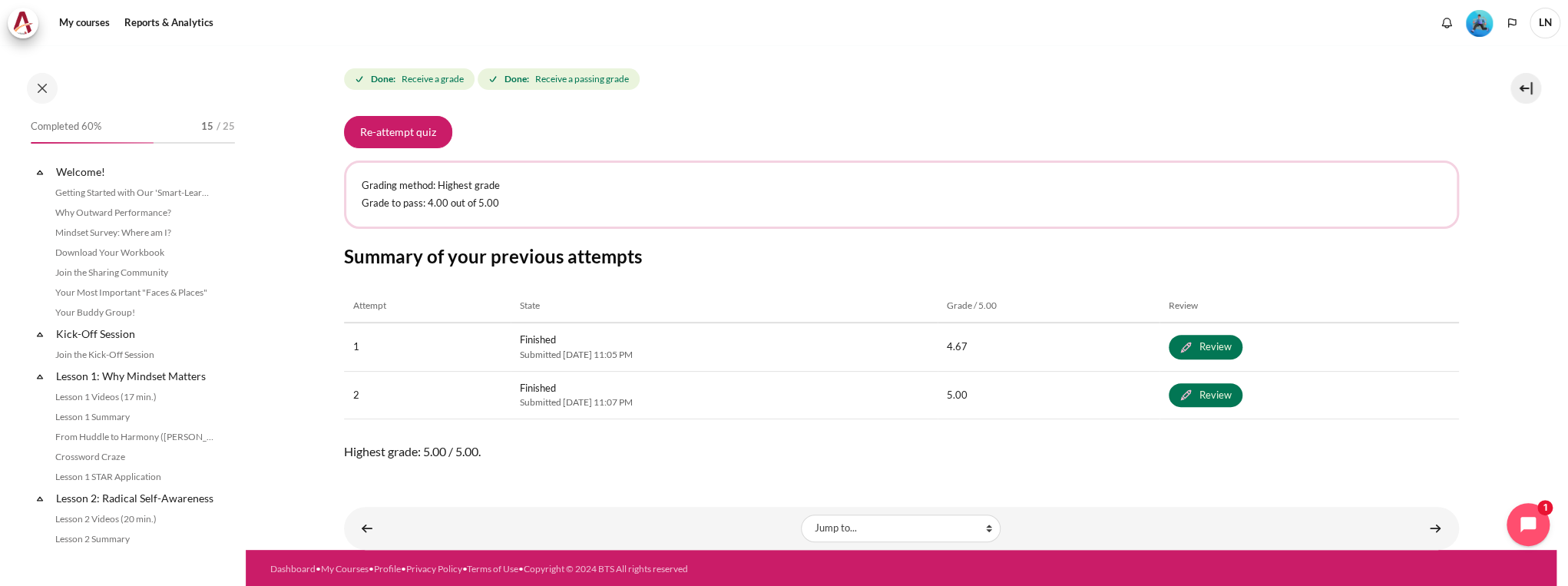
scroll to position [830, 0]
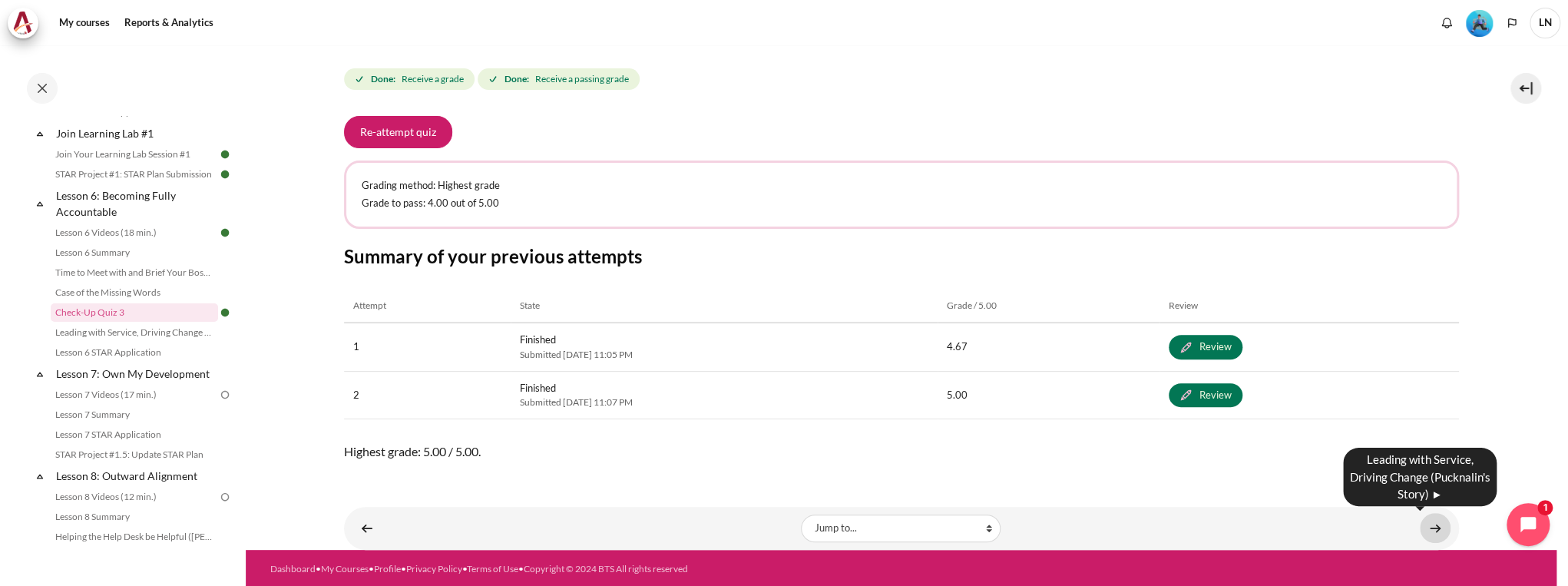
click at [1434, 530] on link "Content" at bounding box center [1436, 527] width 31 height 30
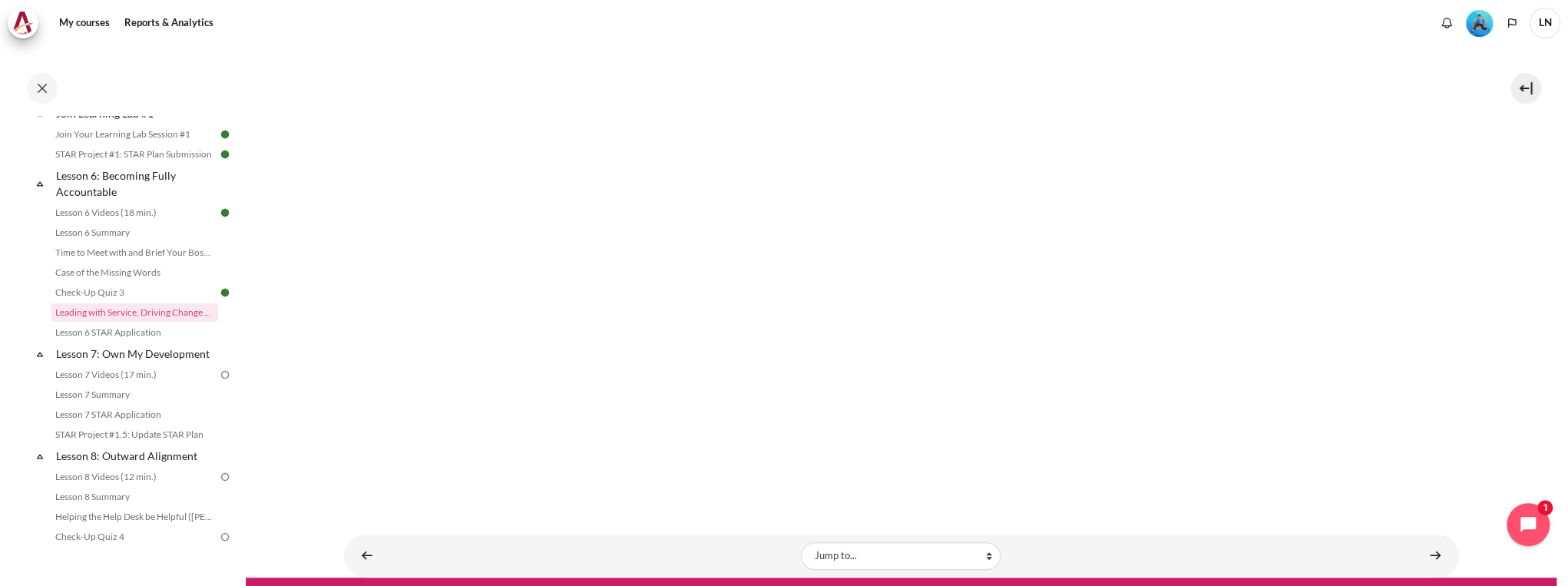
scroll to position [437, 0]
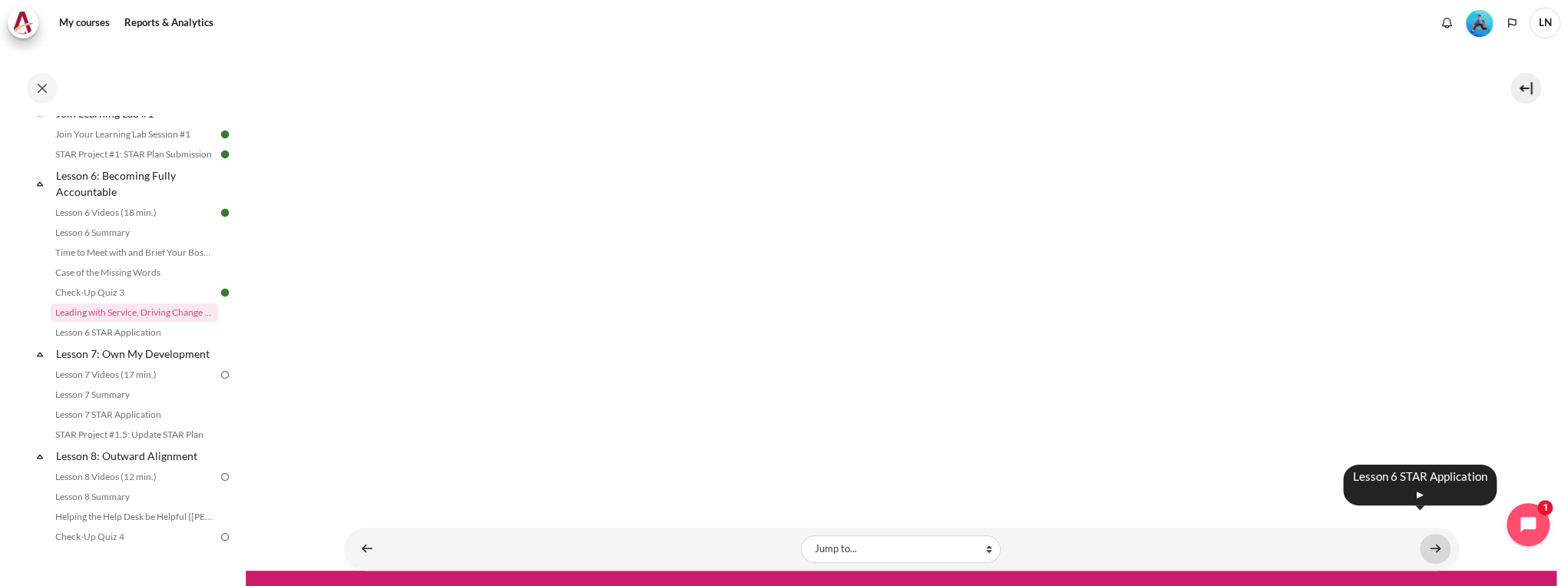
click at [1425, 534] on link "Content" at bounding box center [1436, 549] width 31 height 30
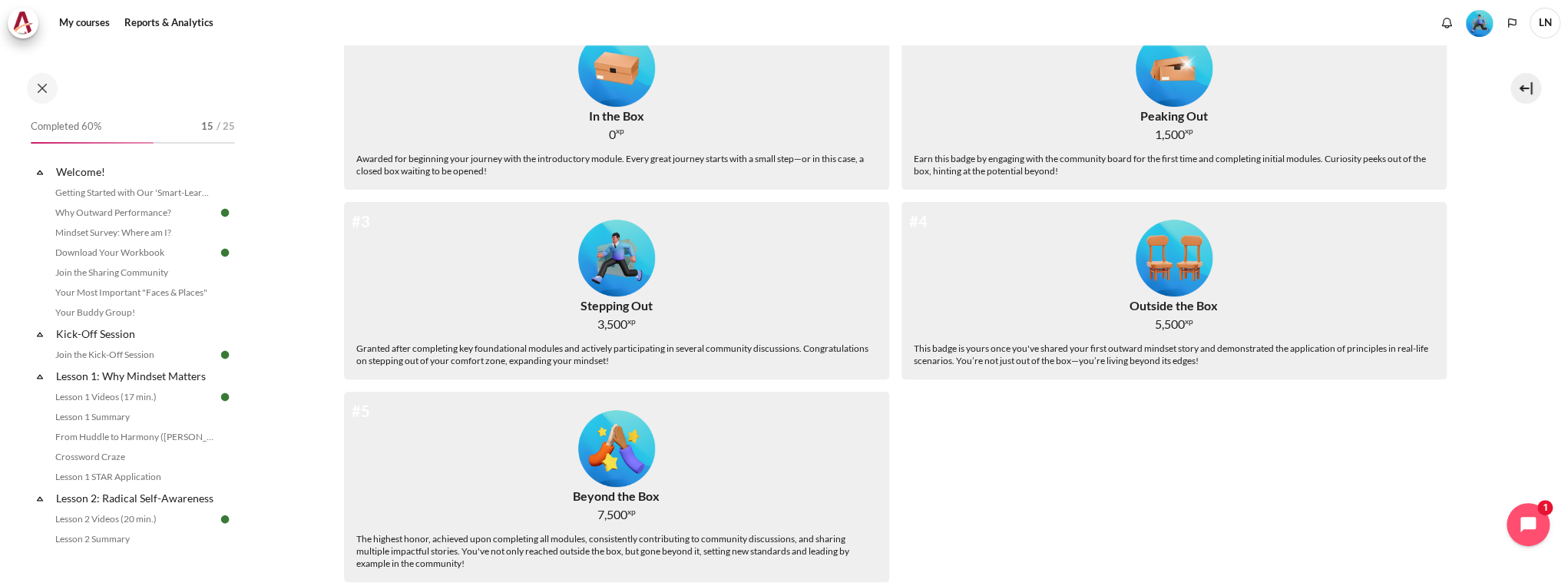
scroll to position [307, 0]
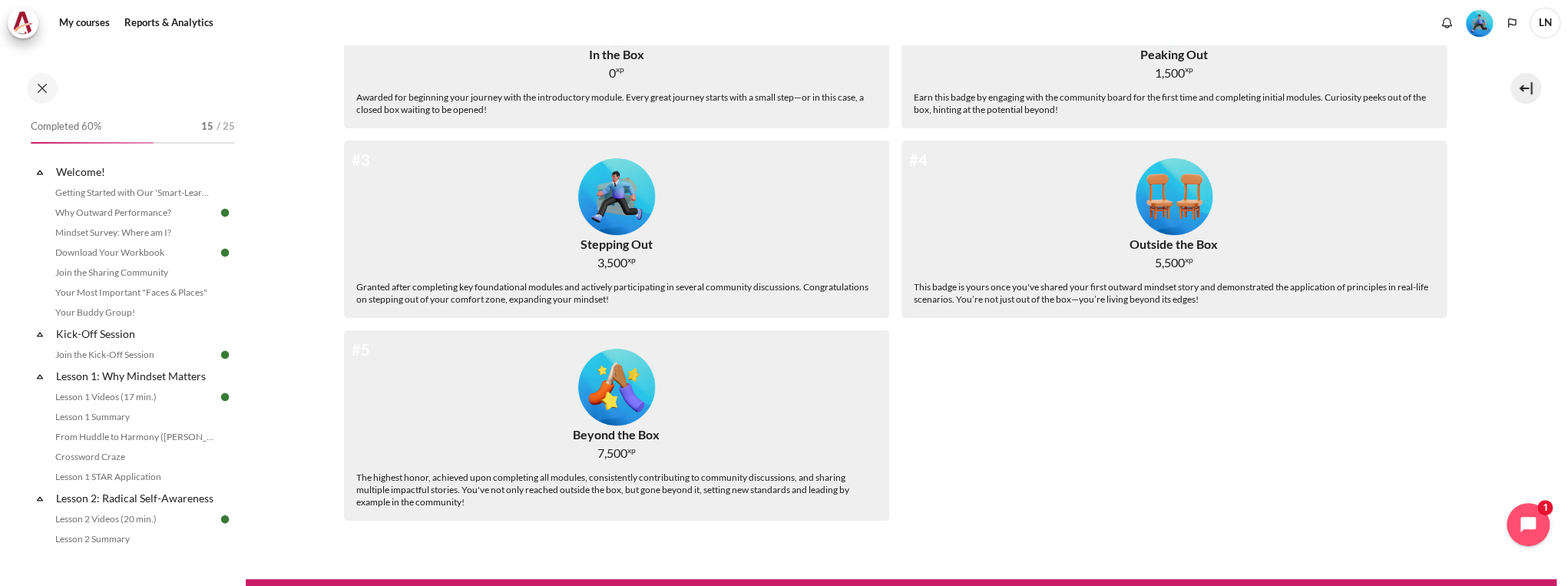
click at [719, 421] on div "#5 Beyond the Box 7,500 xp The highest honor, achieved upon completing all modu…" at bounding box center [617, 425] width 546 height 191
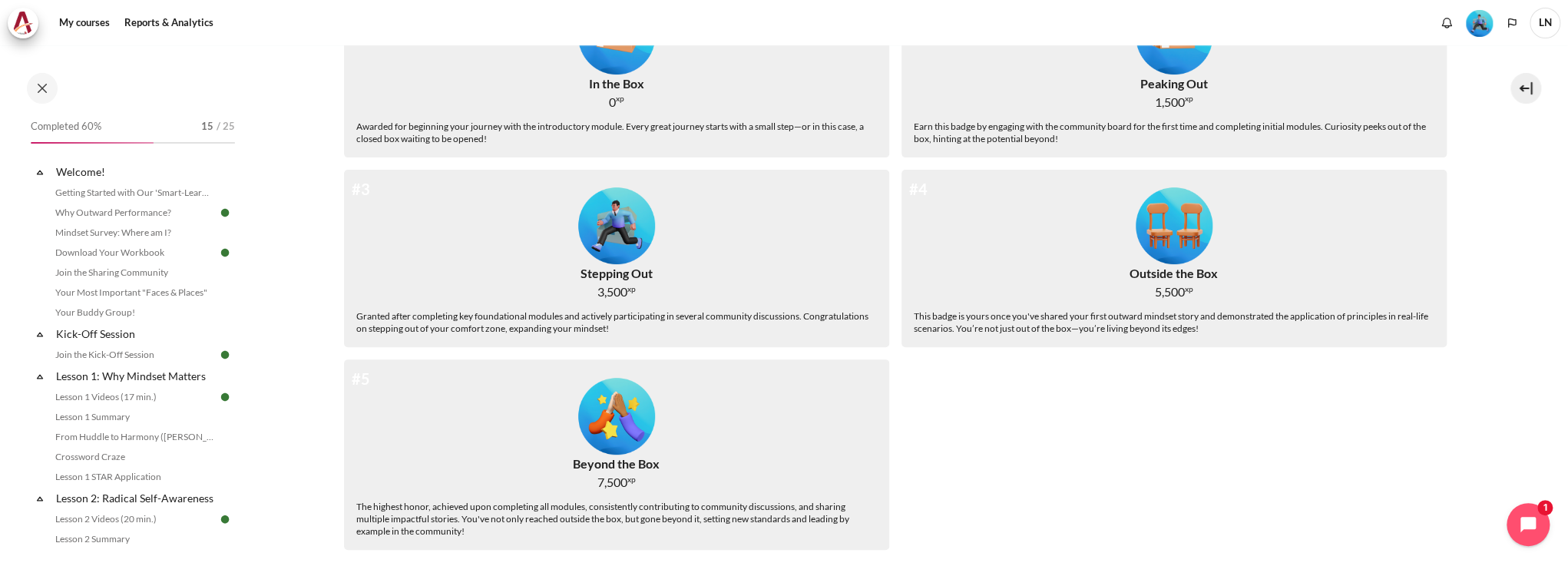
scroll to position [0, 0]
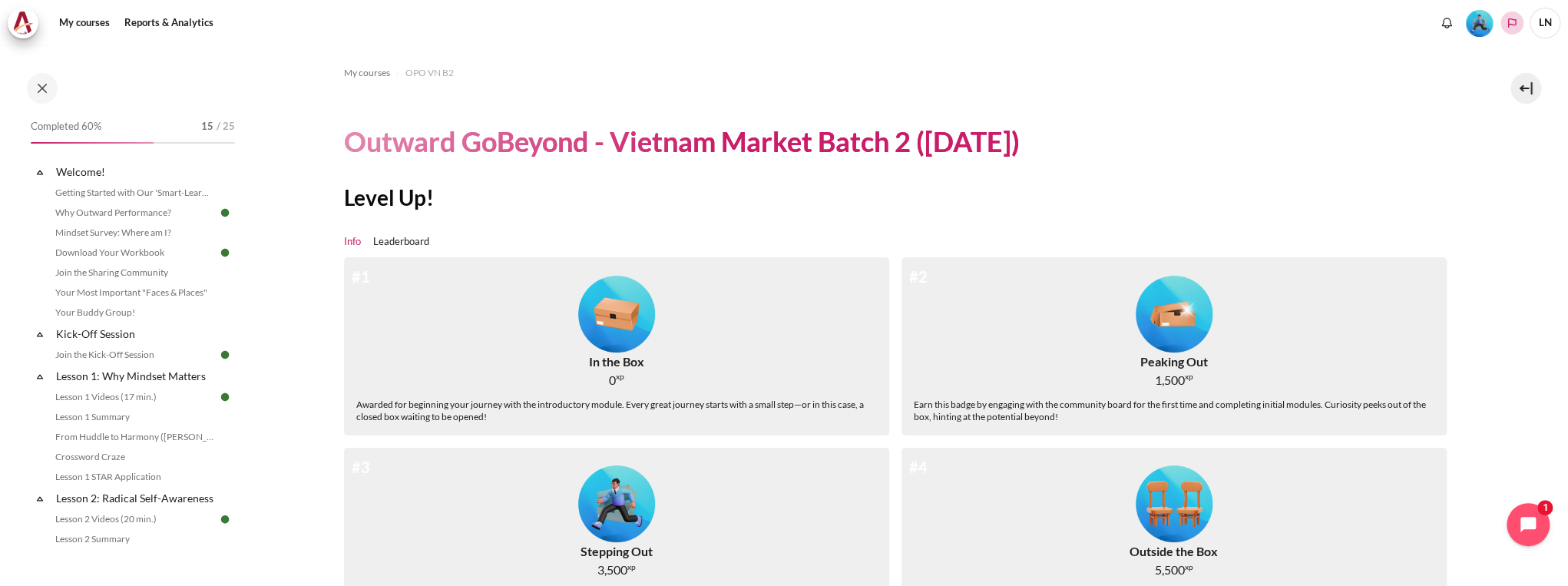
click at [1509, 19] on icon "Languages" at bounding box center [1511, 23] width 12 height 12
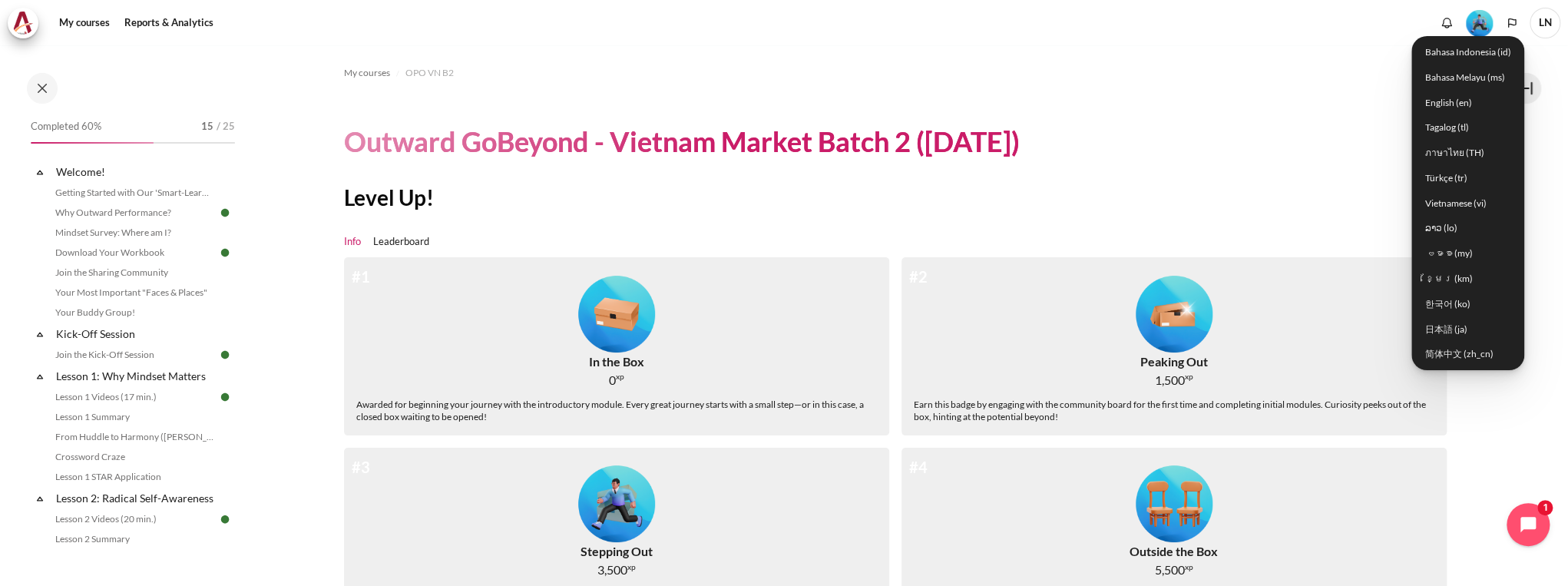
click at [1546, 21] on span "LN" at bounding box center [1545, 23] width 31 height 31
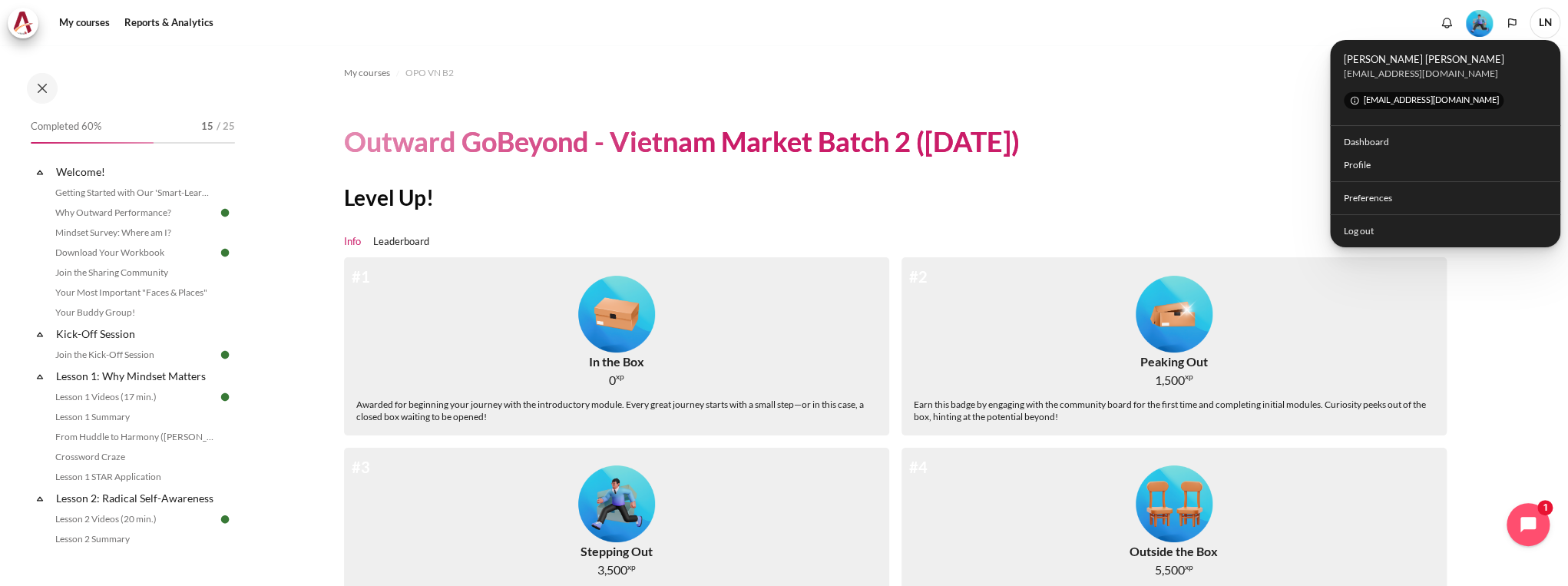
click at [1472, 21] on img "Level #3" at bounding box center [1480, 23] width 27 height 27
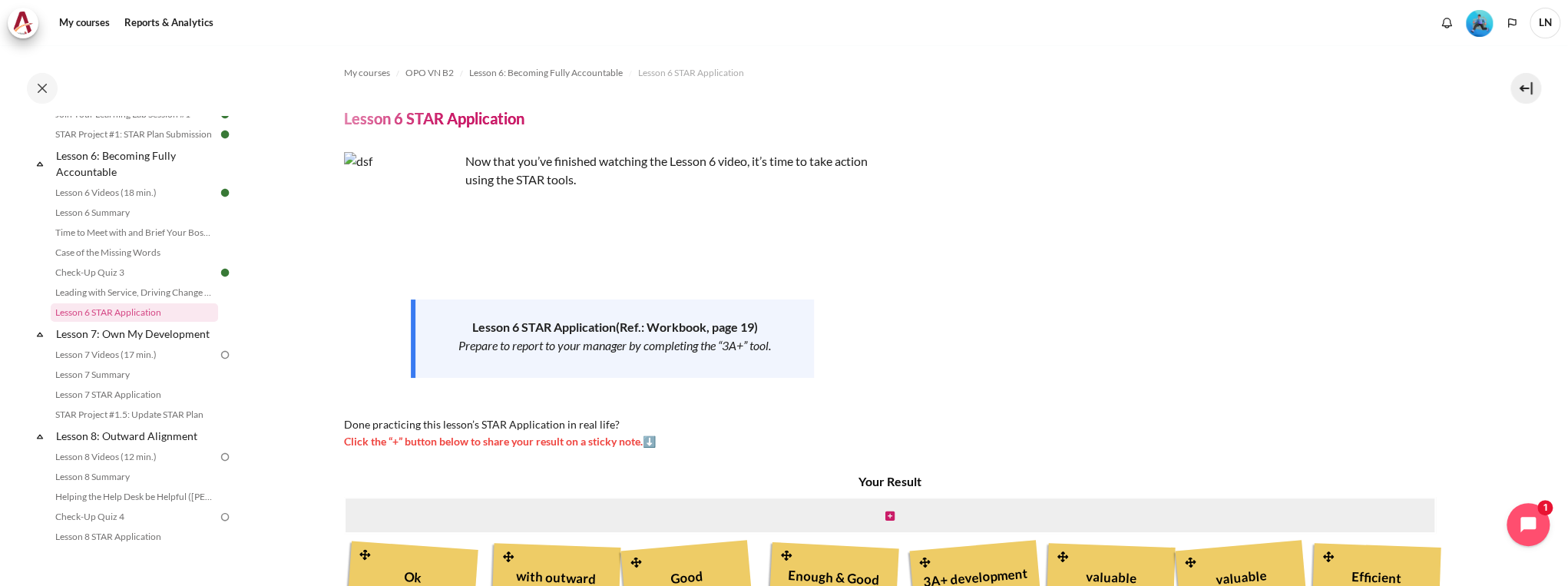
scroll to position [246, 0]
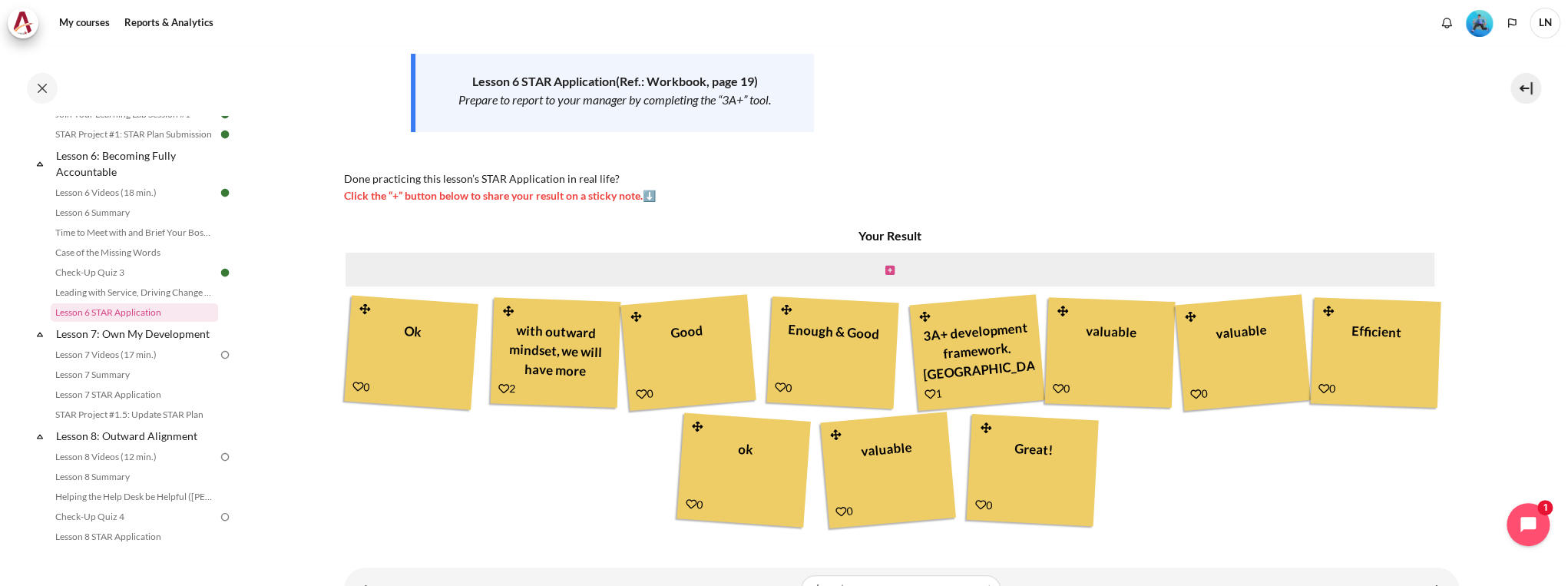
click at [891, 275] on icon "Content" at bounding box center [890, 270] width 10 height 11
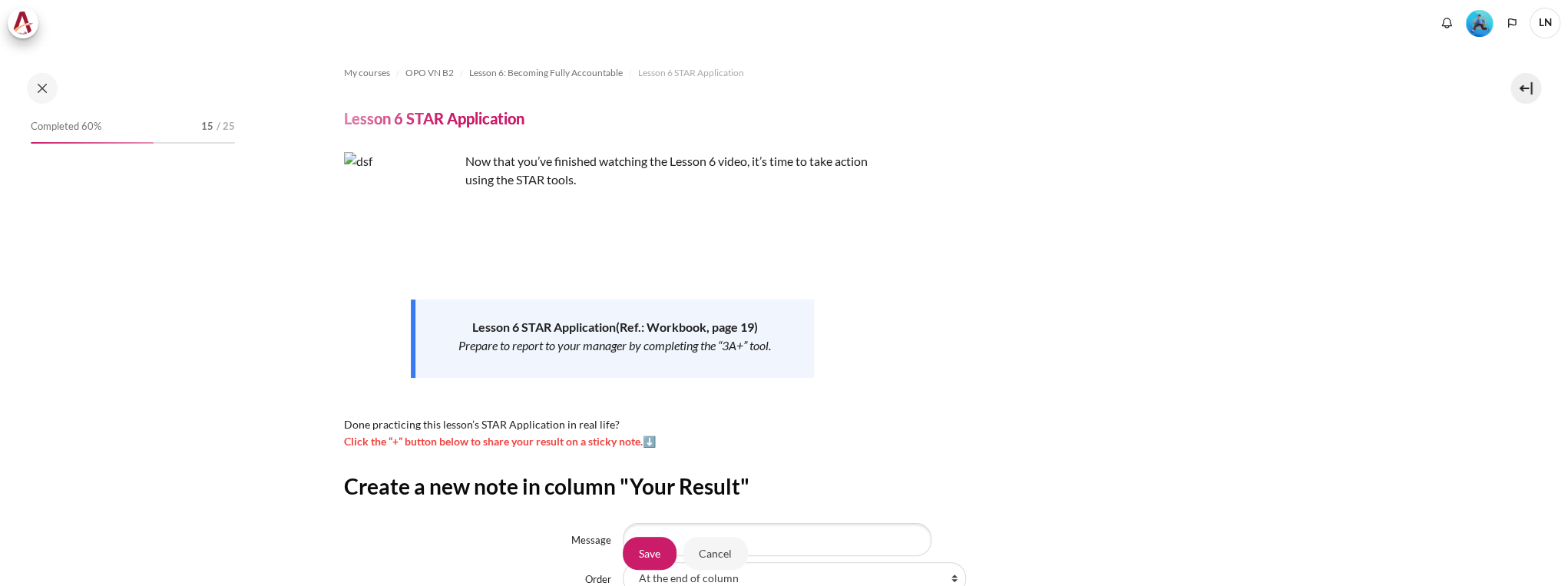
scroll to position [176, 0]
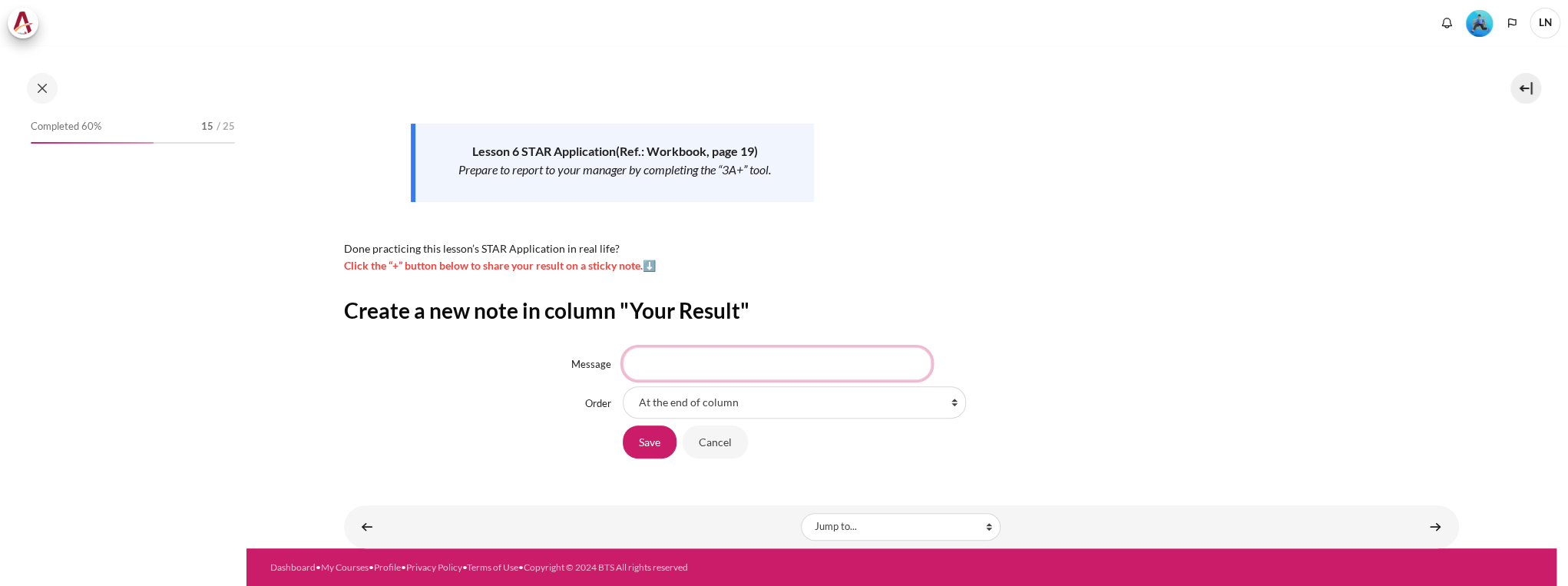
click at [815, 369] on input "Message" at bounding box center [777, 363] width 309 height 33
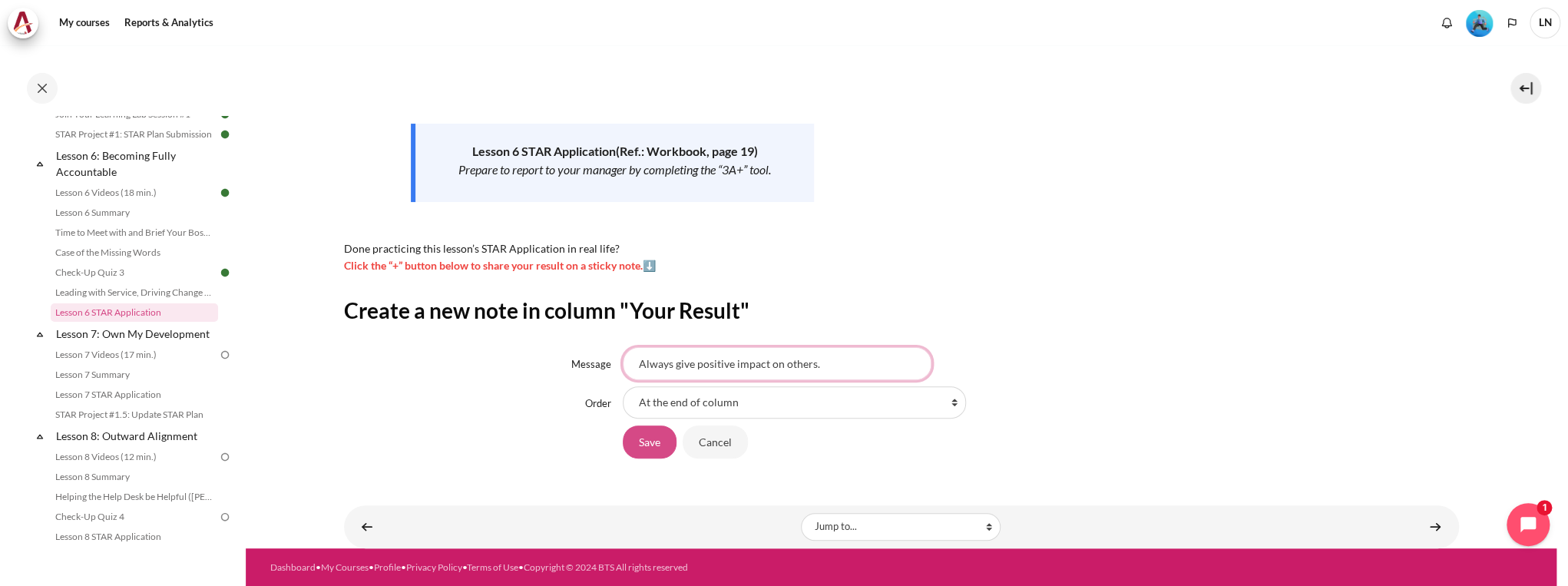
type input "Always give positive impact on others."
click at [648, 436] on input "Save" at bounding box center [649, 442] width 54 height 33
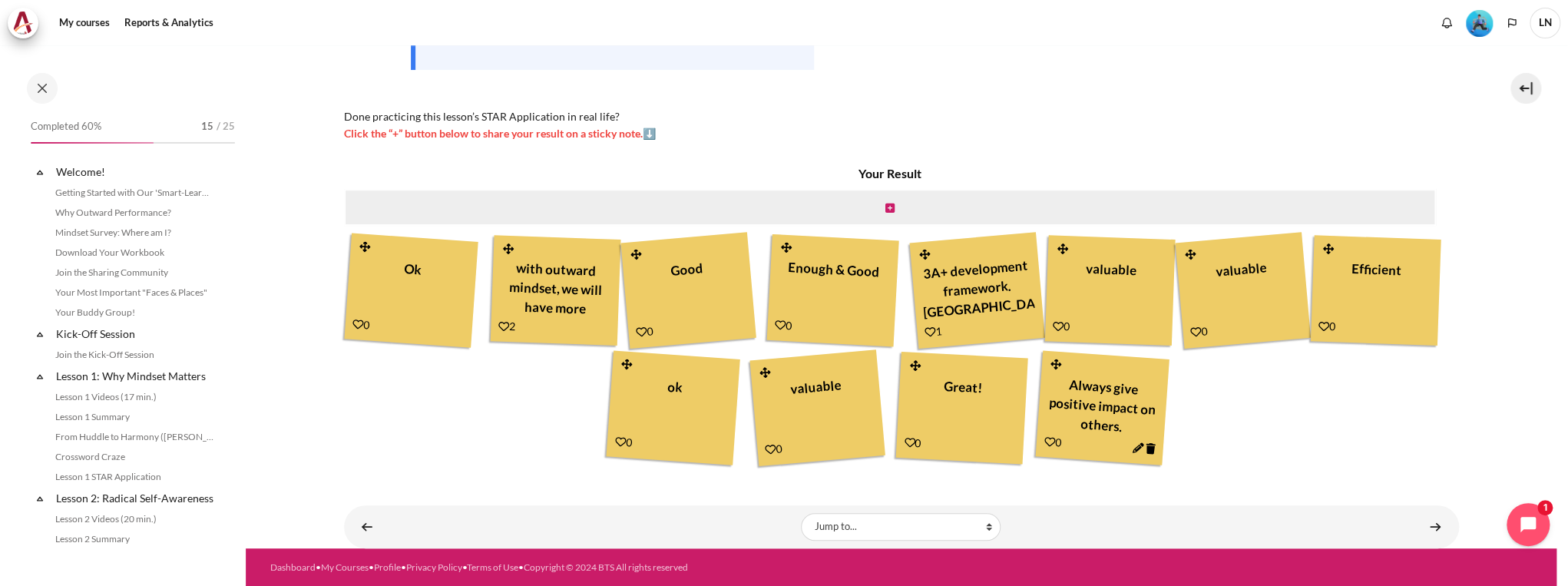
scroll to position [869, 0]
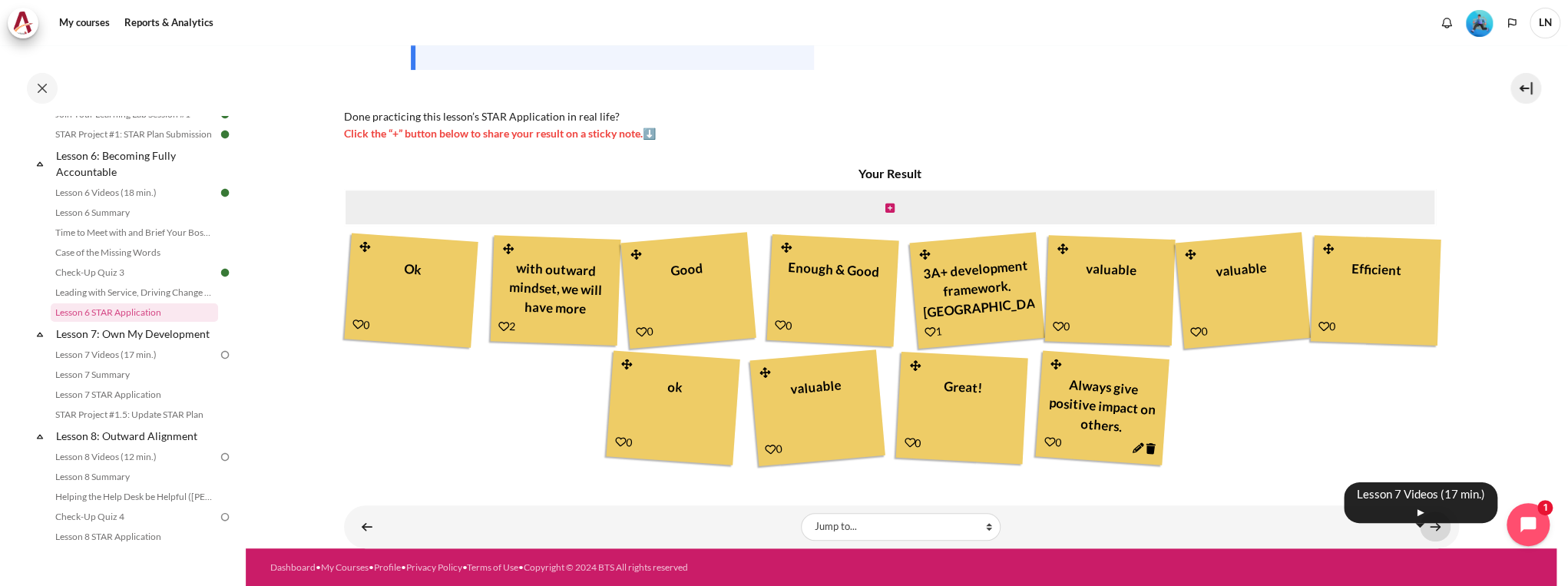
click at [1420, 524] on link "Content" at bounding box center [1436, 526] width 31 height 30
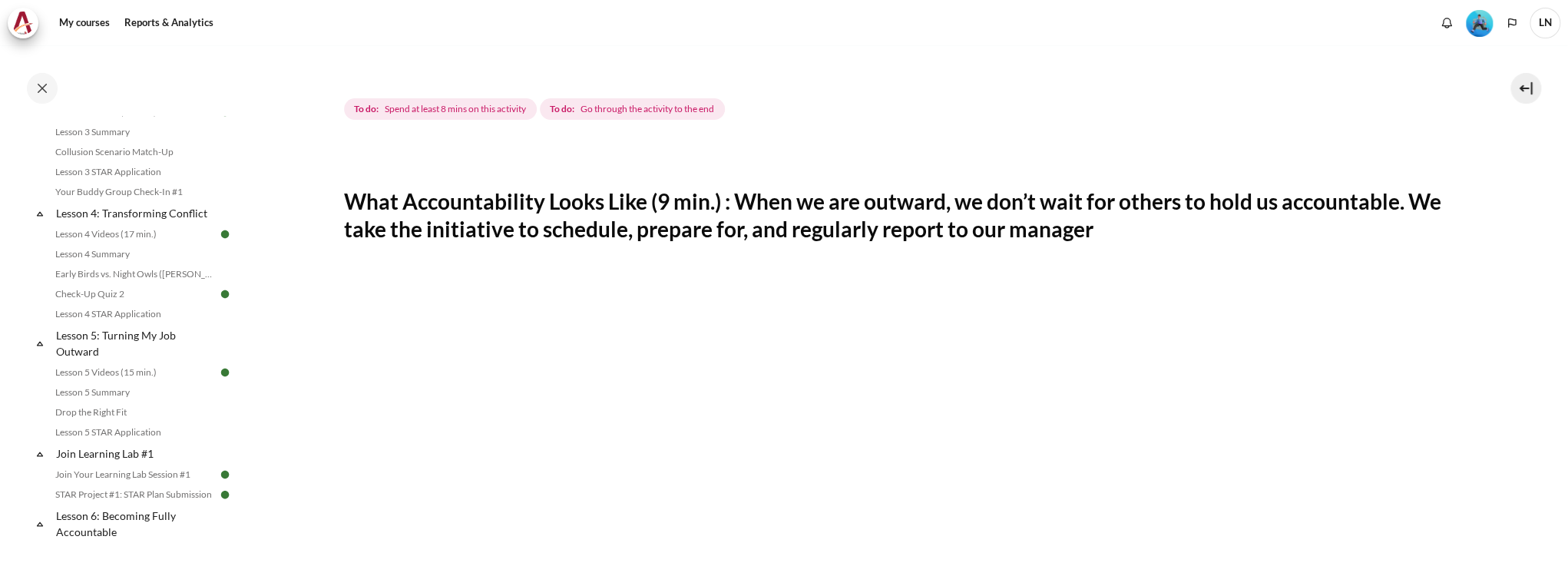
scroll to position [553, 0]
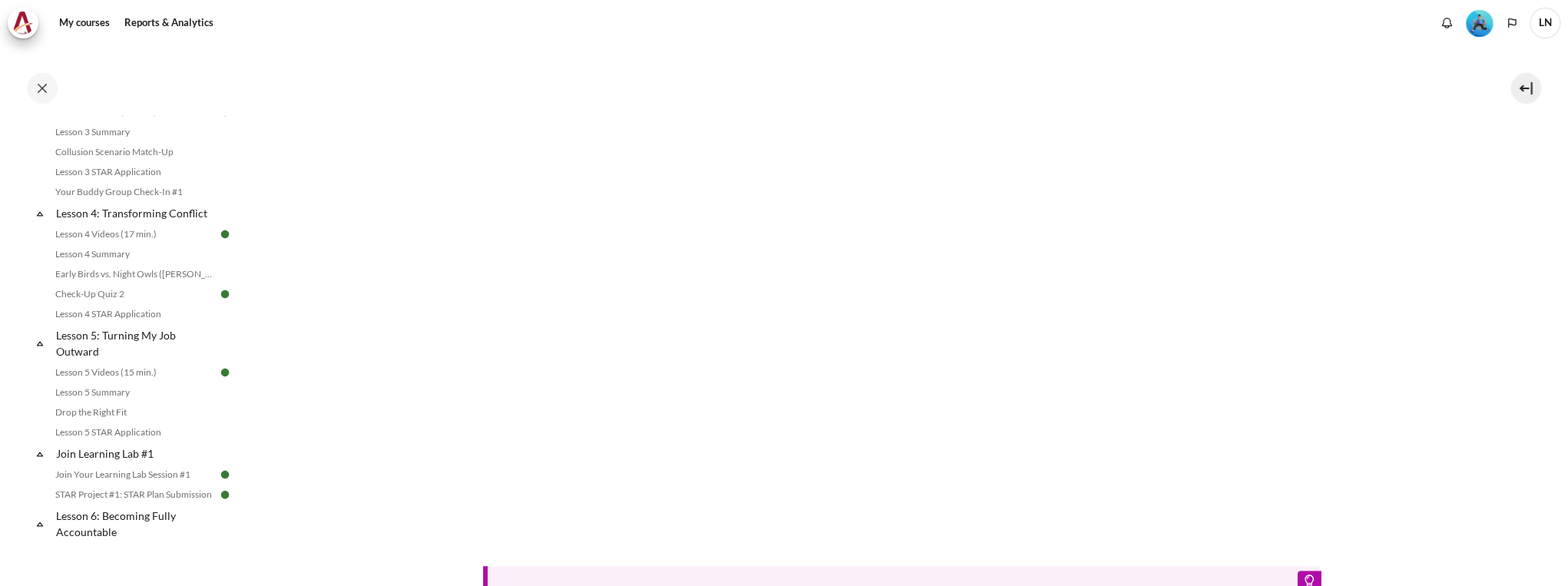
click at [1078, 551] on div "Tip: Click the full-screen icon and enable subtitles/CC at the bottom right of …" at bounding box center [901, 264] width 1115 height 724
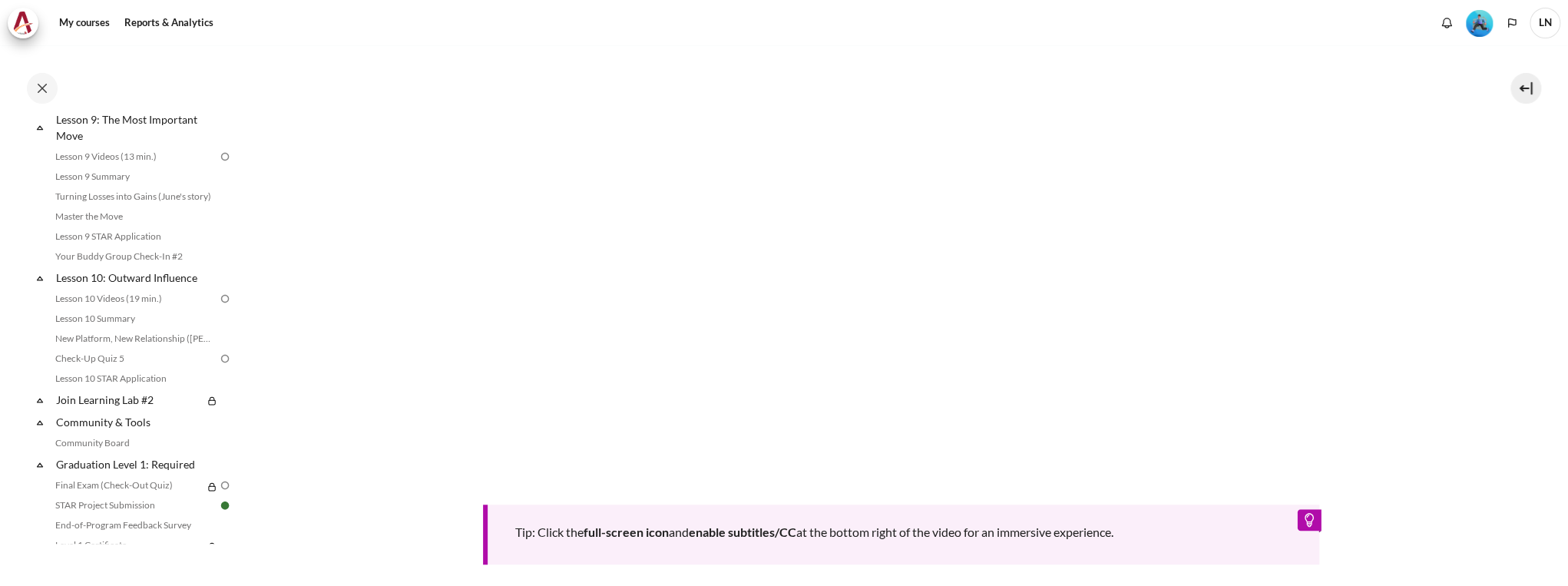
scroll to position [829, 0]
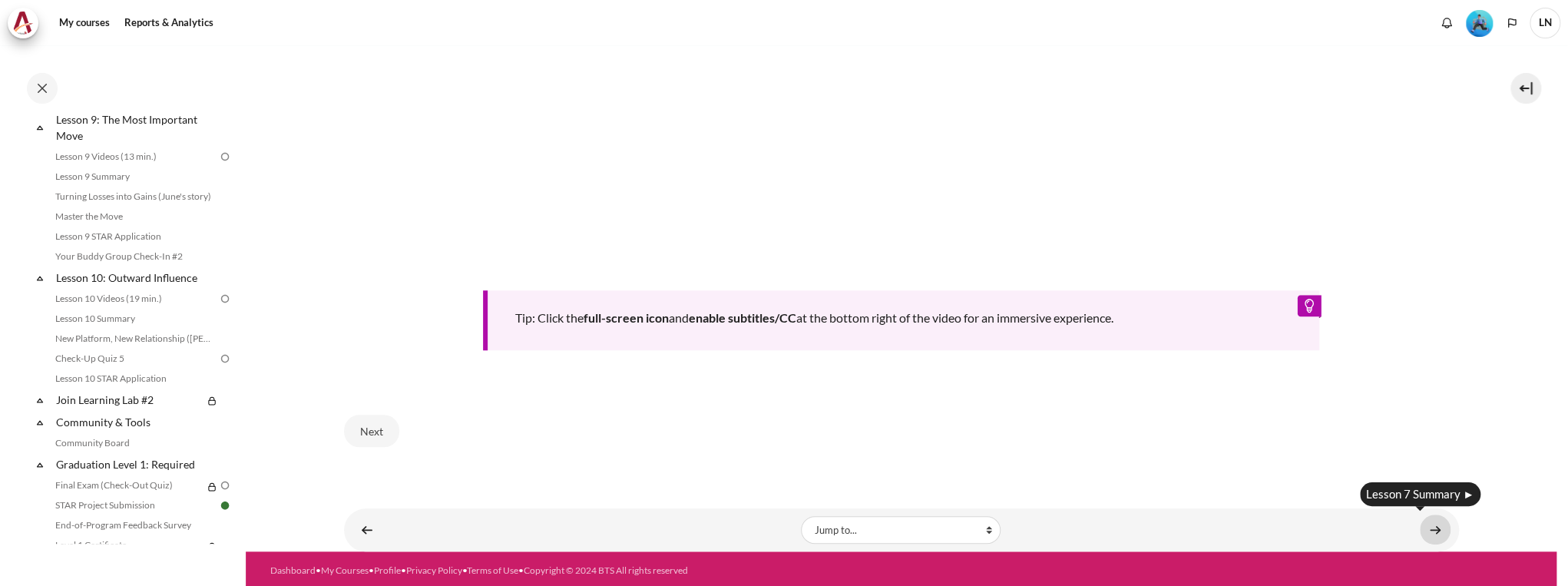
click at [1432, 524] on link "Content" at bounding box center [1436, 529] width 31 height 30
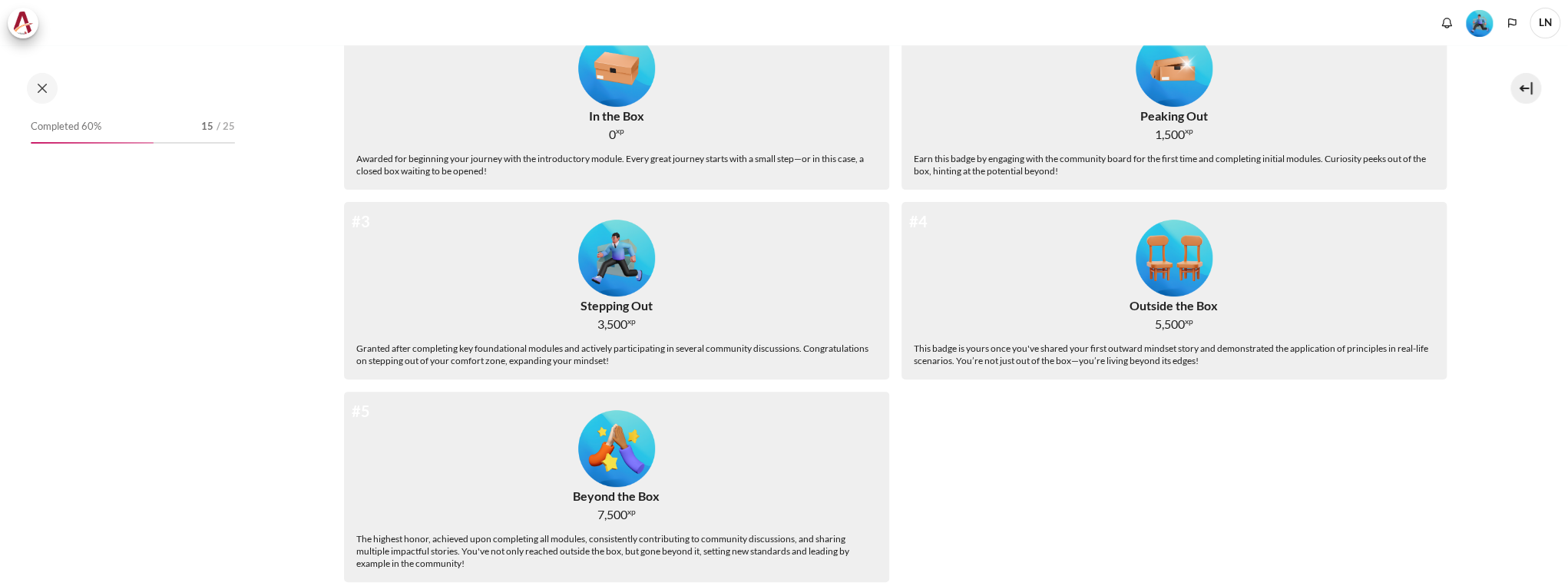
scroll to position [340, 0]
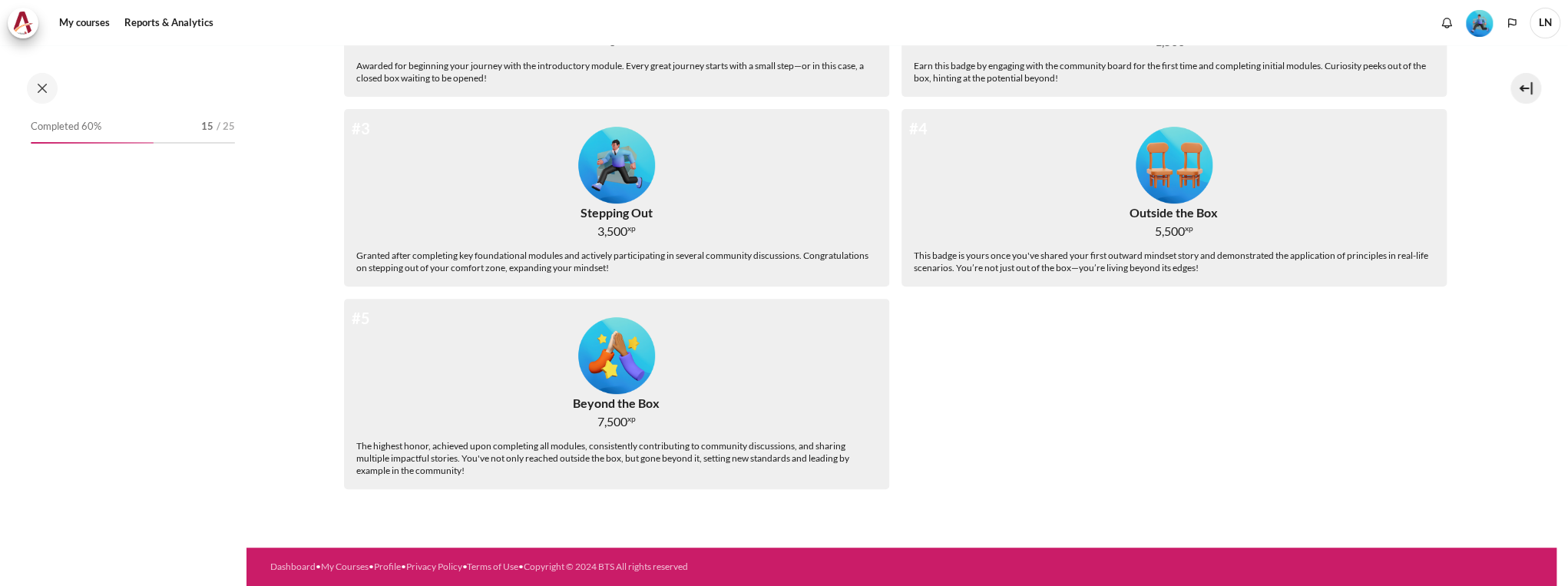
click at [672, 397] on div "#5 Beyond the Box 7,500 xp The highest honor, achieved upon completing all modu…" at bounding box center [617, 393] width 546 height 191
click at [643, 374] on img "Level #5" at bounding box center [617, 356] width 77 height 77
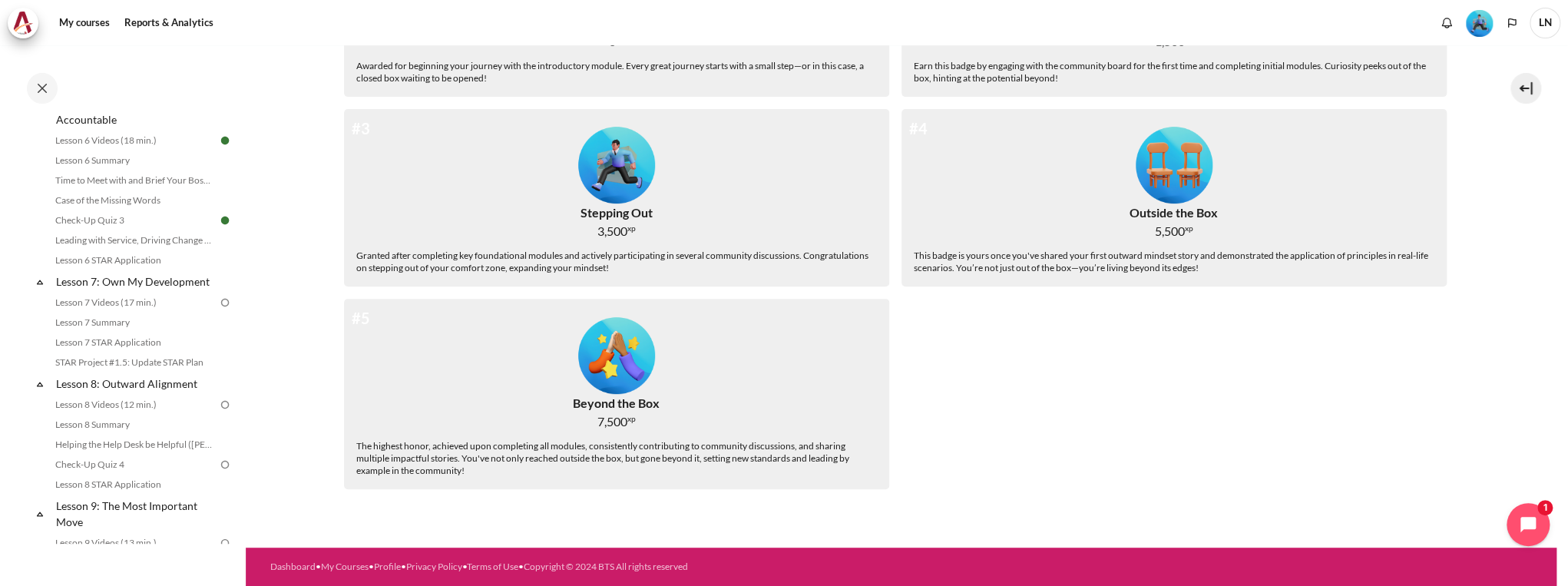
scroll to position [799, 0]
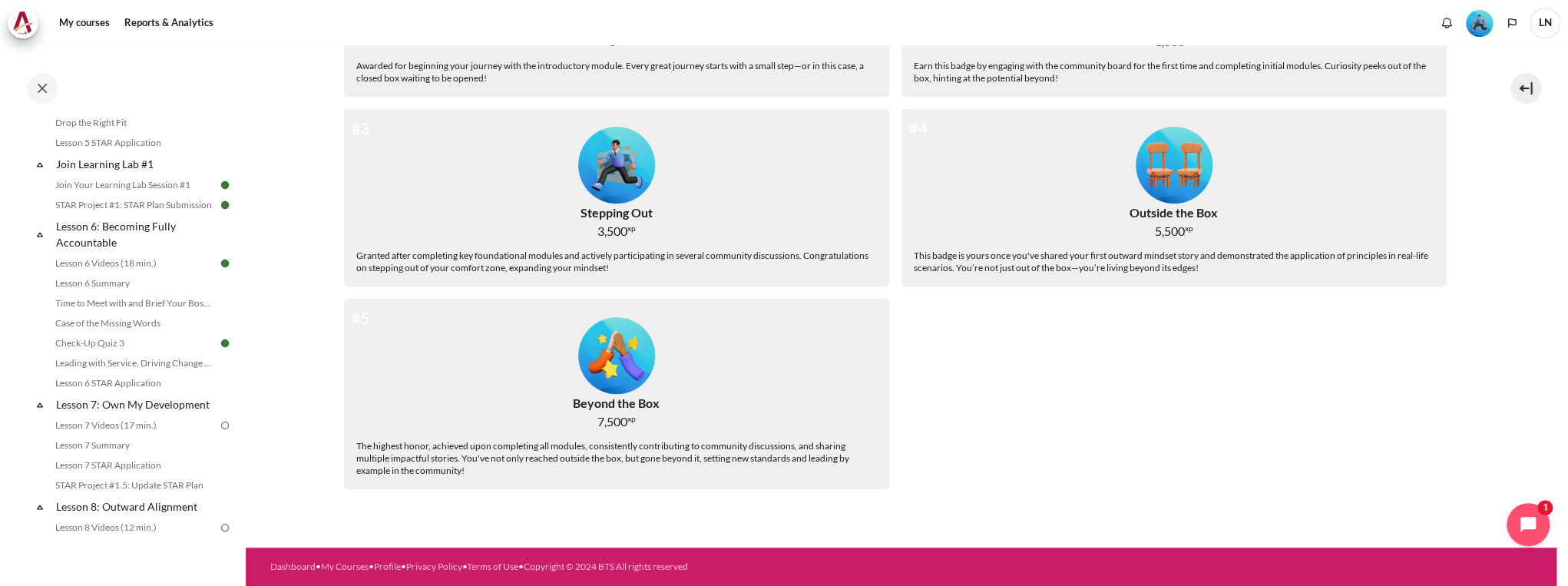
click at [218, 433] on img at bounding box center [224, 425] width 13 height 13
click at [133, 434] on link "Lesson 7 Videos (17 min.)" at bounding box center [134, 425] width 168 height 18
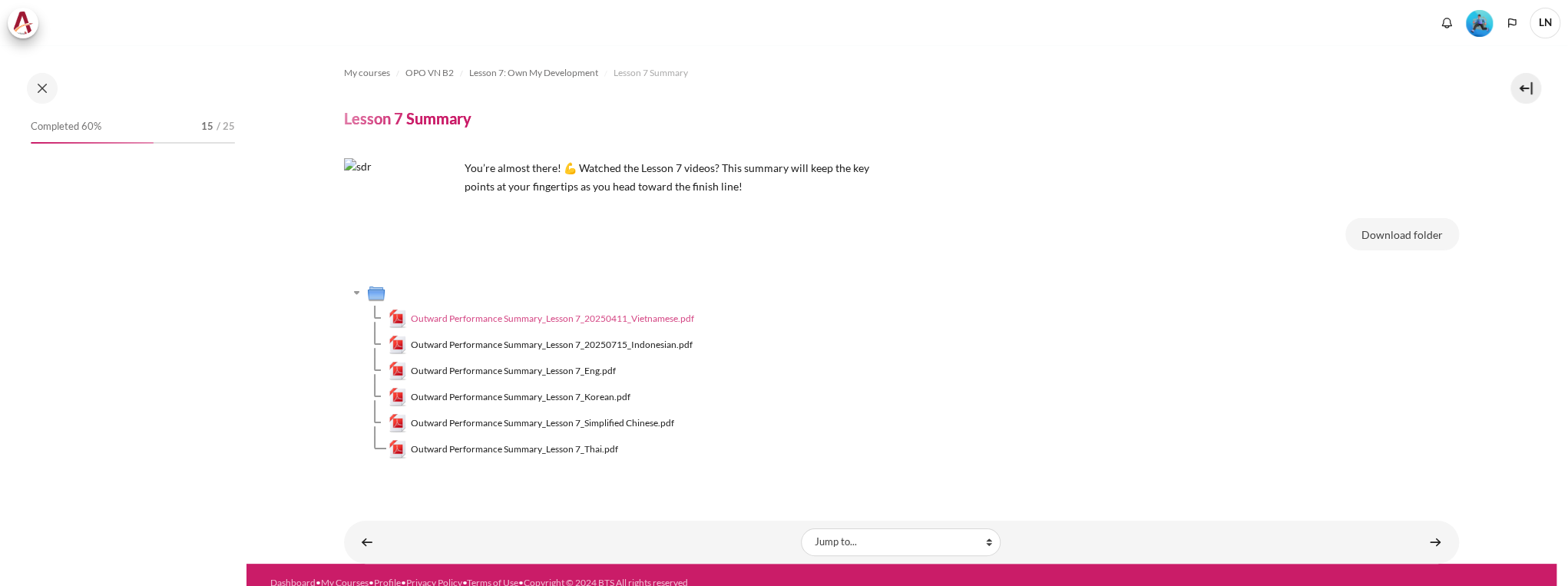
click at [667, 320] on span "Outward Performance Summary_Lesson 7_20250411_Vietnamese.pdf" at bounding box center [551, 318] width 283 height 13
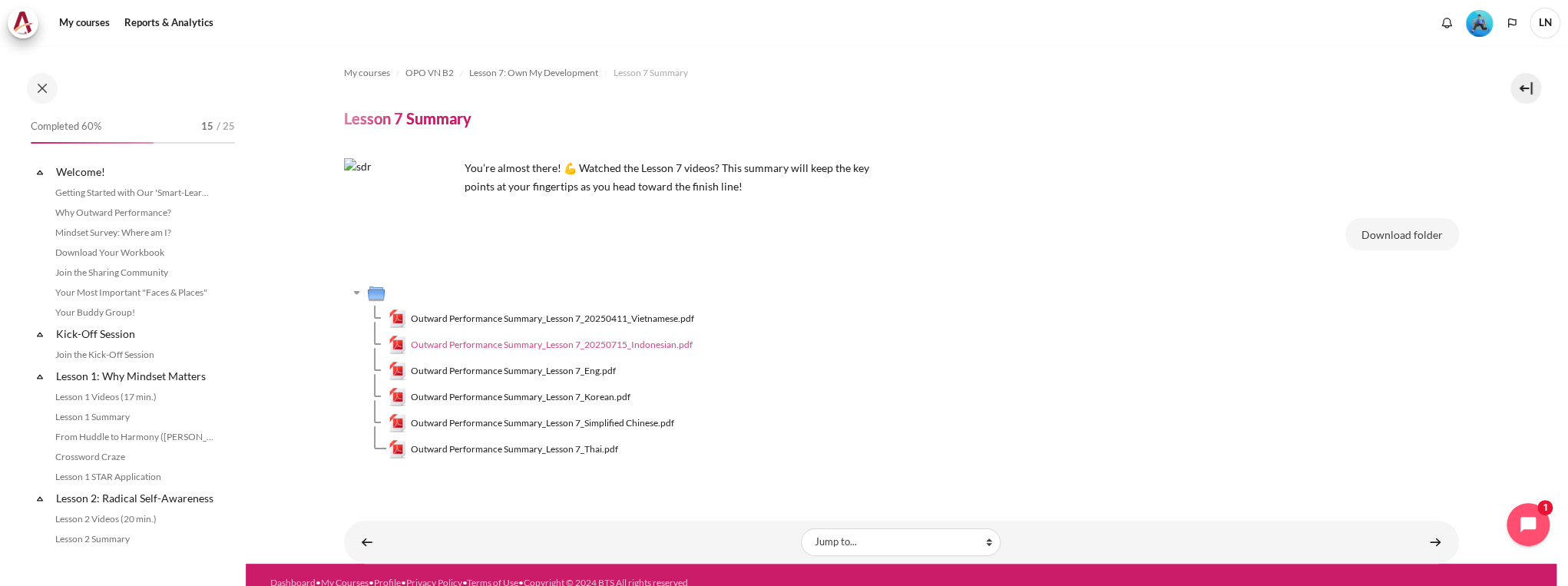
scroll to position [931, 0]
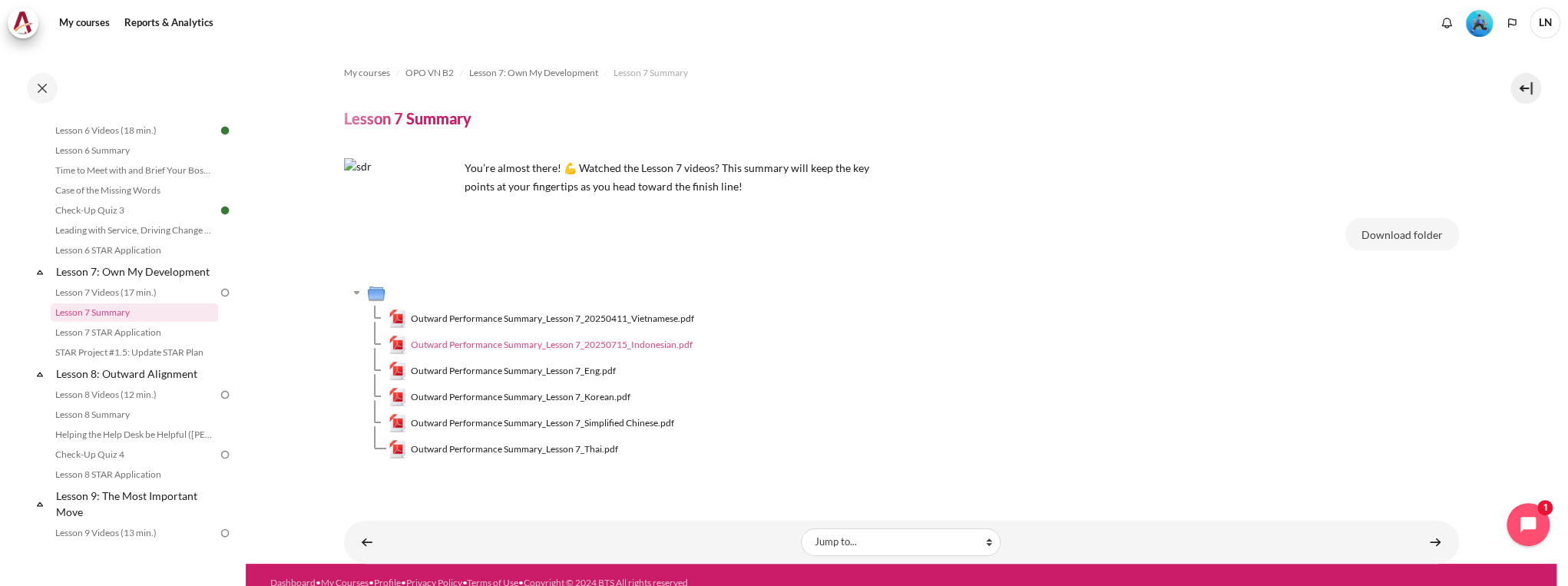
click at [667, 342] on span "Outward Performance Summary_Lesson 7_20250715_Indonesian.pdf" at bounding box center [551, 344] width 282 height 13
click at [605, 368] on span "Outward Performance Summary_Lesson 7_Eng.pdf" at bounding box center [513, 371] width 205 height 13
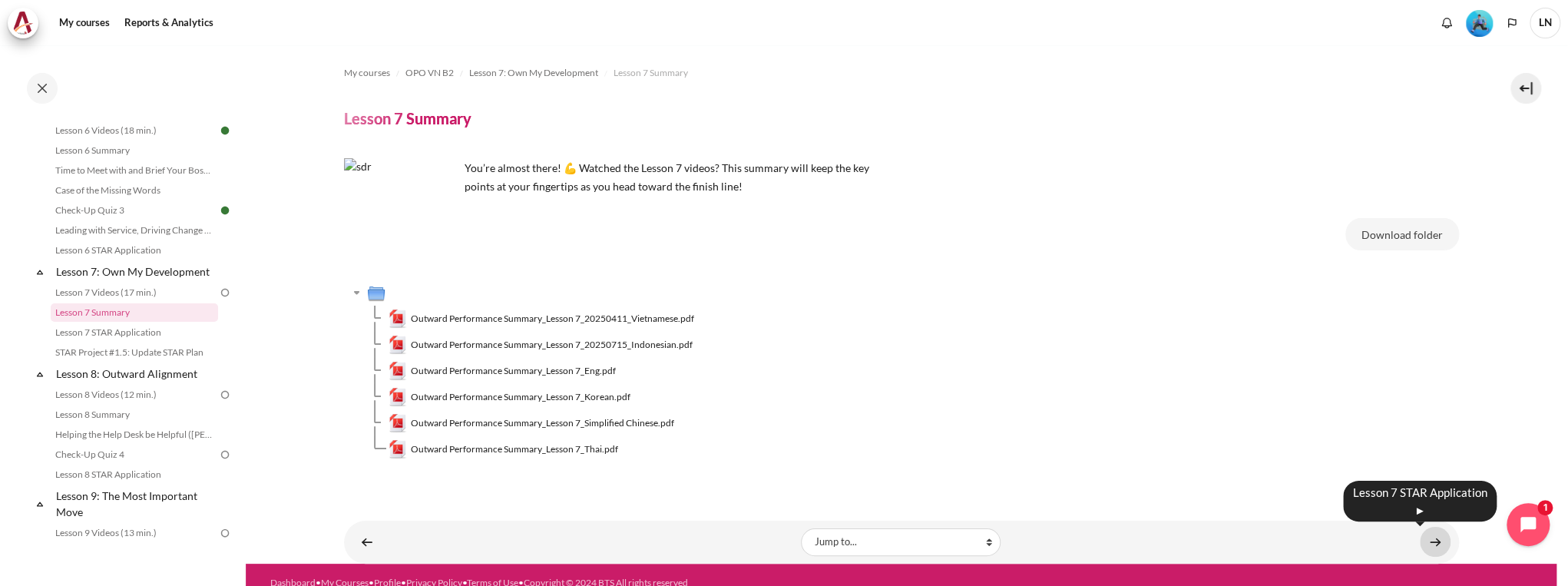
click at [1431, 540] on link "Content" at bounding box center [1436, 541] width 31 height 30
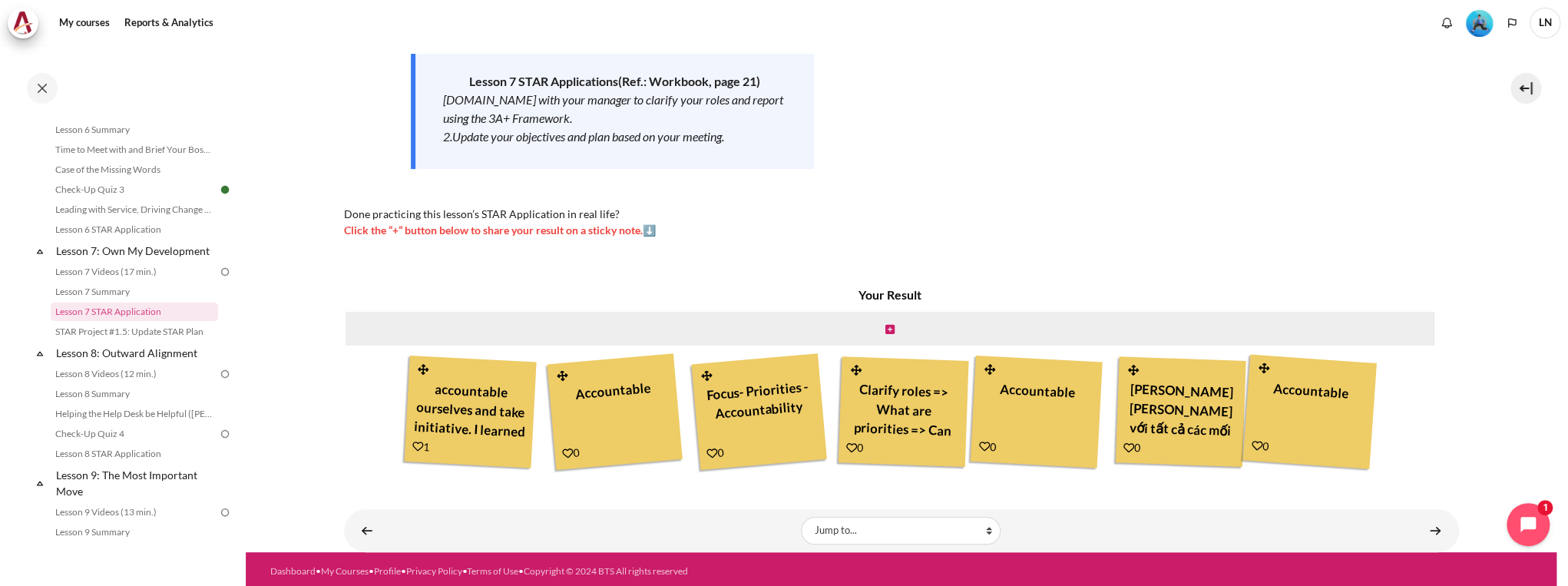
scroll to position [249, 0]
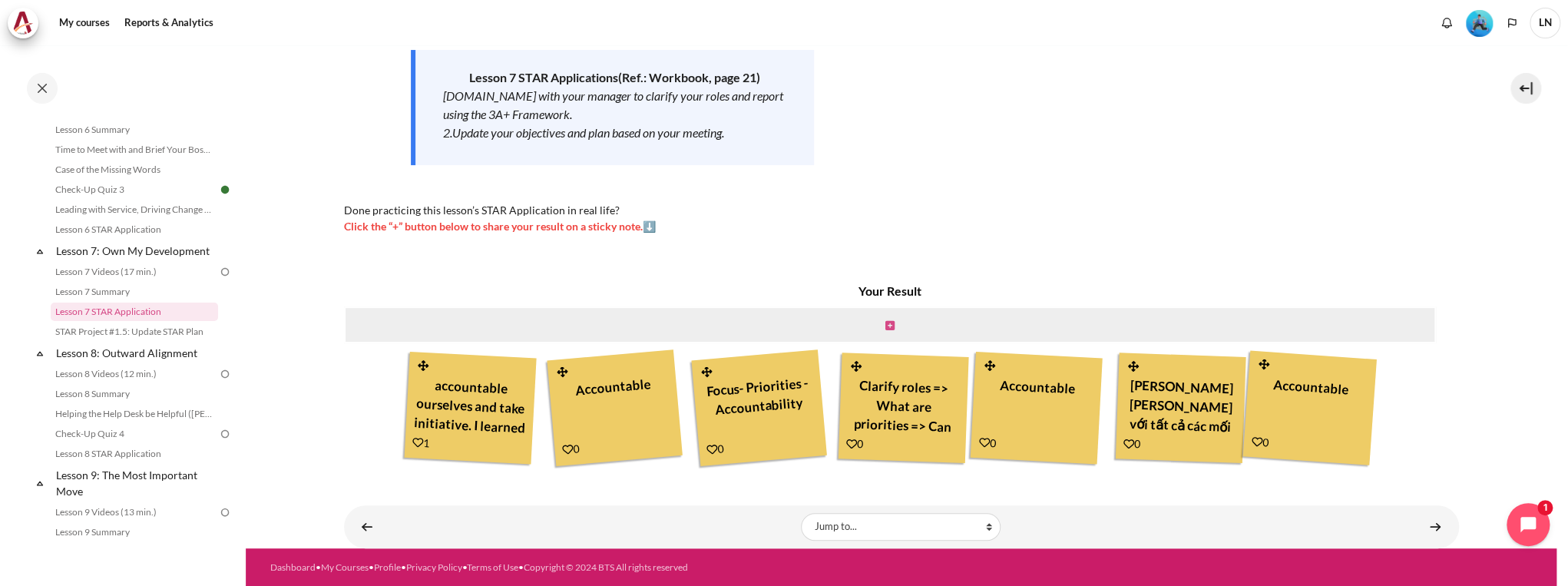
click at [891, 328] on icon "Content" at bounding box center [890, 325] width 10 height 11
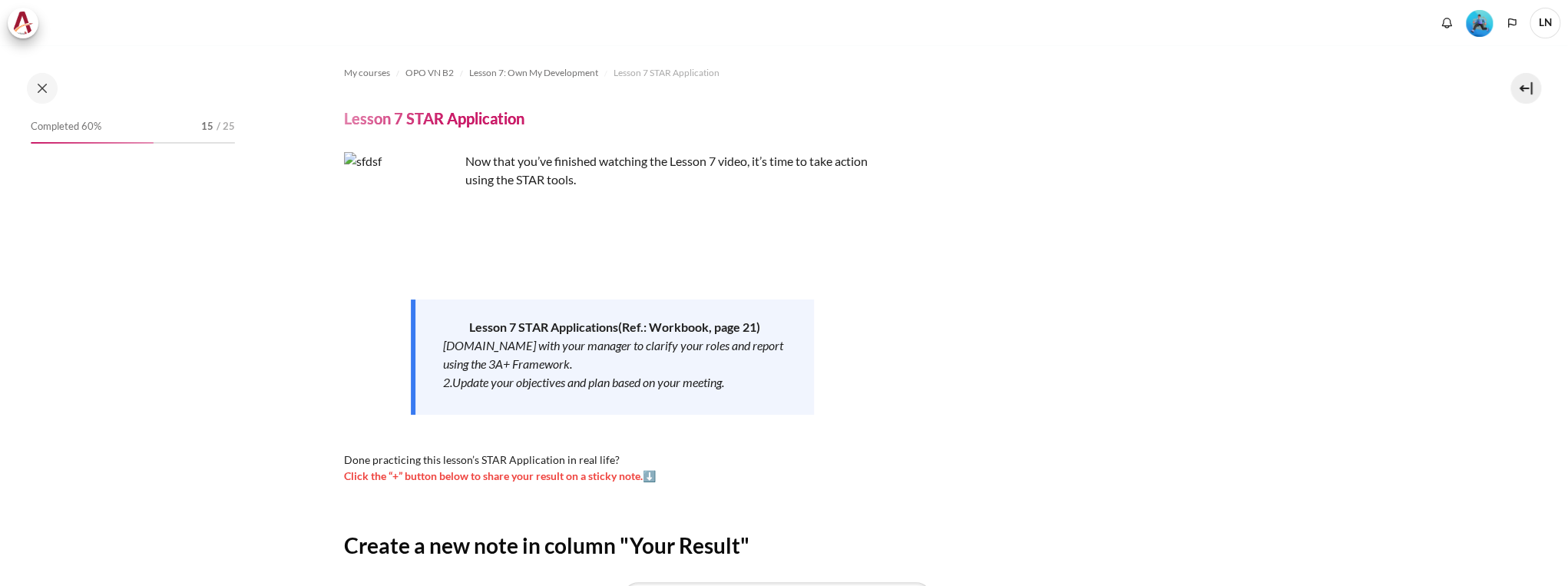
scroll to position [236, 0]
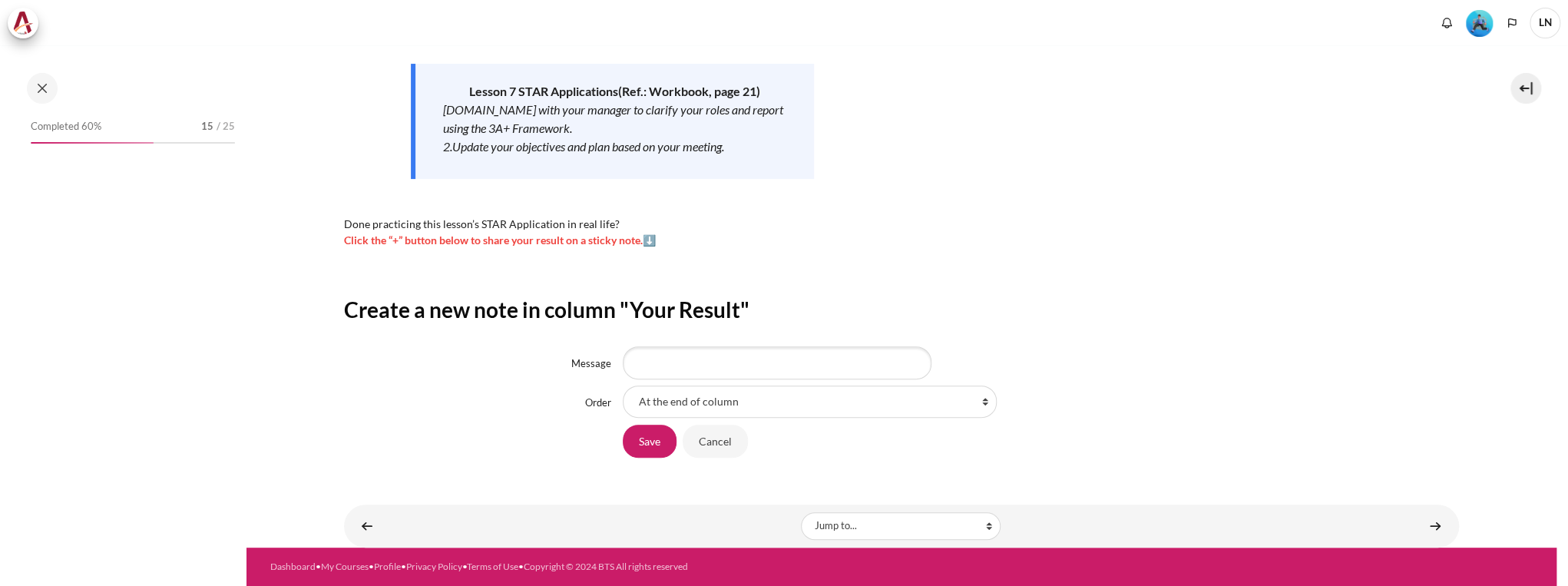
click at [831, 345] on div "Create a new note in column "Your Result" Message Order At the end of column Fi…" at bounding box center [901, 377] width 1115 height 163
click at [823, 364] on input "Message" at bounding box center [777, 363] width 309 height 33
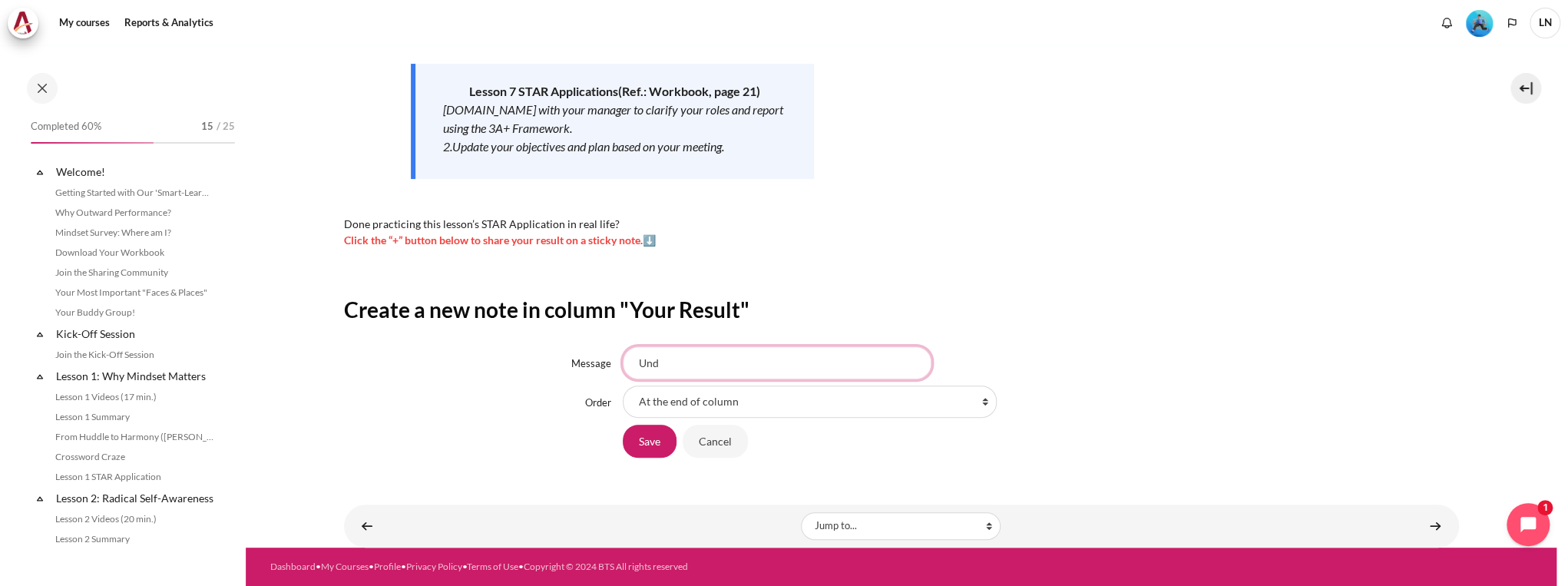
scroll to position [952, 0]
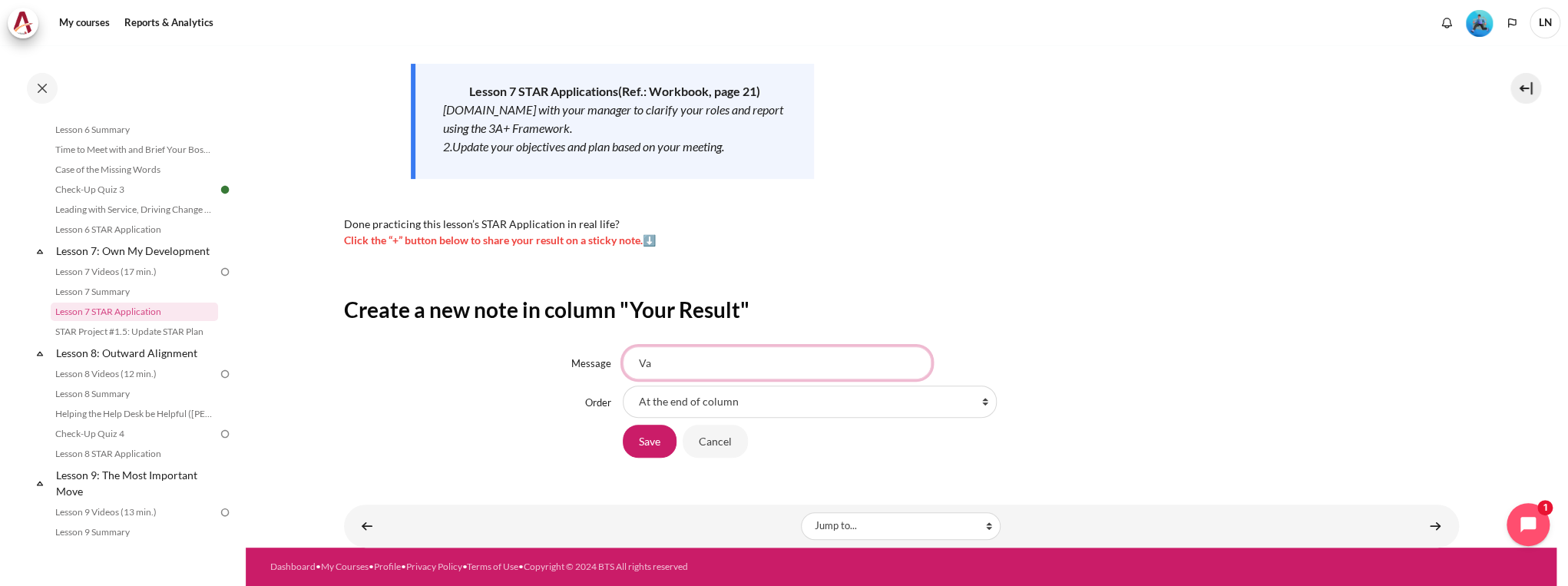
type input "V"
click at [827, 372] on input "Message" at bounding box center [777, 363] width 309 height 33
type input "H"
drag, startPoint x: 807, startPoint y: 365, endPoint x: 614, endPoint y: 338, distance: 194.9
click at [614, 338] on div "Create a new note in column "Your Result" Message Must clearly understand our r…" at bounding box center [901, 377] width 1115 height 163
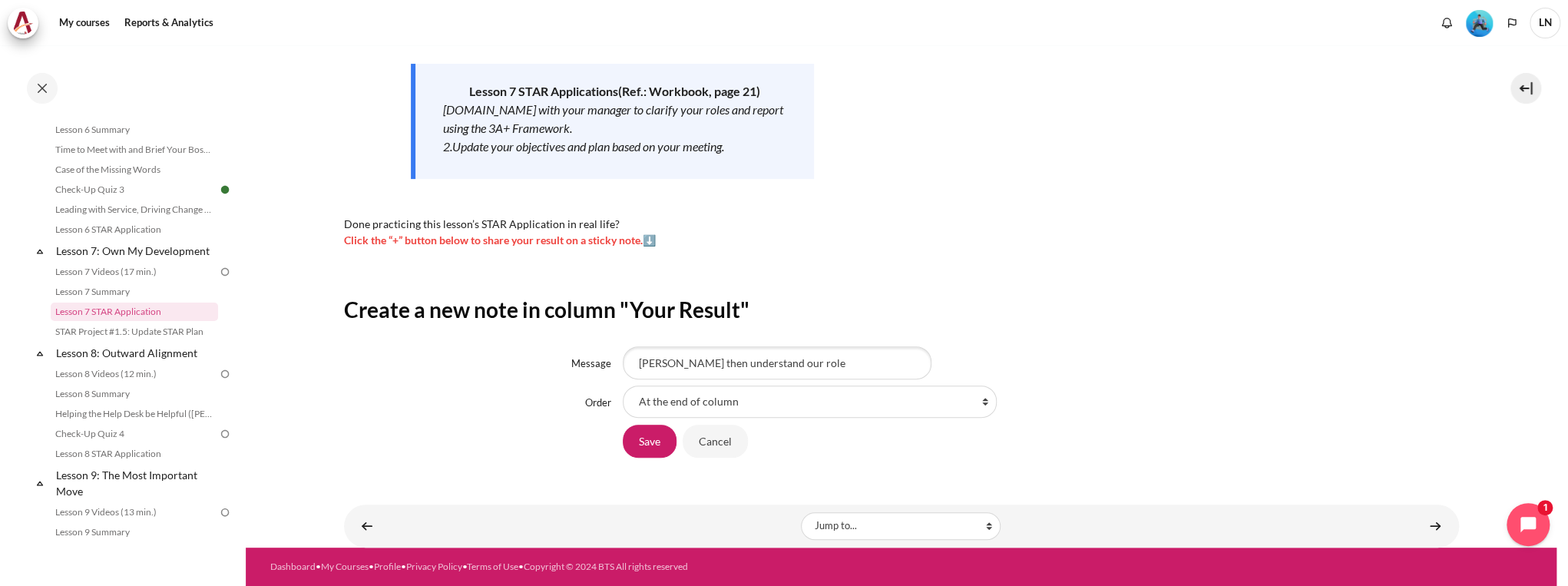
click at [613, 335] on div "Create a new note in column "Your Result" Message Clarify then understand our r…" at bounding box center [901, 377] width 1115 height 163
click at [800, 364] on input "Clarify then understand our role" at bounding box center [777, 363] width 309 height 33
type input "Clarify then understand our roles then we could make more value to our company"
click at [647, 434] on input "Save" at bounding box center [649, 441] width 54 height 33
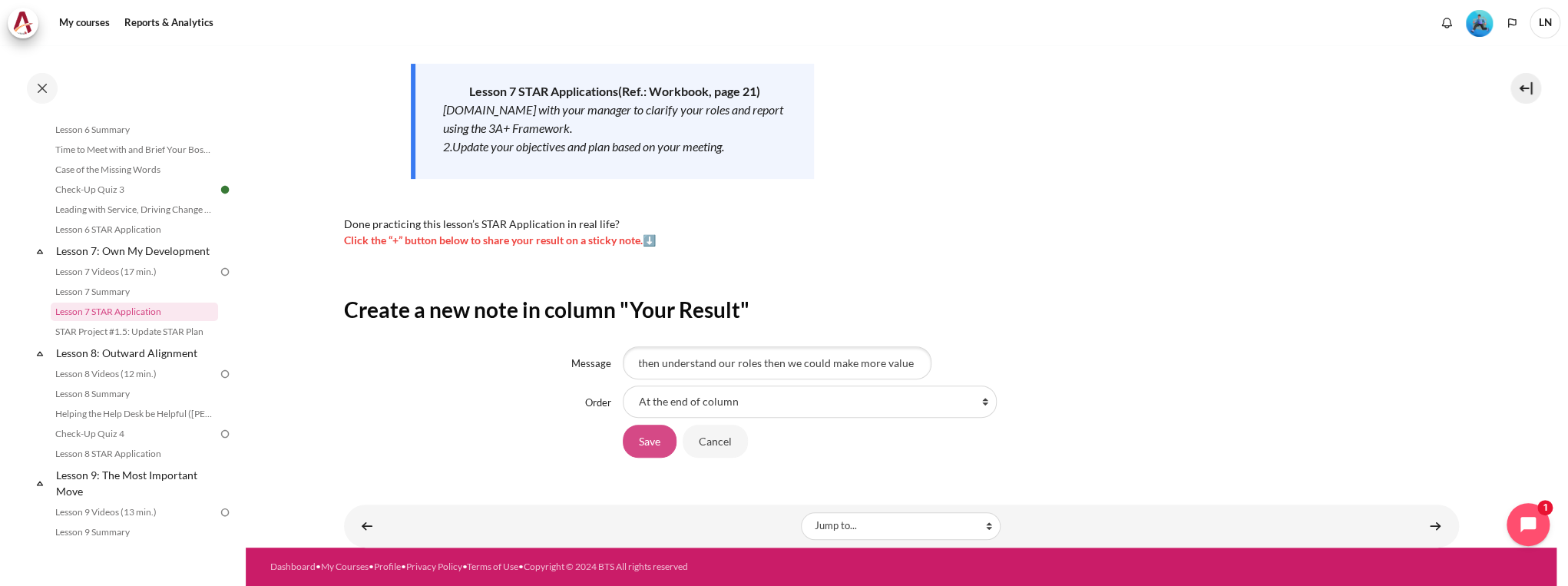
scroll to position [0, 0]
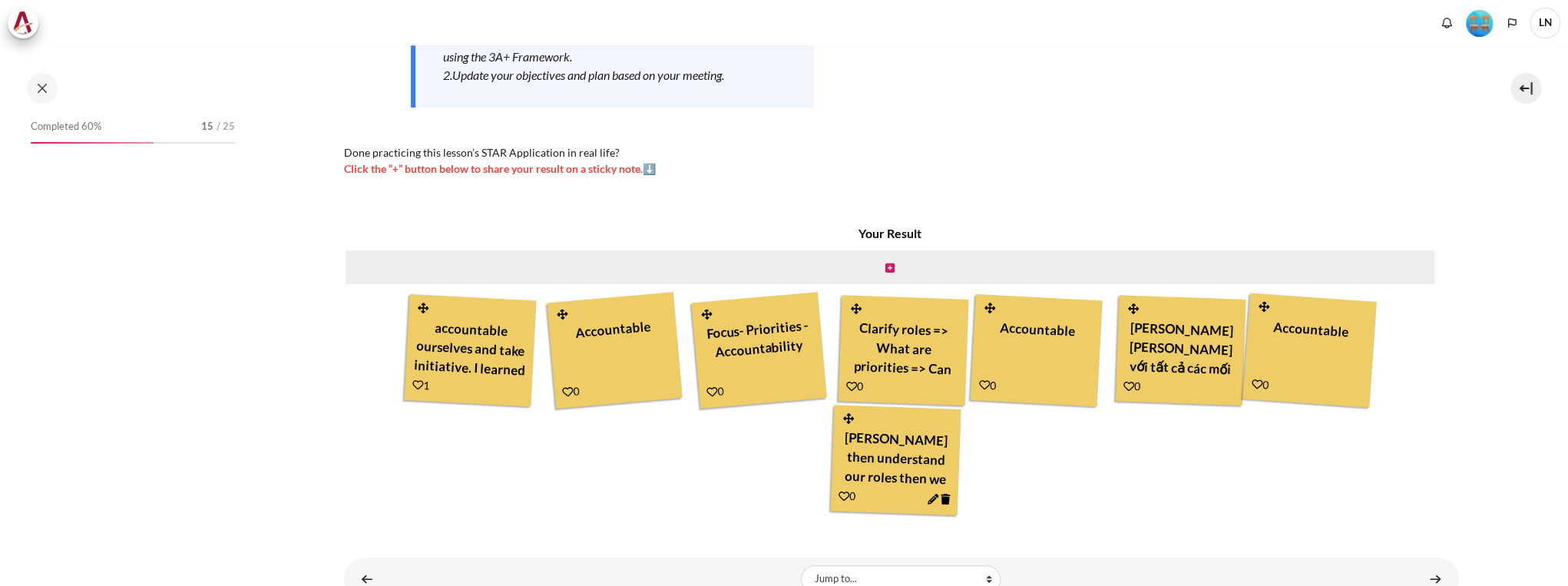
scroll to position [360, 0]
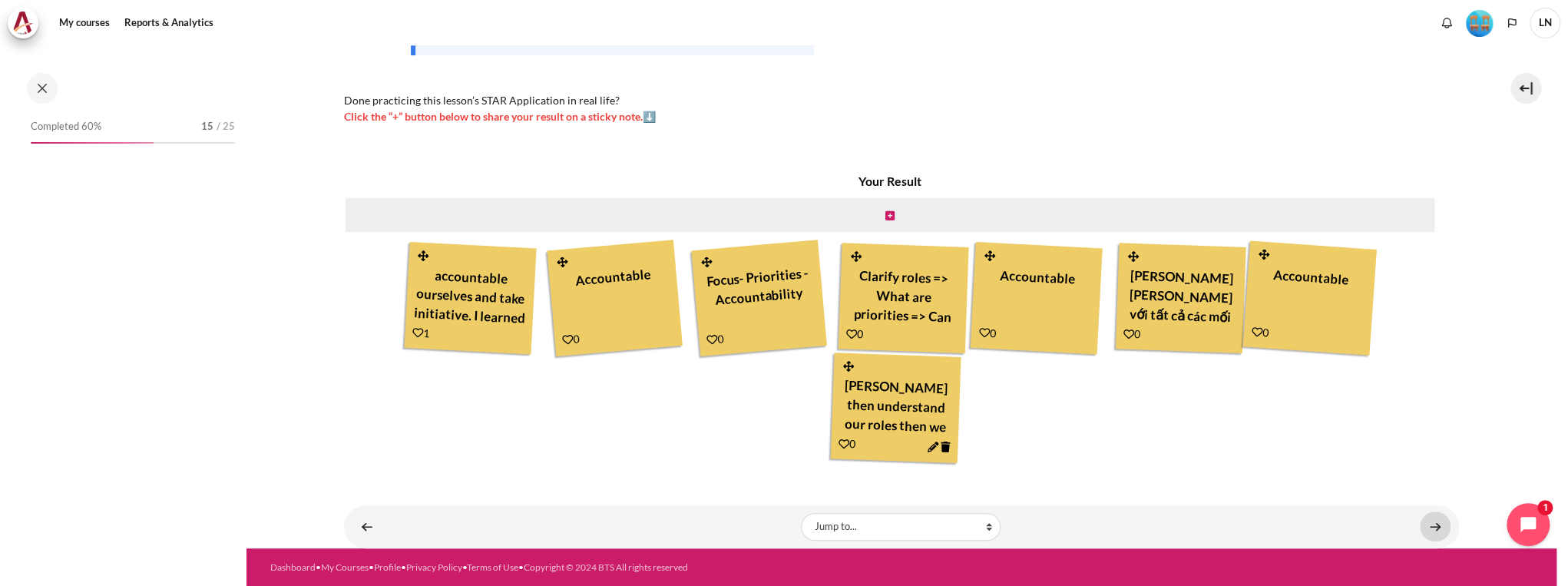
click at [1431, 519] on link "Content" at bounding box center [1436, 526] width 31 height 30
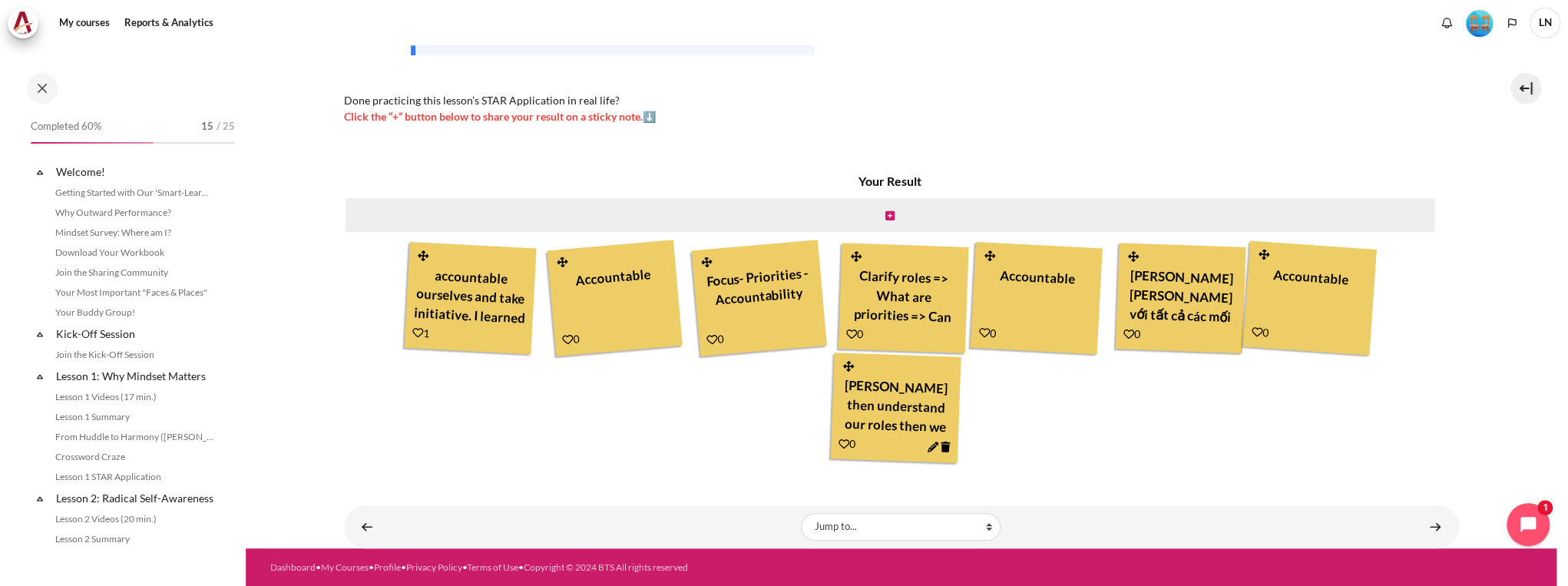
scroll to position [952, 0]
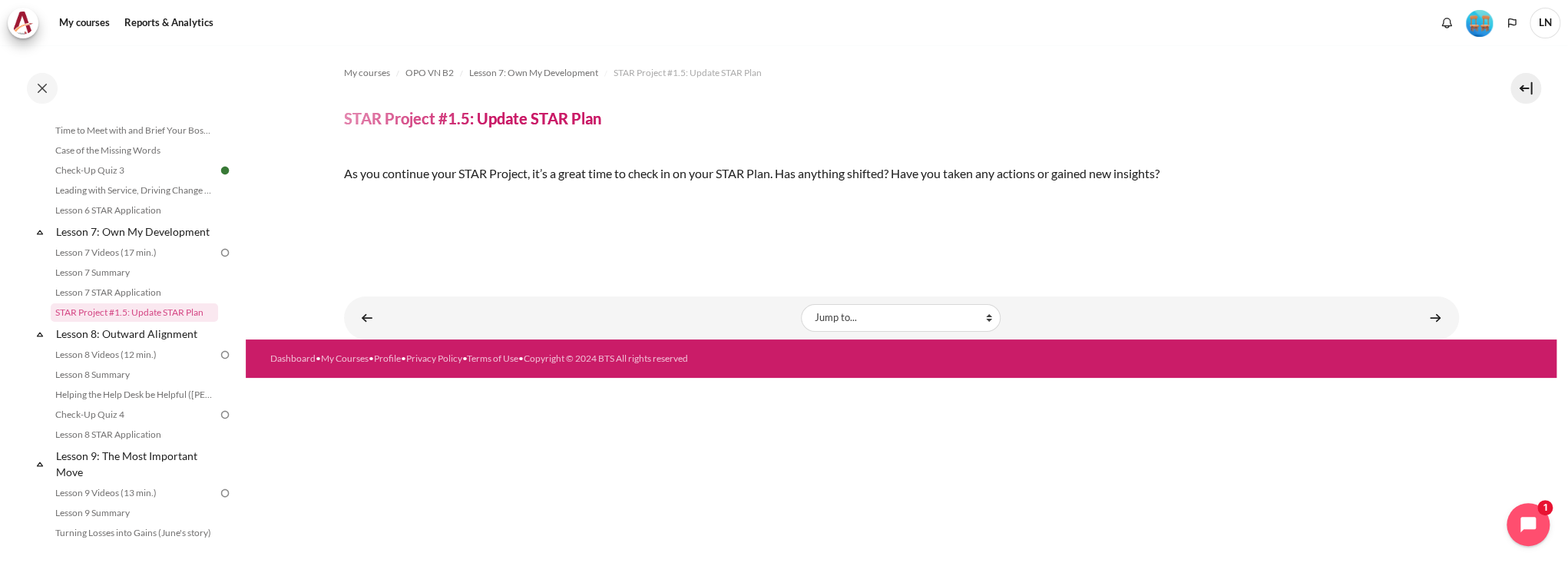
scroll to position [184, 0]
click at [344, 199] on img "Content" at bounding box center [344, 199] width 0 height 0
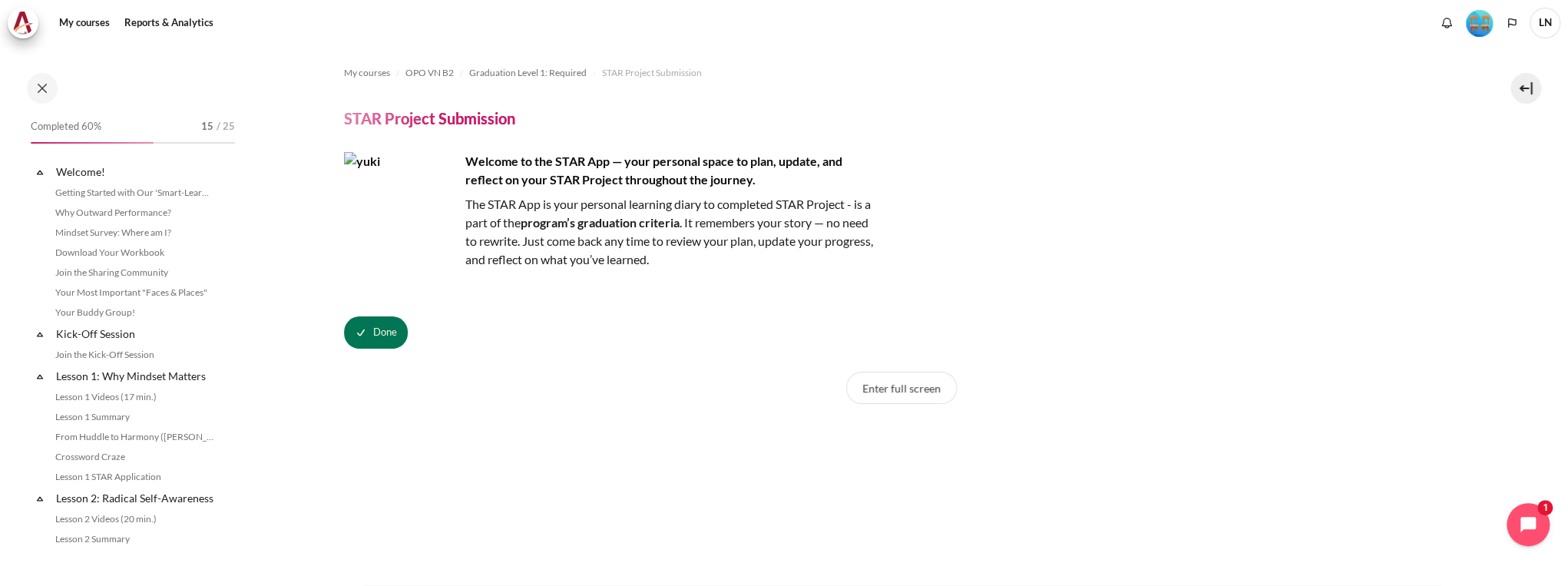
scroll to position [1502, 0]
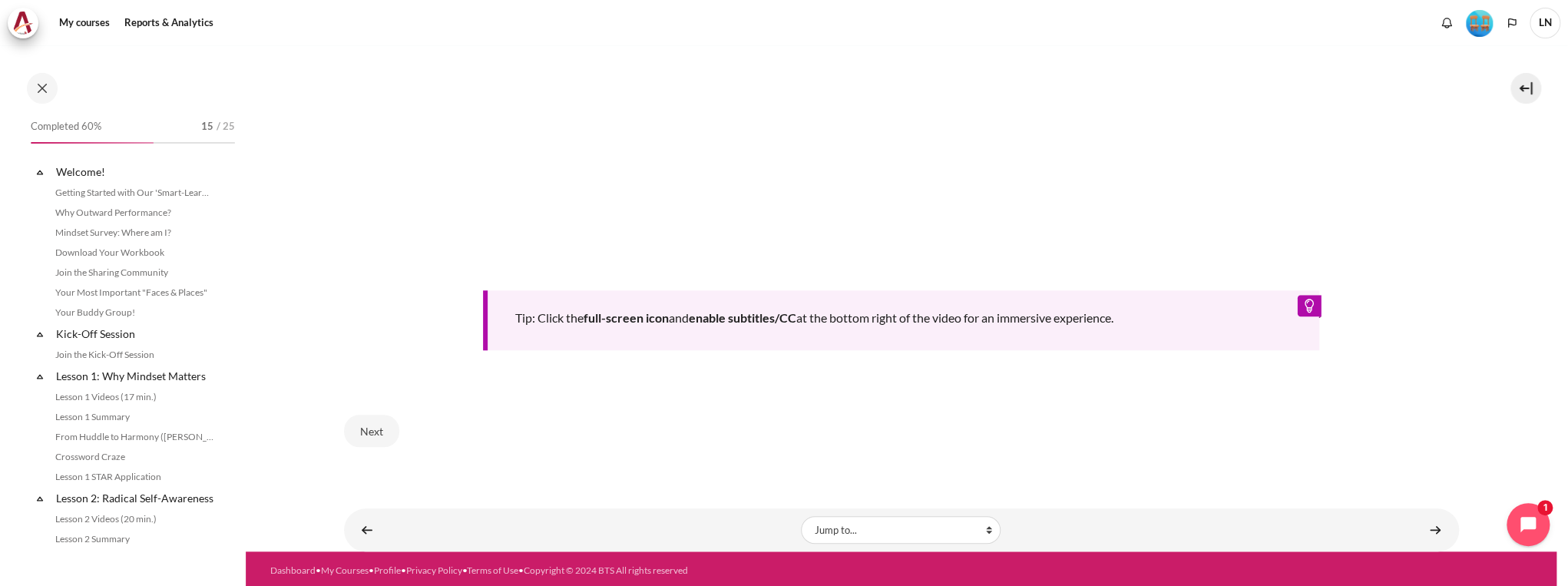
scroll to position [912, 0]
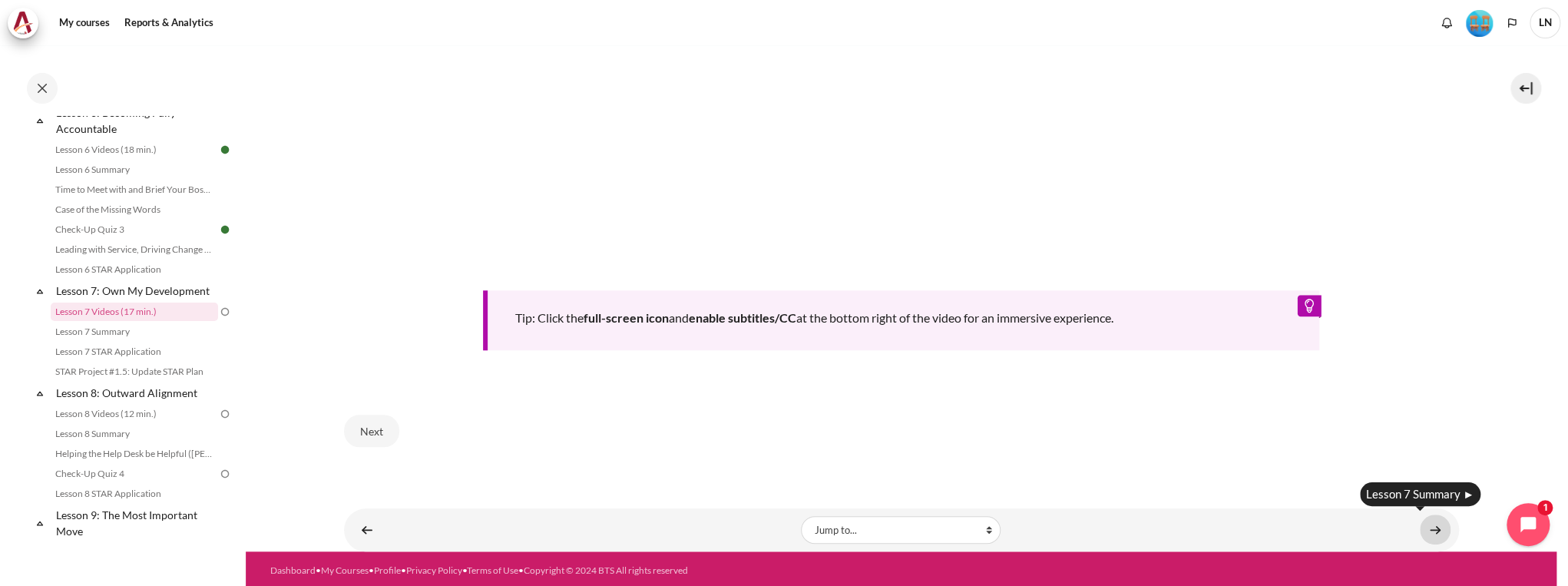
click at [1432, 529] on link "Content" at bounding box center [1436, 529] width 31 height 30
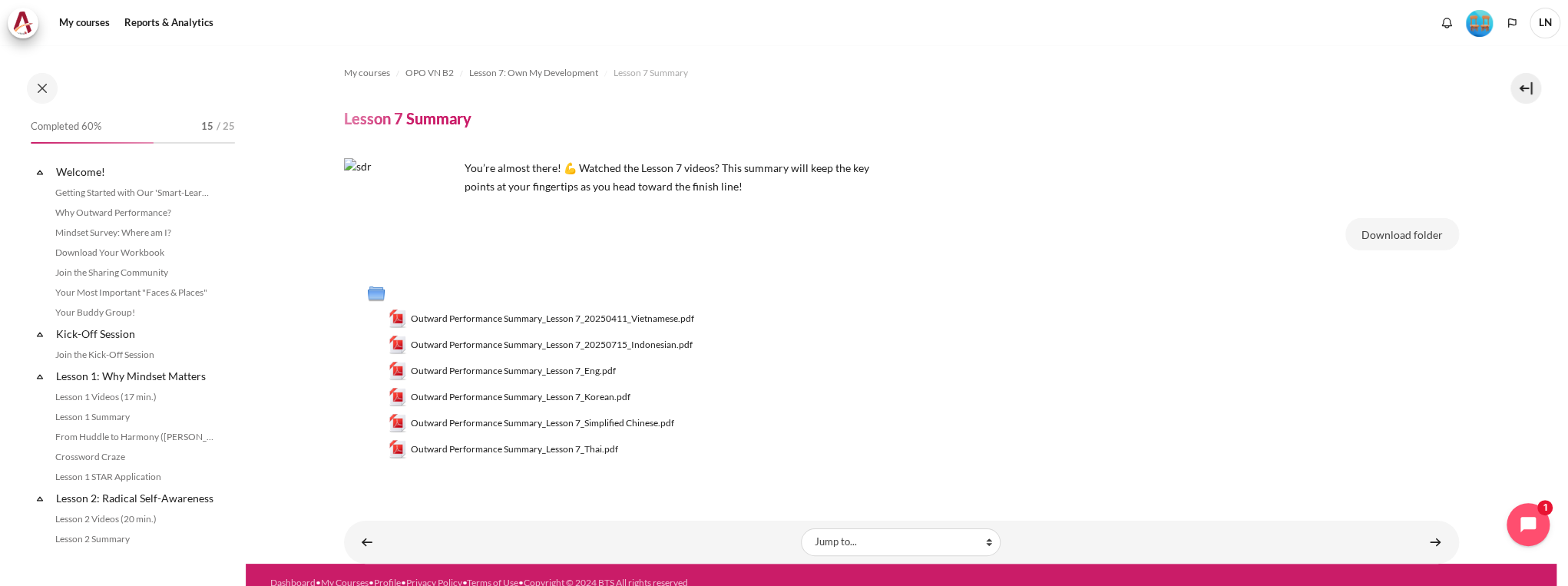
scroll to position [931, 0]
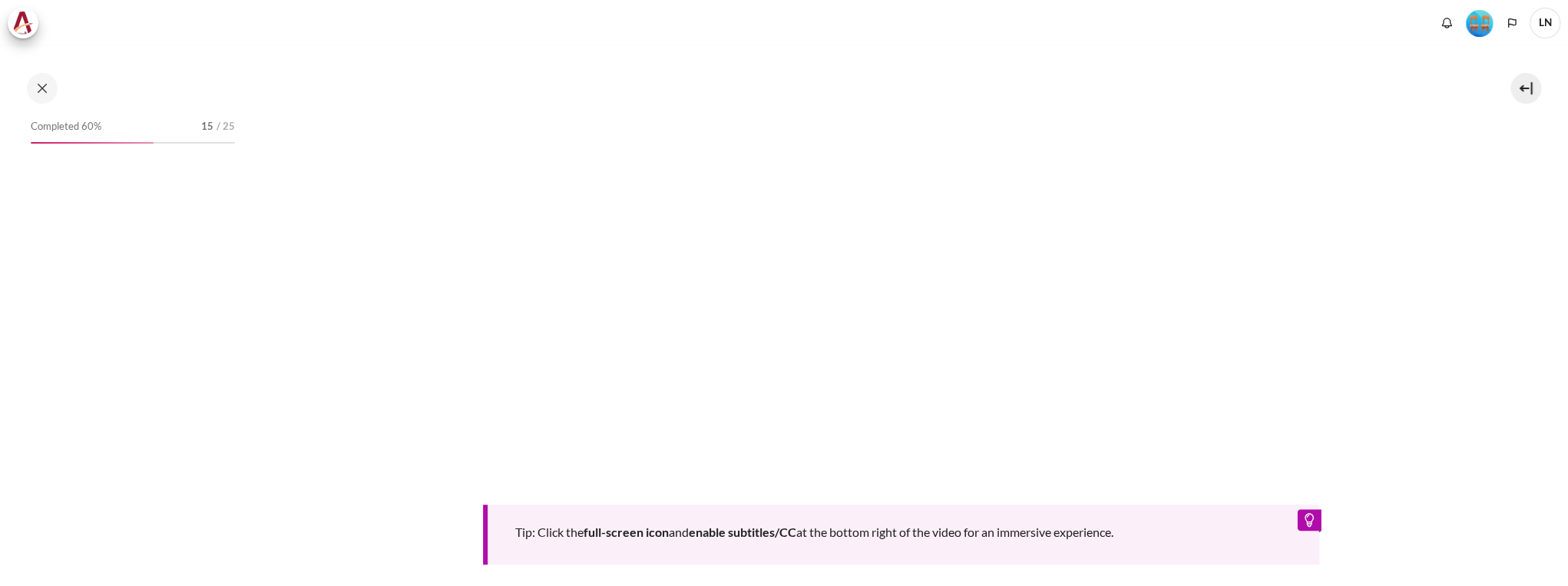
scroll to position [799, 0]
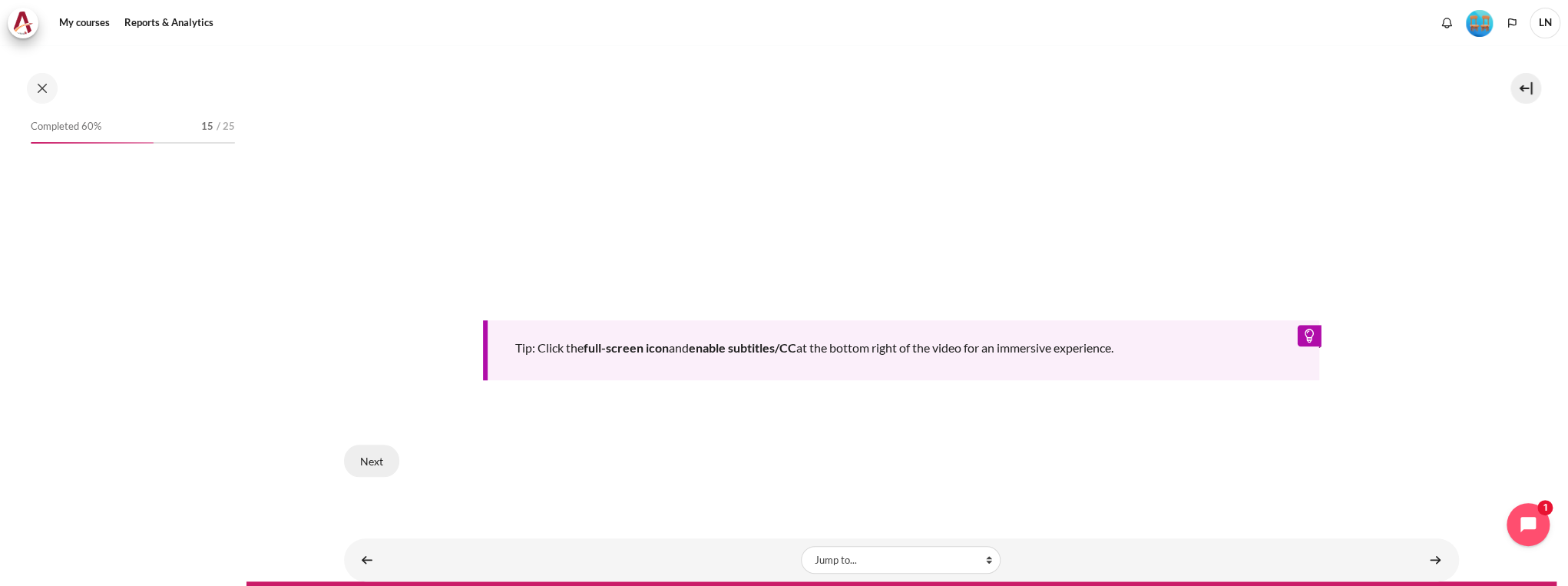
click at [372, 445] on button "Next" at bounding box center [372, 461] width 56 height 33
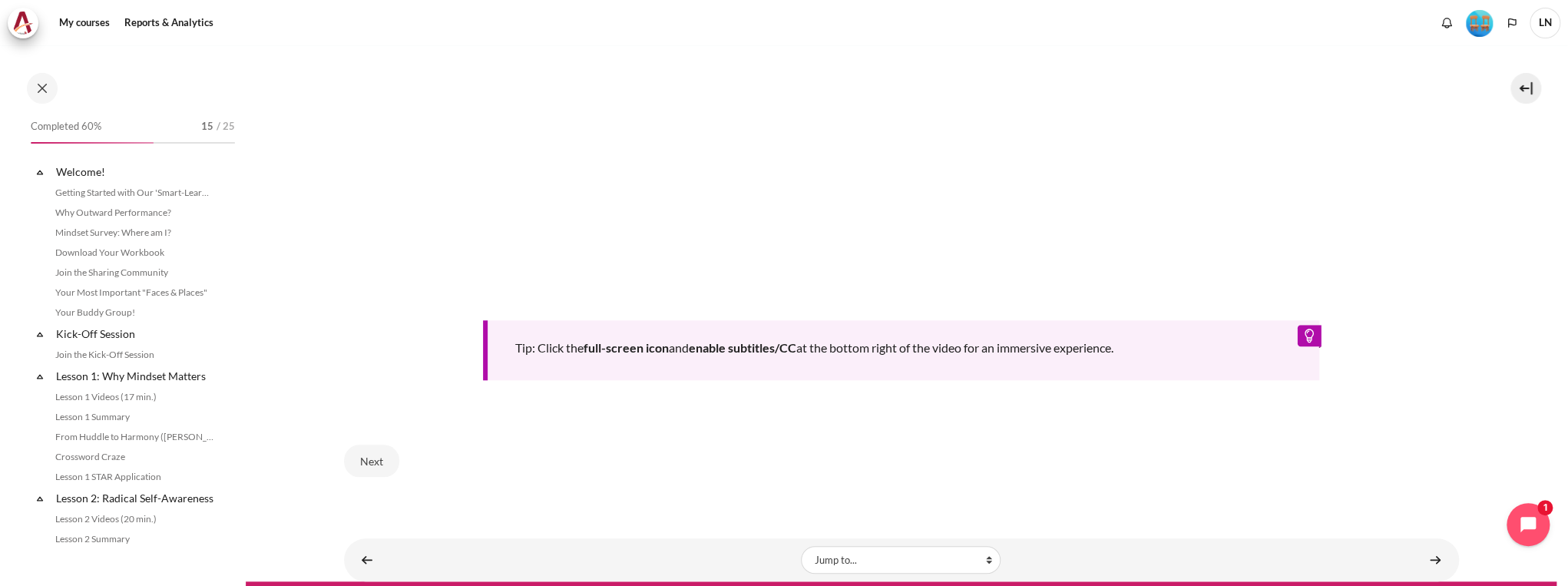
scroll to position [912, 0]
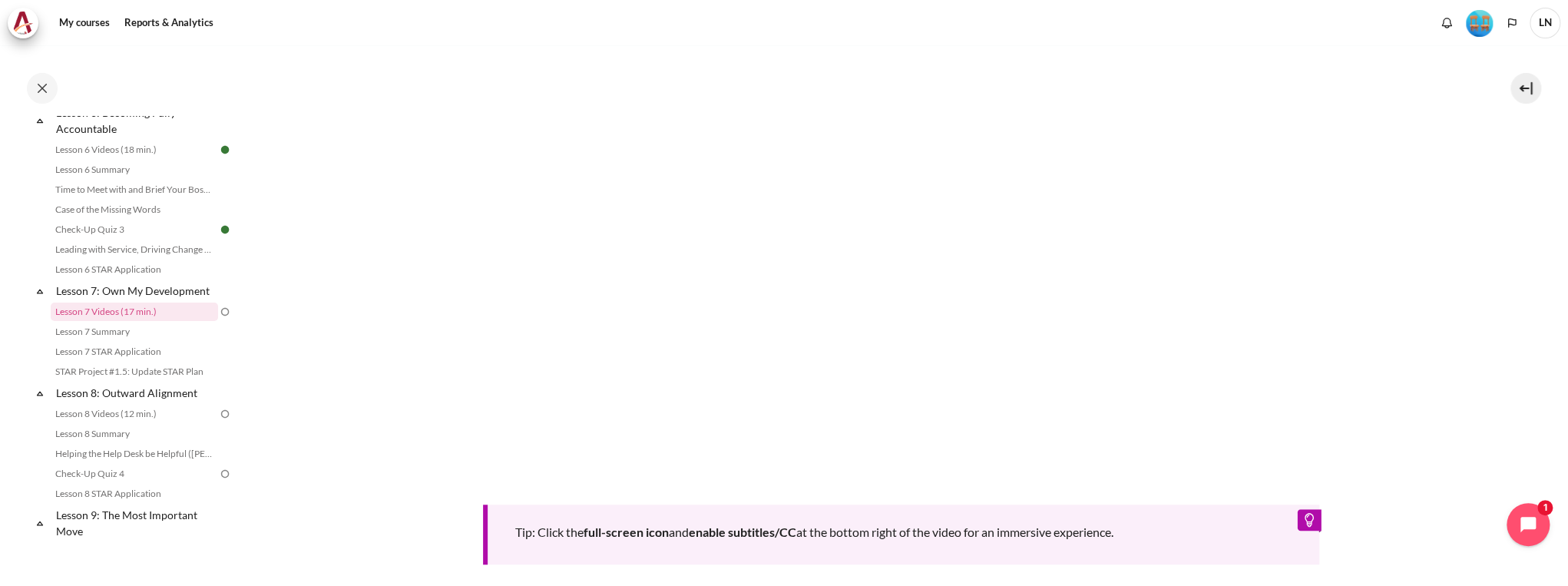
scroll to position [829, 0]
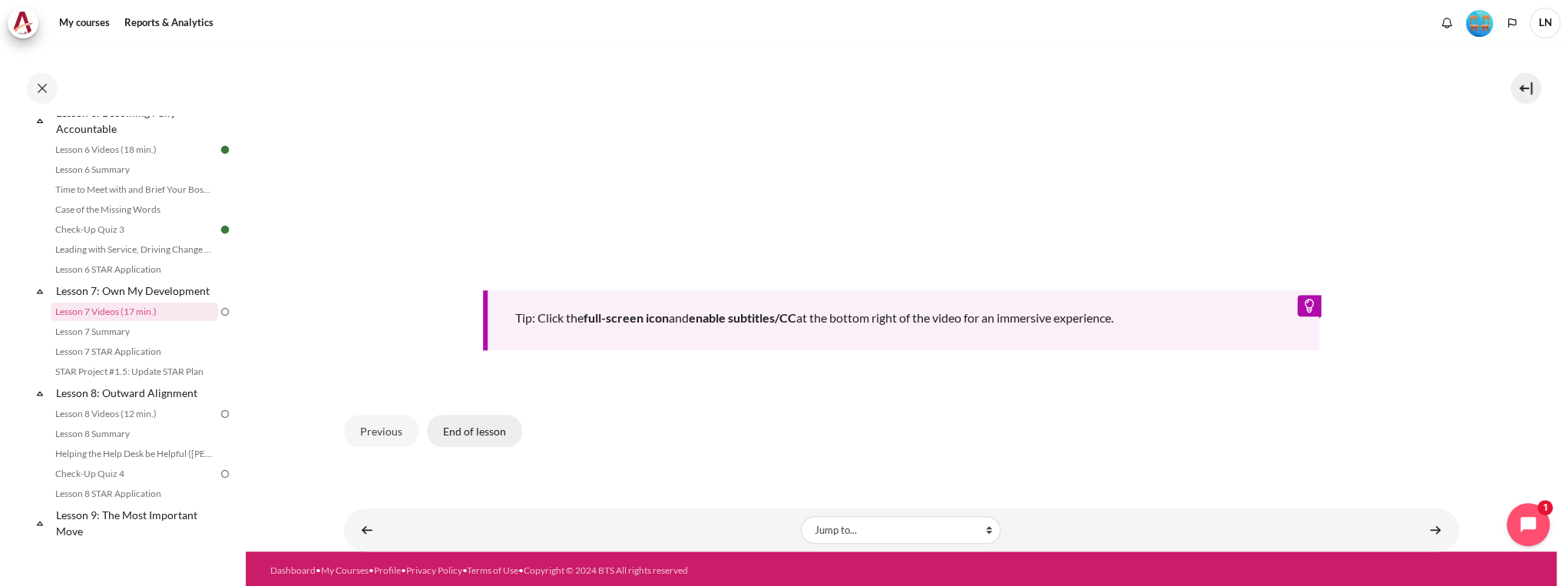
click at [493, 429] on button "End of lesson" at bounding box center [474, 431] width 95 height 33
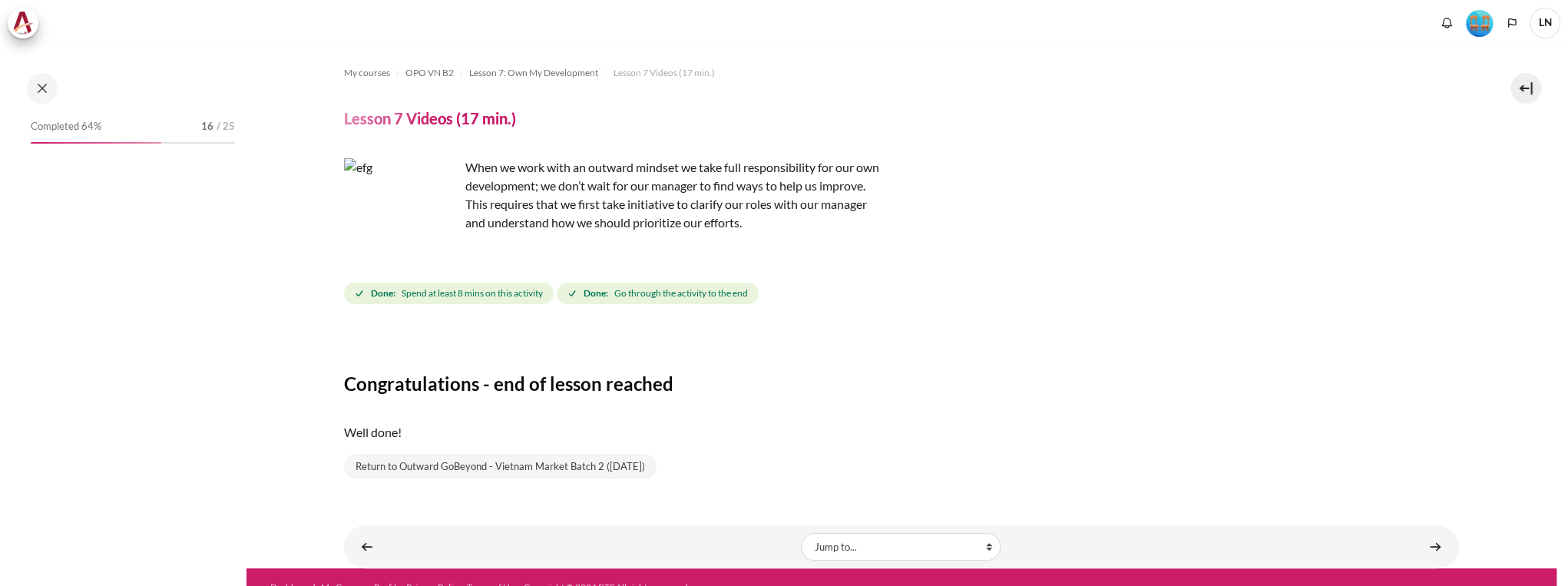
scroll to position [20, 0]
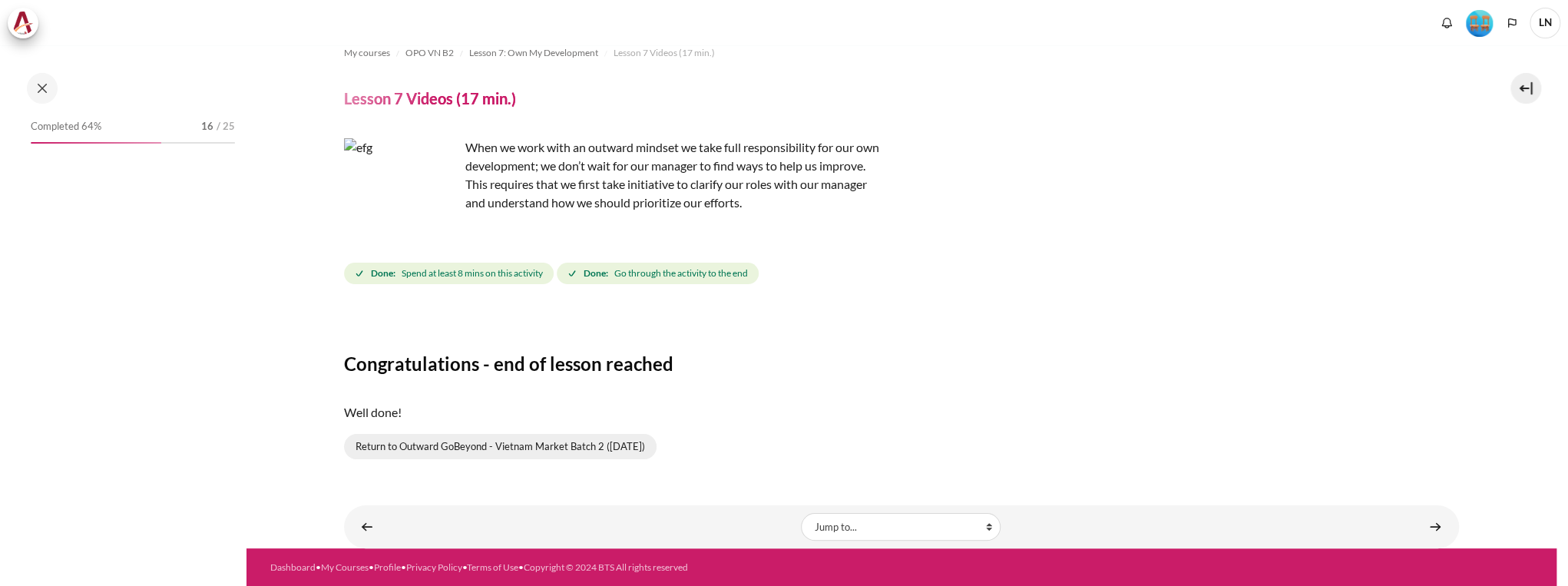
click at [638, 450] on link "Return to Outward GoBeyond - Vietnam Market Batch 2 ([DATE])" at bounding box center [501, 446] width 313 height 26
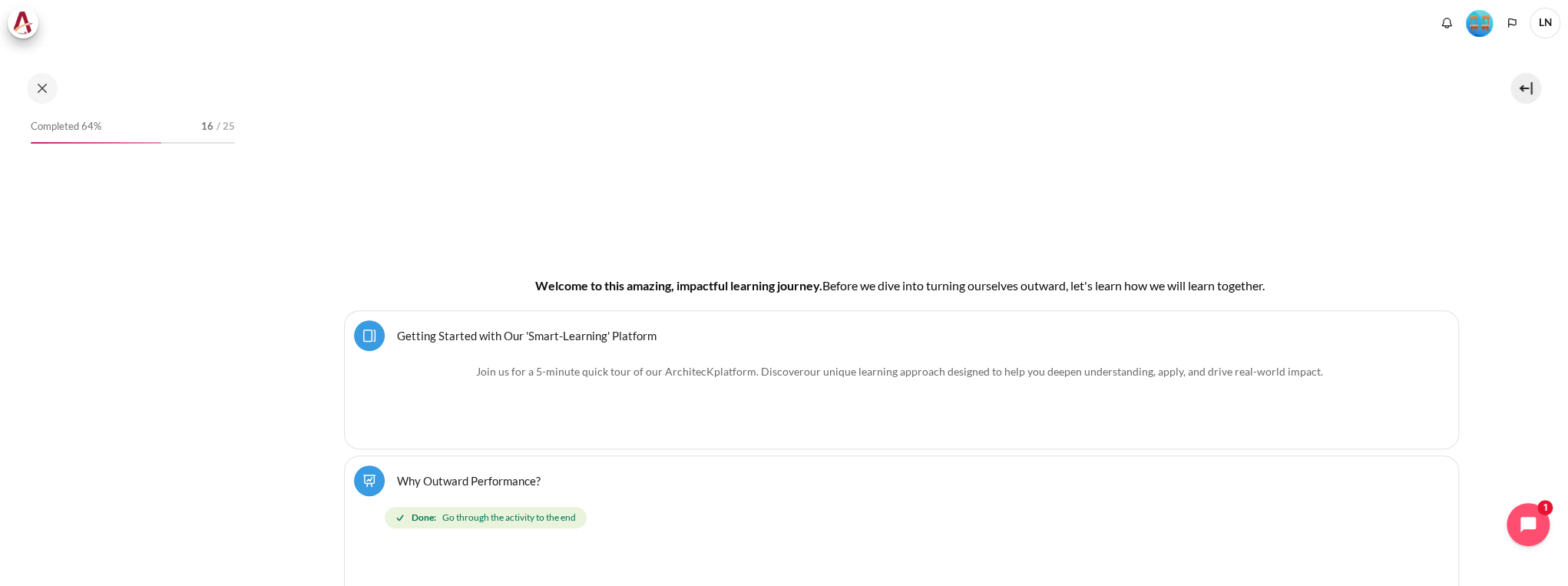
scroll to position [307, 0]
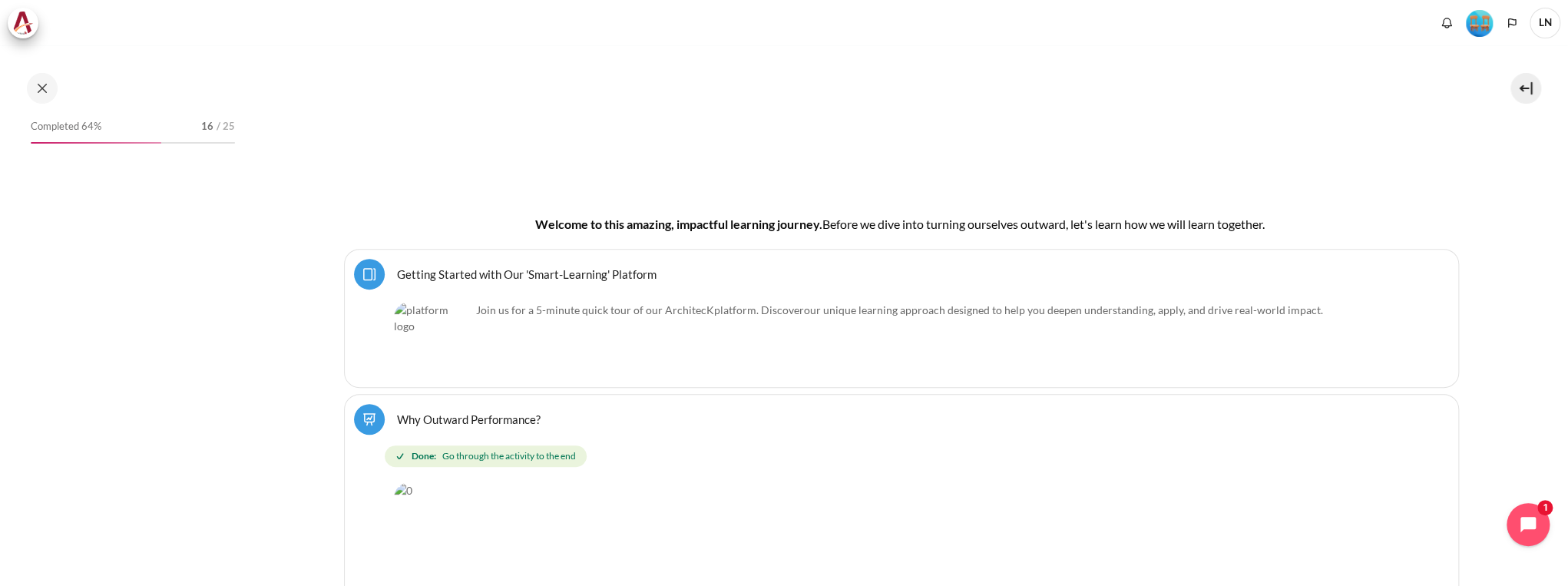
click at [397, 277] on link "Getting Started with Our 'Smart-Learning' Platform Page" at bounding box center [527, 273] width 260 height 14
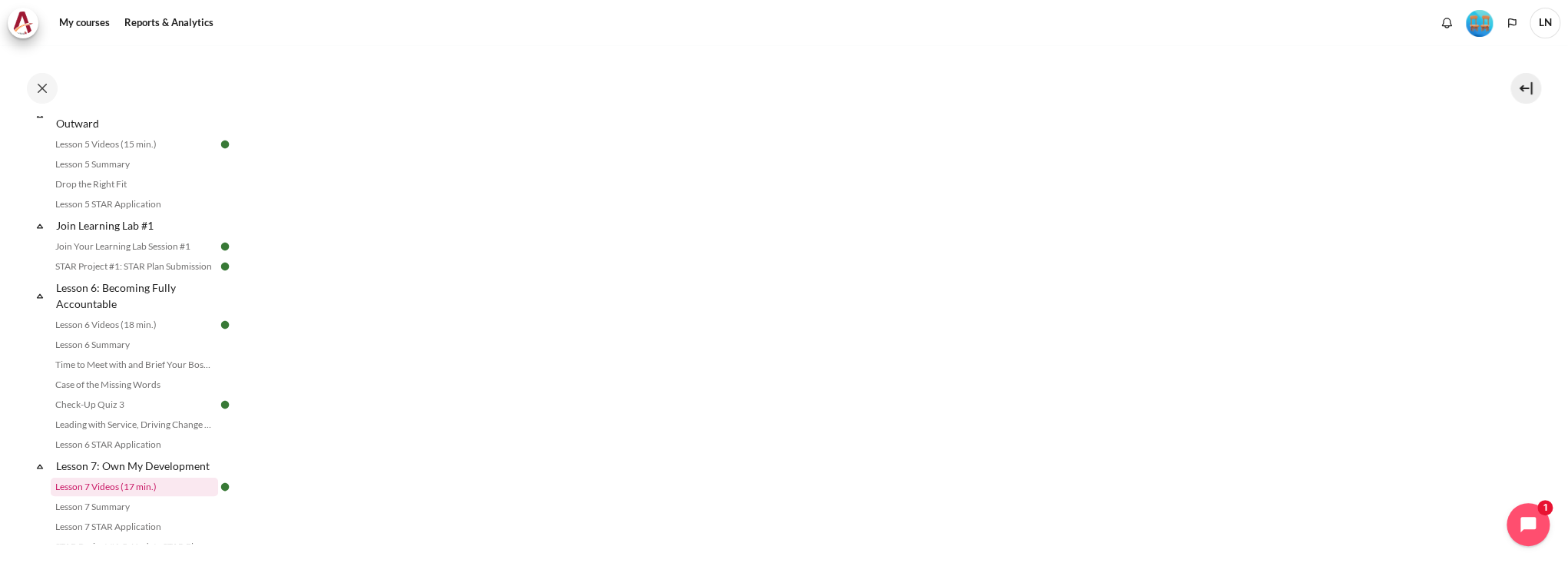
scroll to position [922, 0]
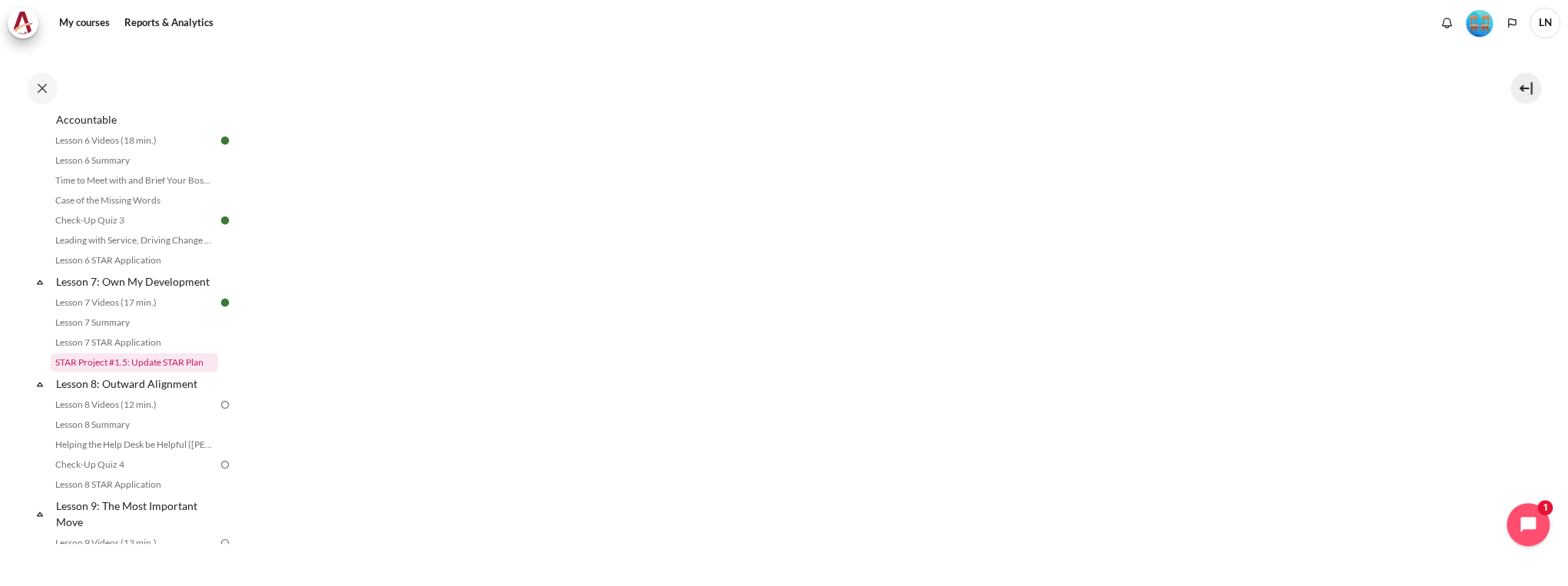
click at [170, 372] on link "STAR Project #1.5: Update STAR Plan" at bounding box center [134, 362] width 168 height 18
click at [171, 414] on link "Lesson 8 Videos (12 min.)" at bounding box center [134, 404] width 168 height 18
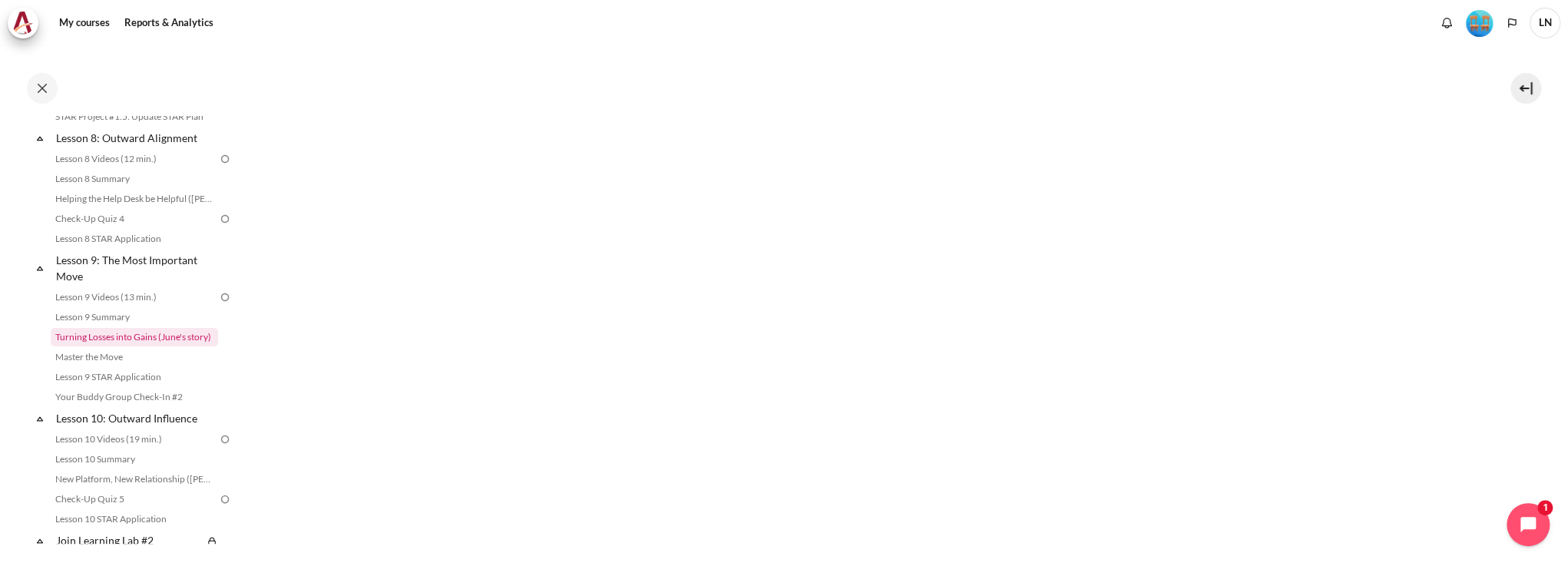
scroll to position [1044, 0]
